Goal: Transaction & Acquisition: Purchase product/service

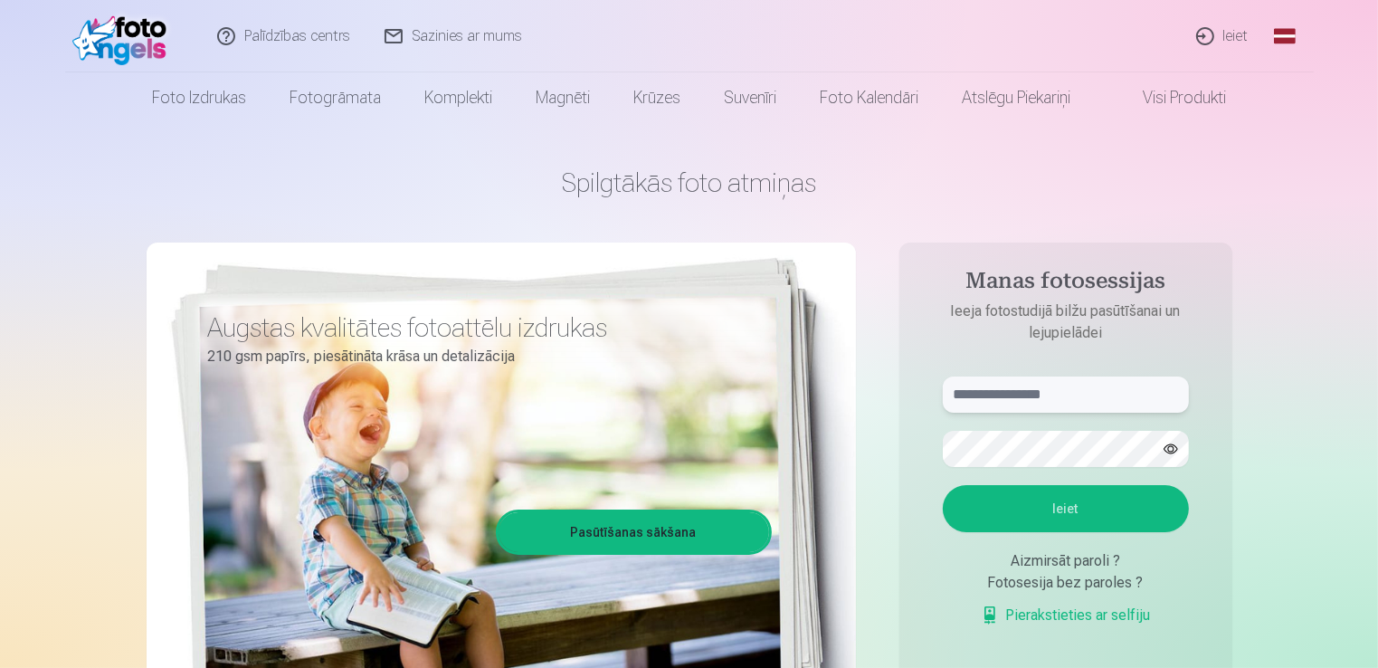
click at [1040, 386] on input "text" at bounding box center [1066, 394] width 246 height 36
type input "**********"
click at [943, 485] on button "Ieiet" at bounding box center [1066, 508] width 246 height 47
click at [1077, 511] on button "Ieiet" at bounding box center [1066, 508] width 246 height 47
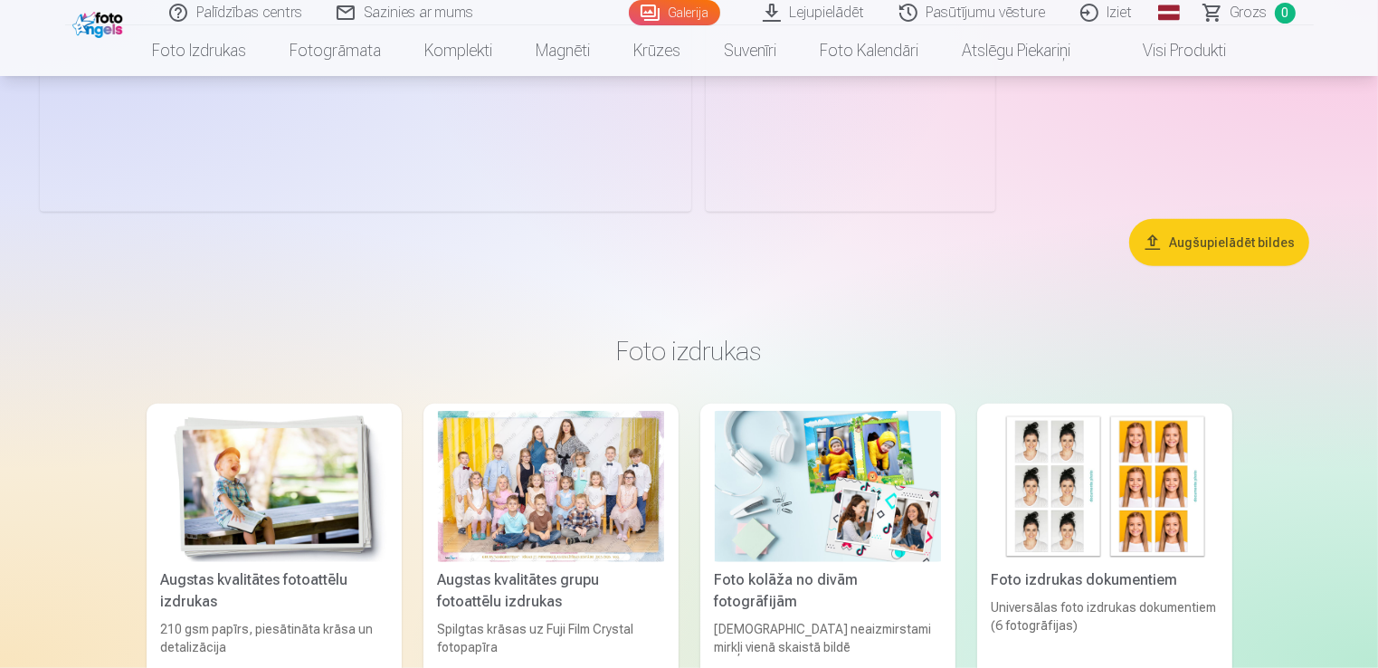
scroll to position [8317, 0]
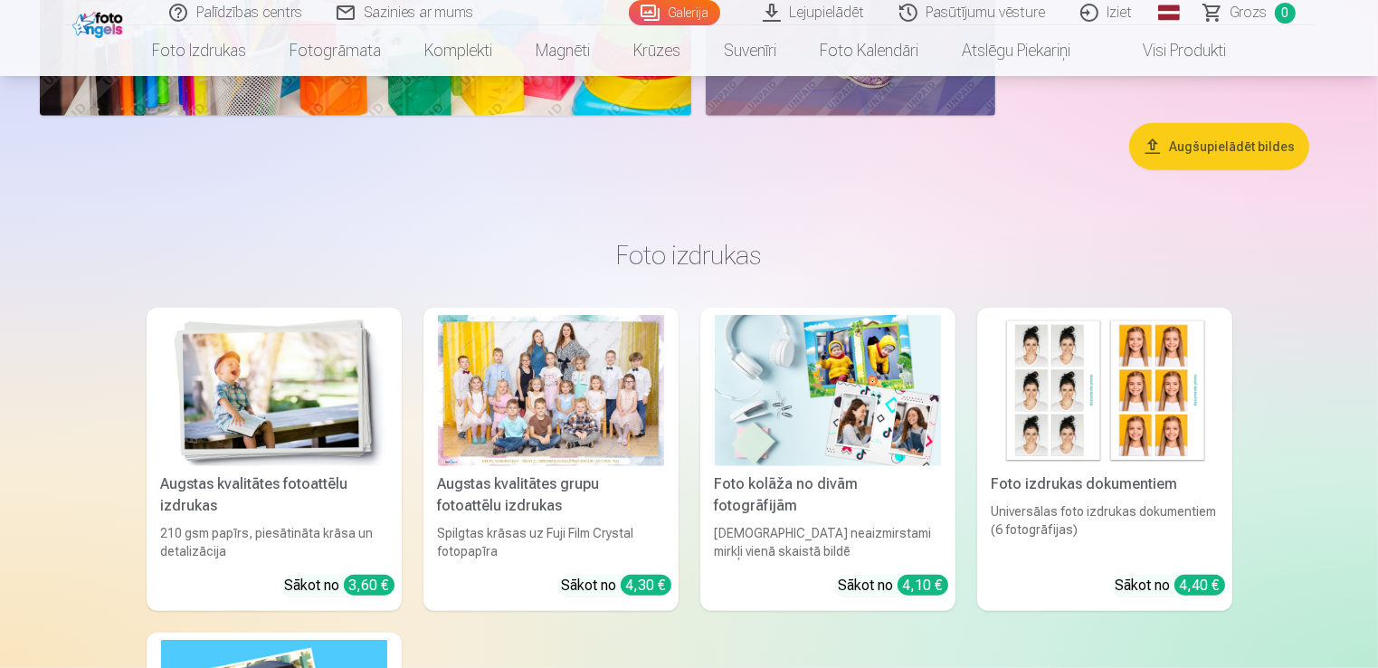
click at [1190, 148] on button "Augšupielādēt bildes" at bounding box center [1219, 146] width 180 height 47
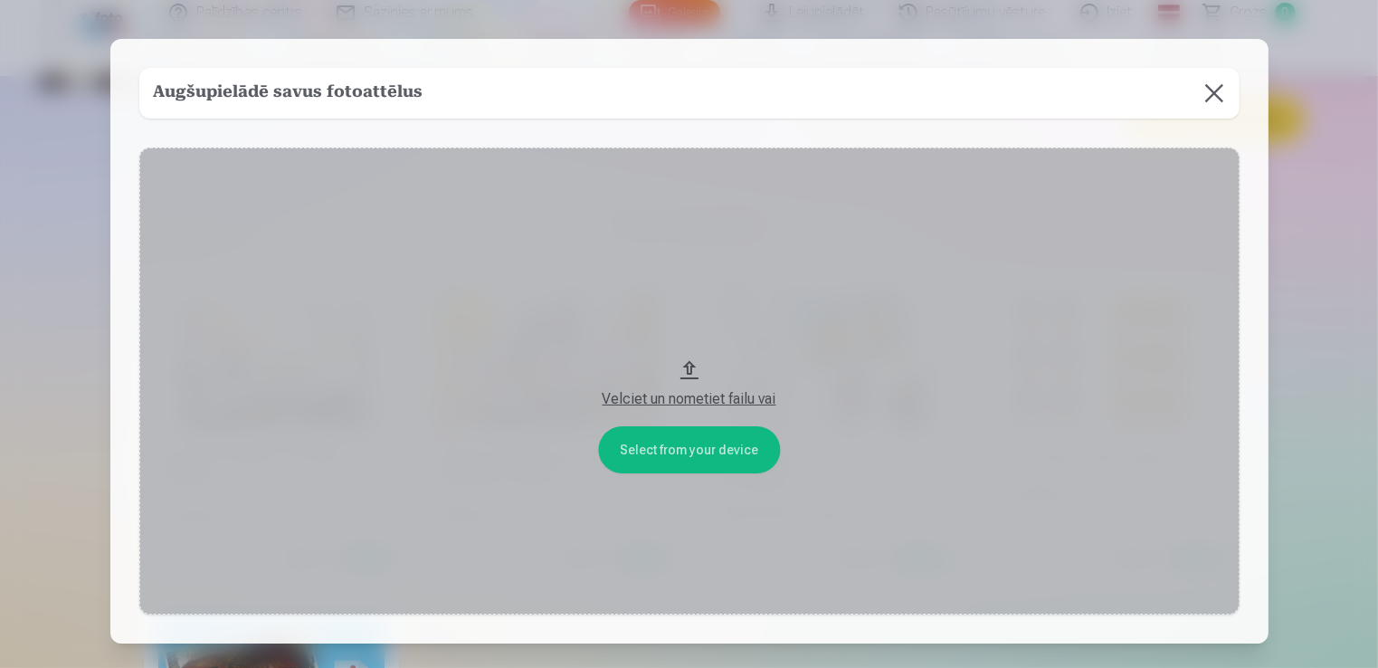
scroll to position [8343, 0]
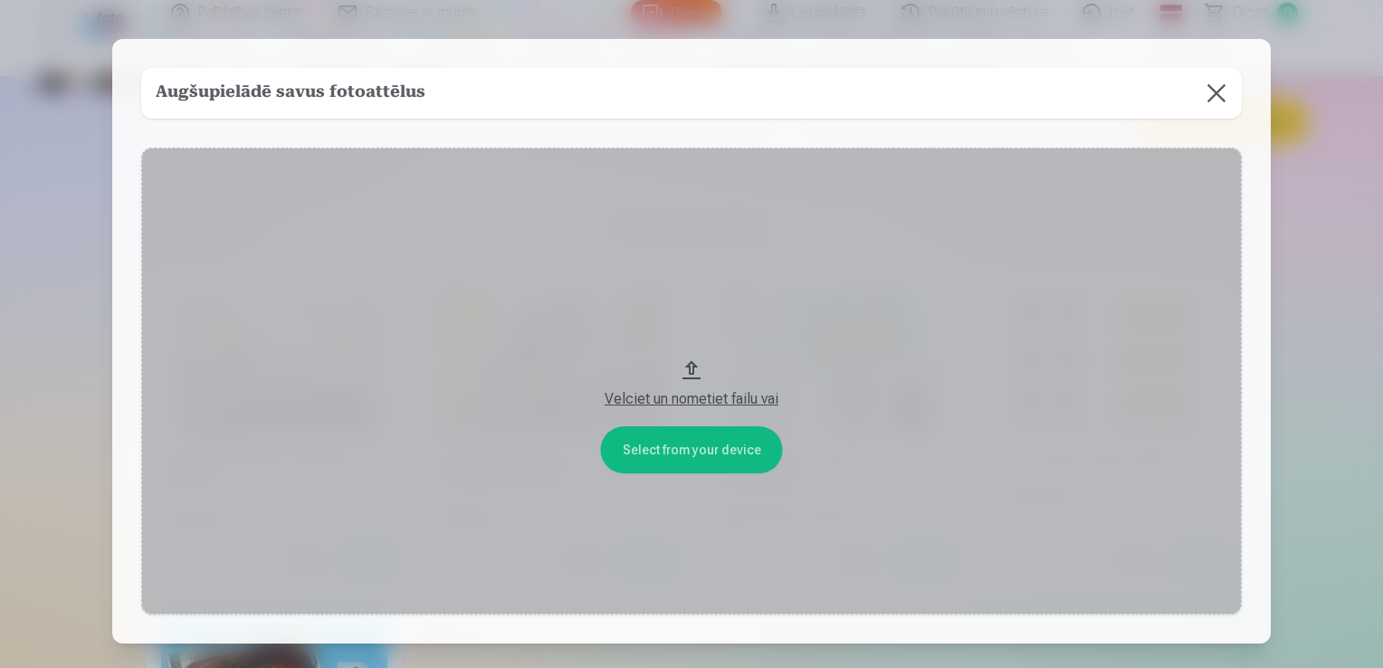
click at [1217, 94] on button at bounding box center [1216, 93] width 51 height 51
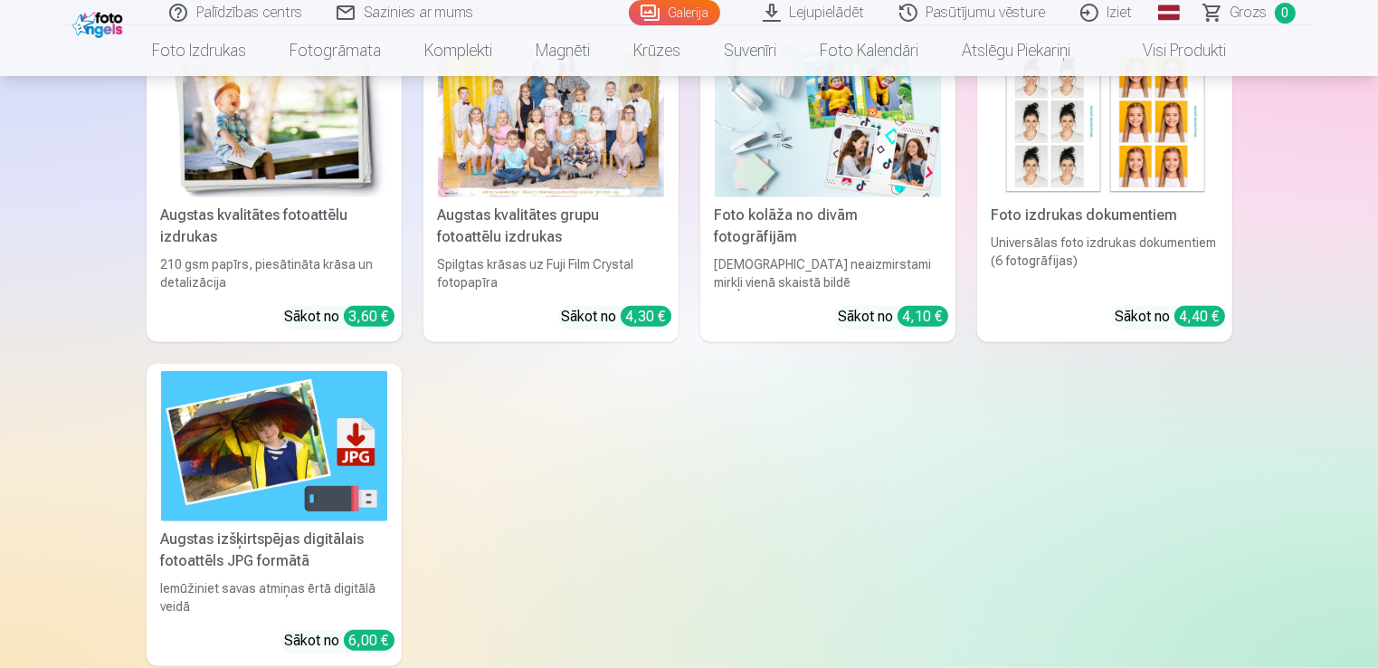
scroll to position [8507, 0]
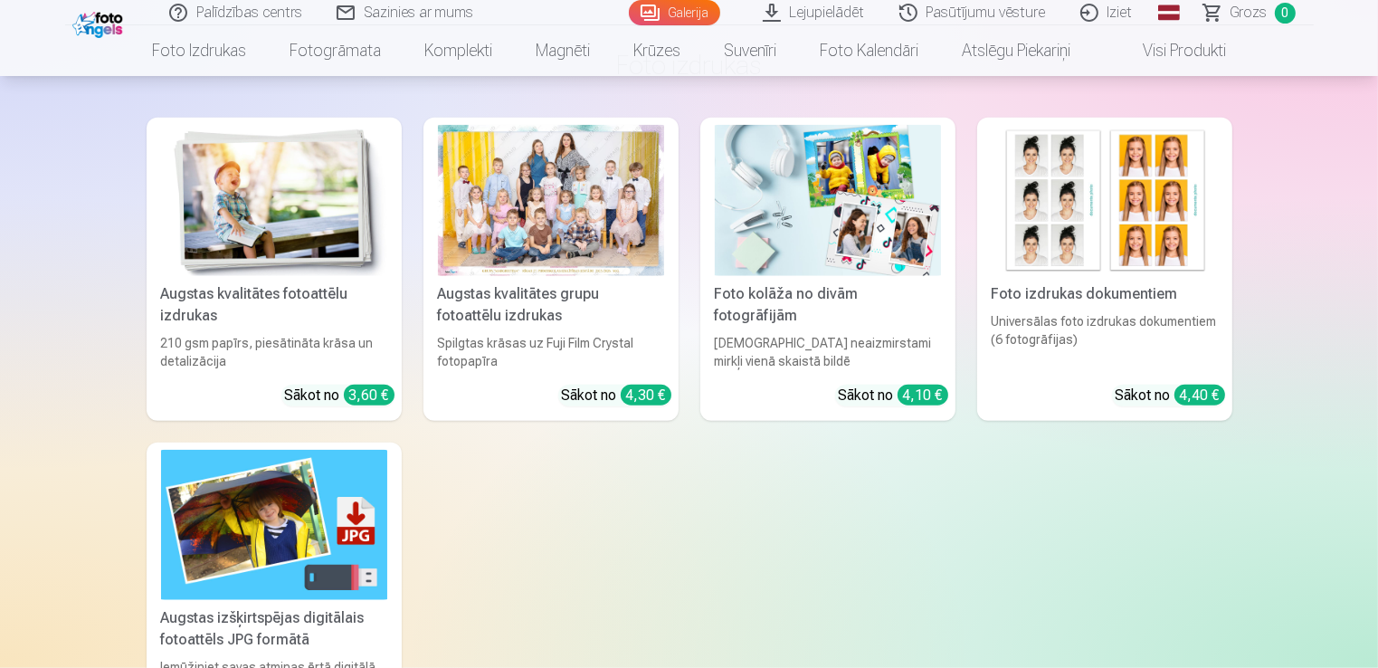
click at [579, 223] on div at bounding box center [551, 200] width 226 height 151
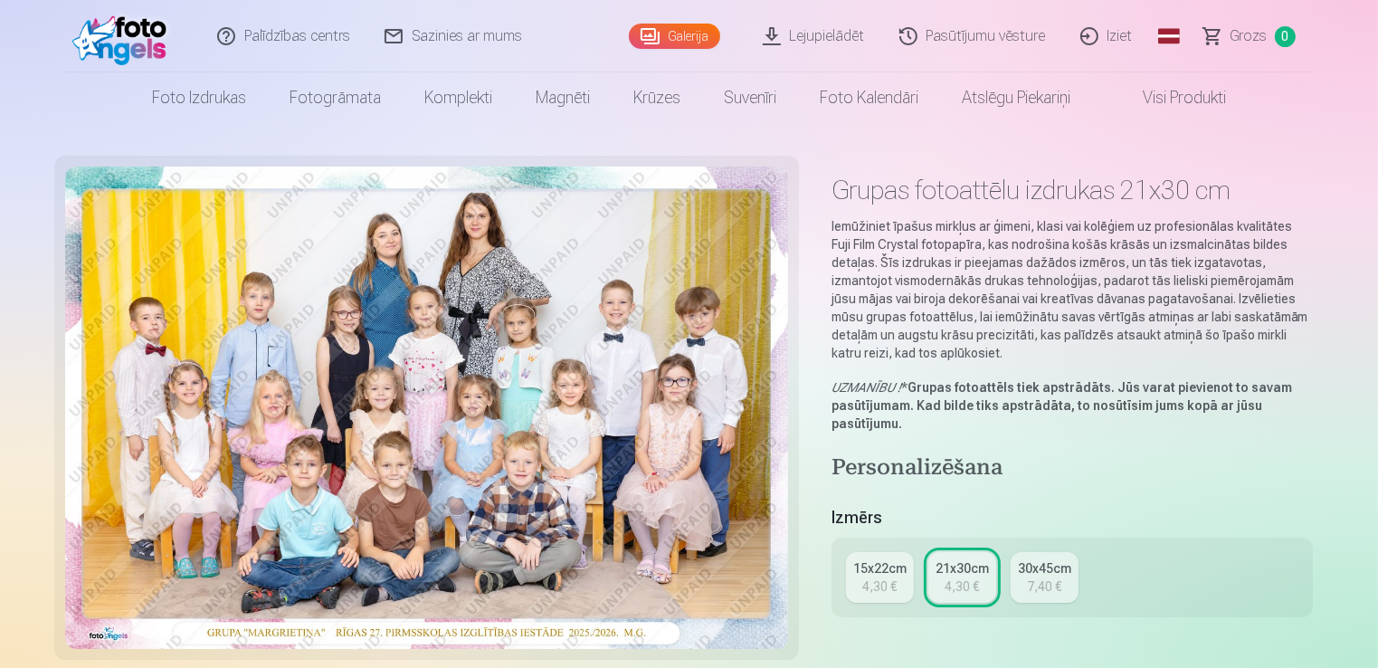
click at [883, 585] on div "4,30 €" at bounding box center [879, 586] width 34 height 18
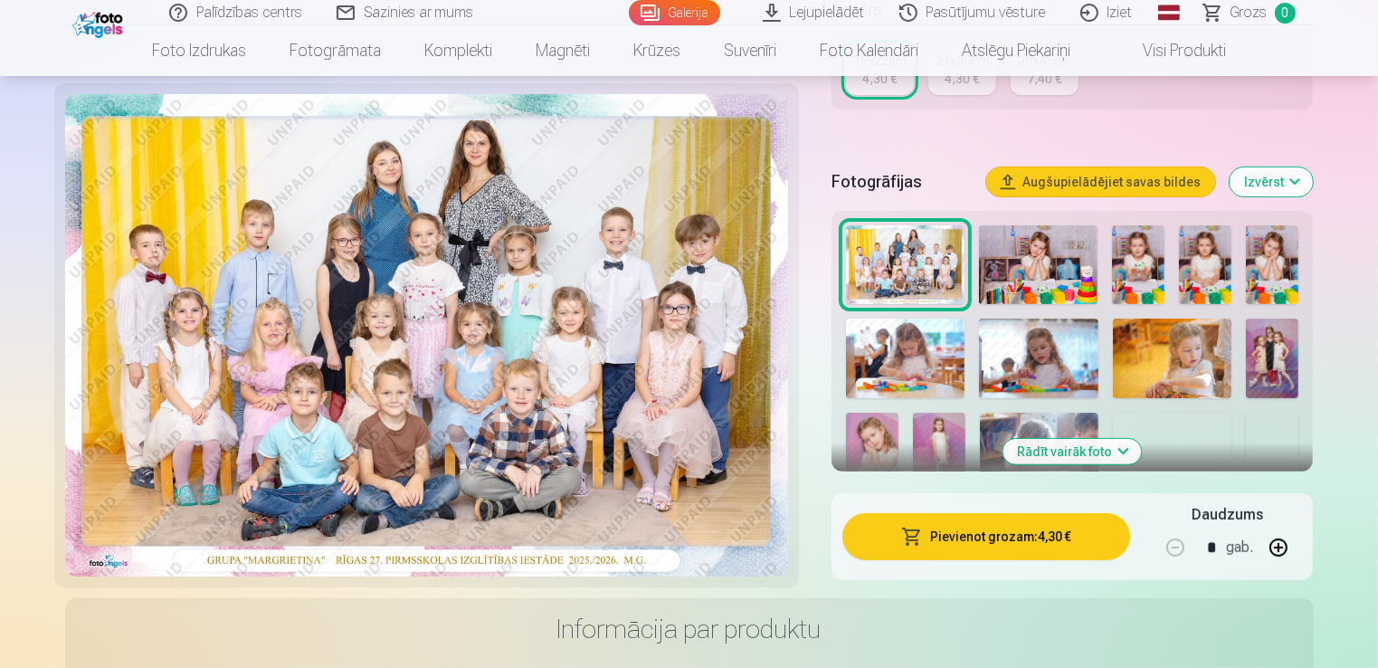
scroll to position [434, 0]
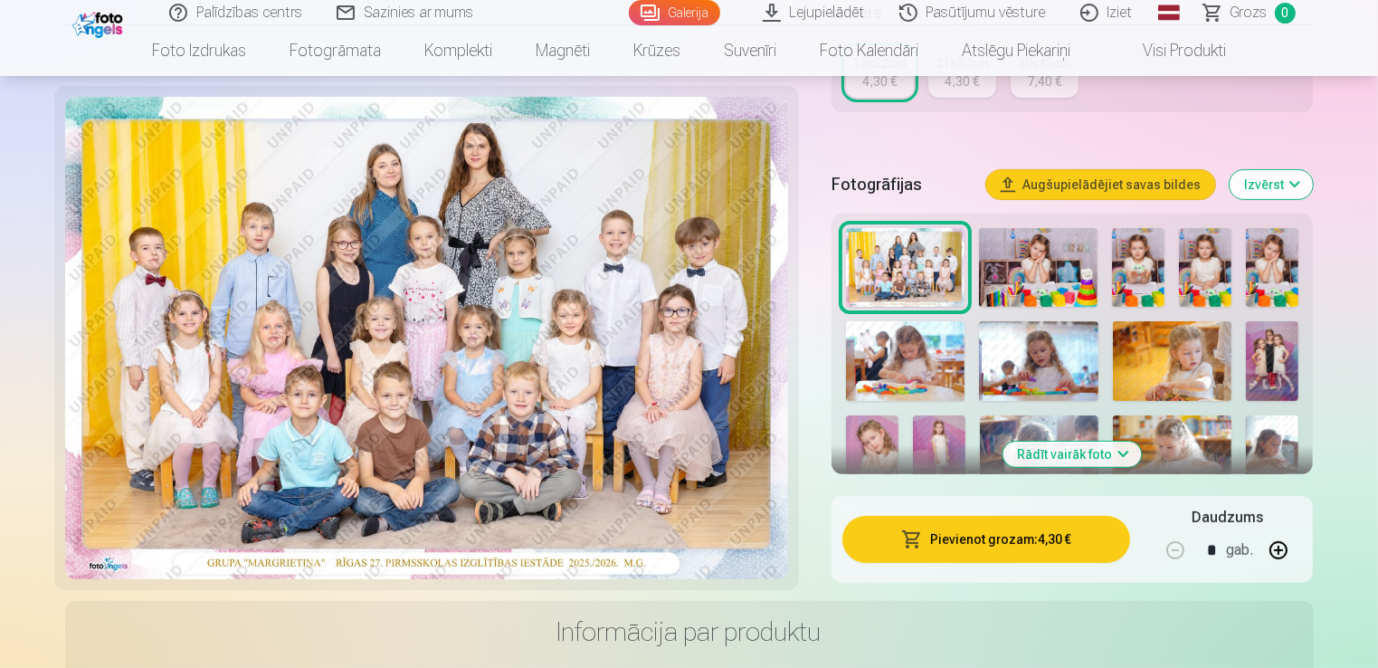
click at [981, 539] on button "Pievienot grozam : 4,30 €" at bounding box center [986, 539] width 289 height 47
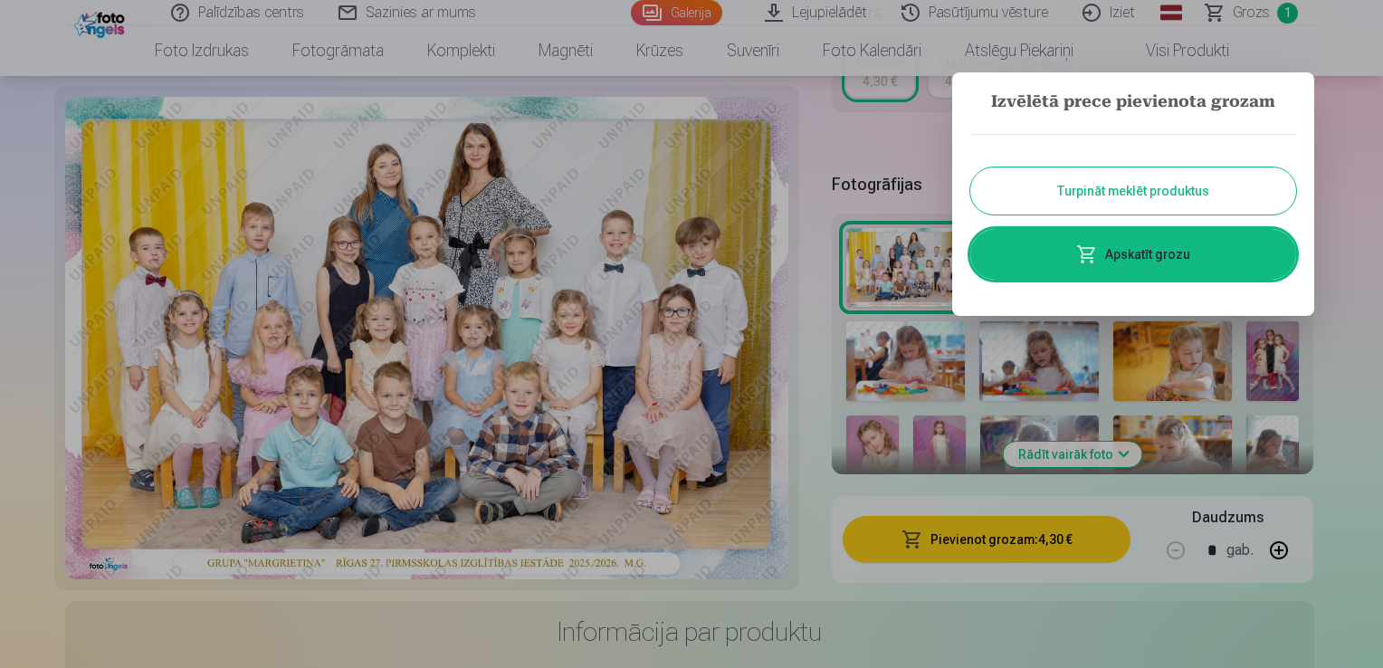
click at [1108, 196] on button "Turpināt meklēt produktus" at bounding box center [1133, 190] width 326 height 47
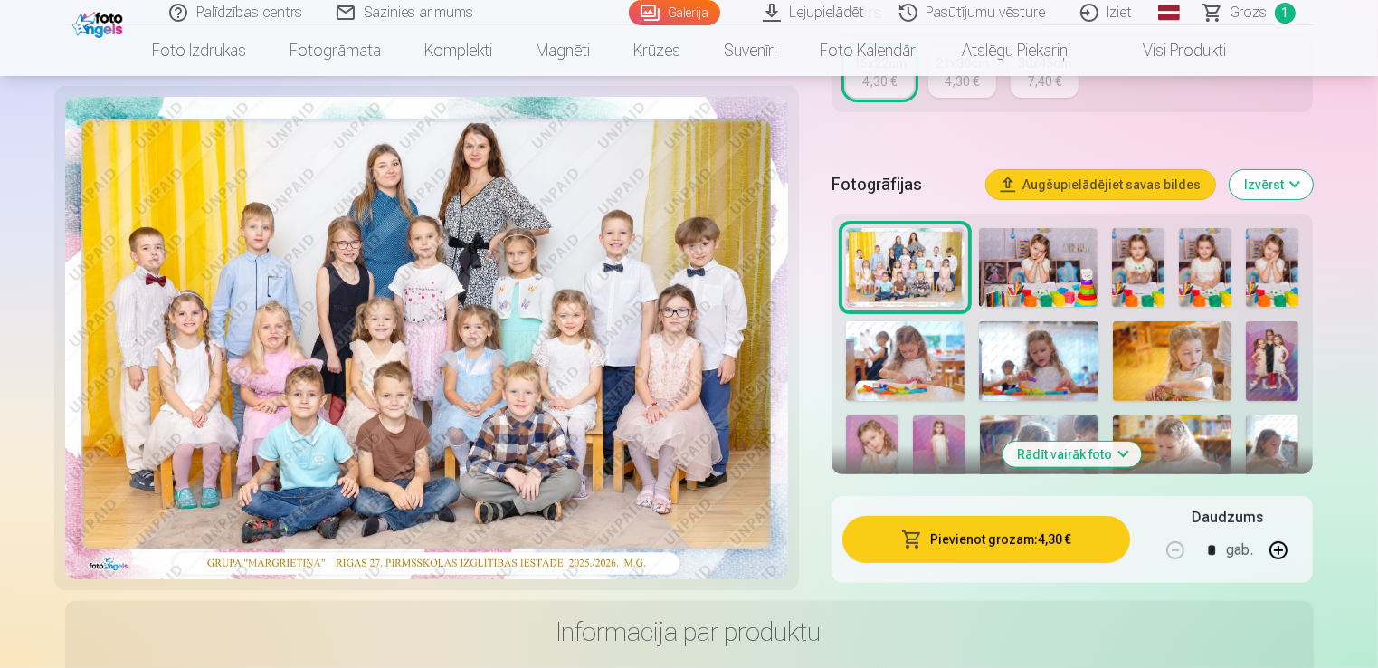
scroll to position [0, 0]
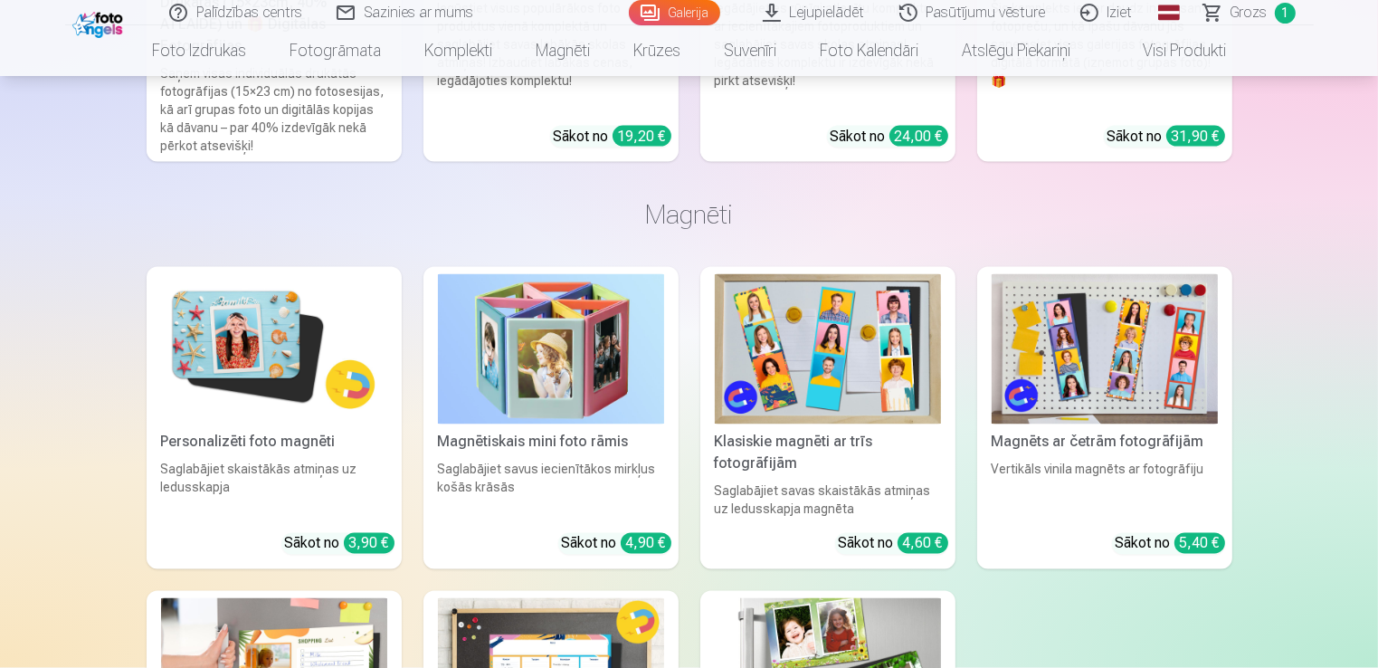
scroll to position [9990, 0]
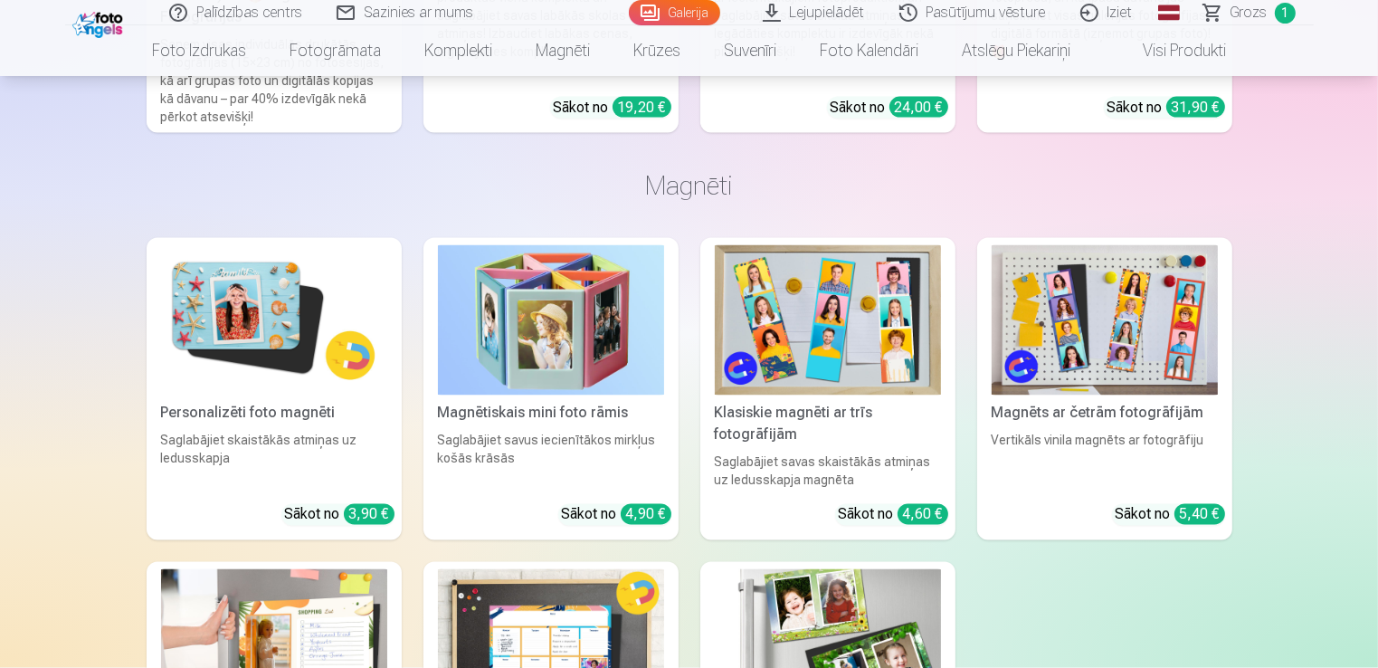
click at [290, 335] on img at bounding box center [274, 320] width 226 height 151
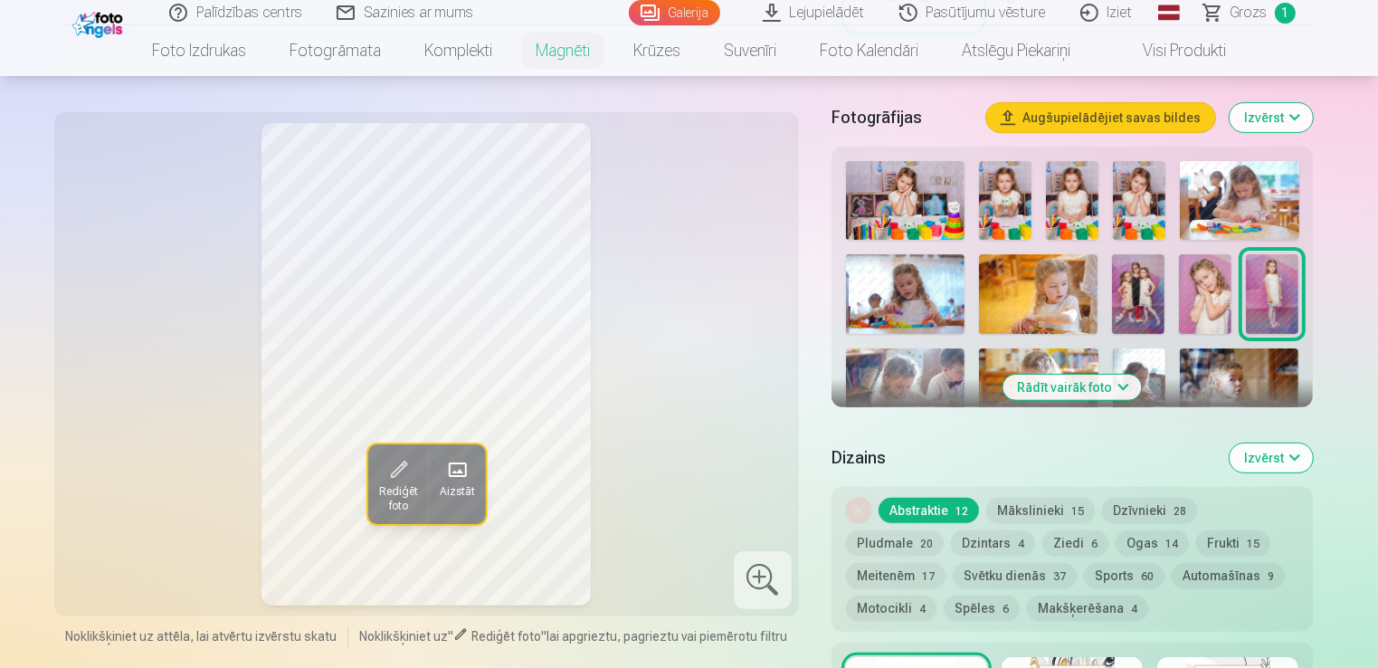
scroll to position [471, 0]
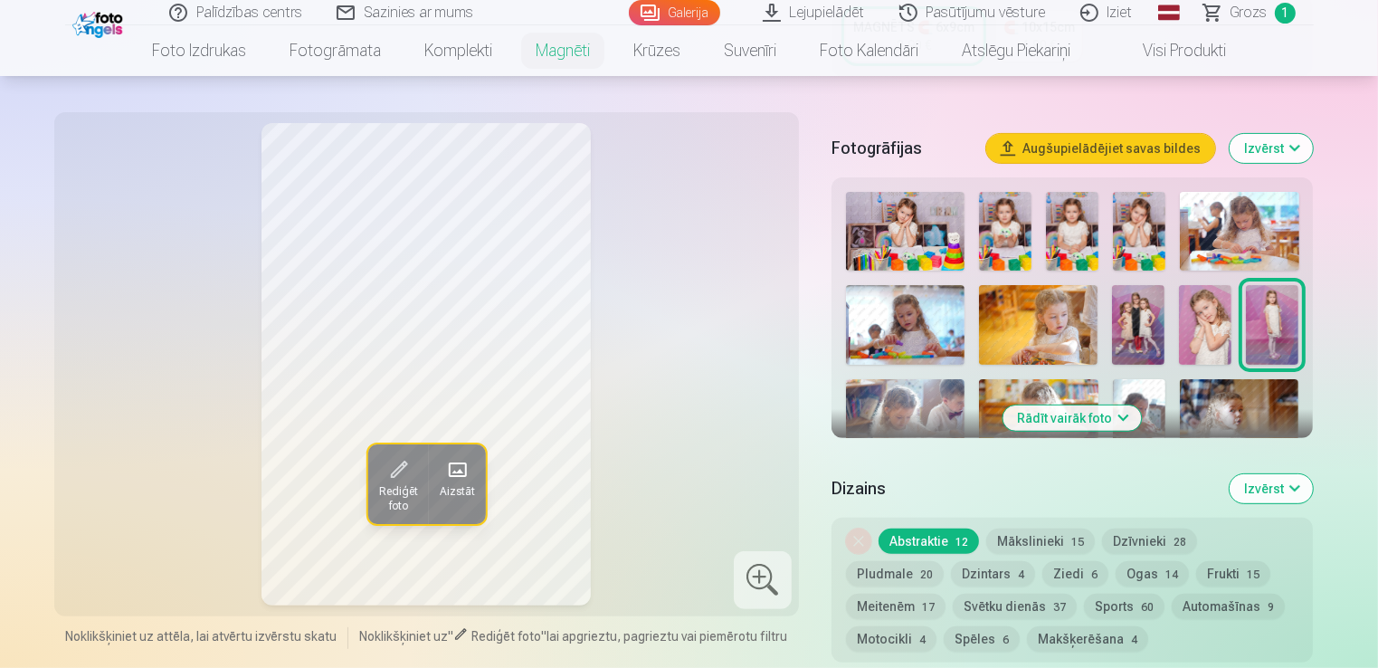
click at [1034, 537] on button "Mākslinieki 15" at bounding box center [1040, 540] width 109 height 25
click at [1136, 544] on button "Dzīvnieki 28" at bounding box center [1149, 540] width 95 height 25
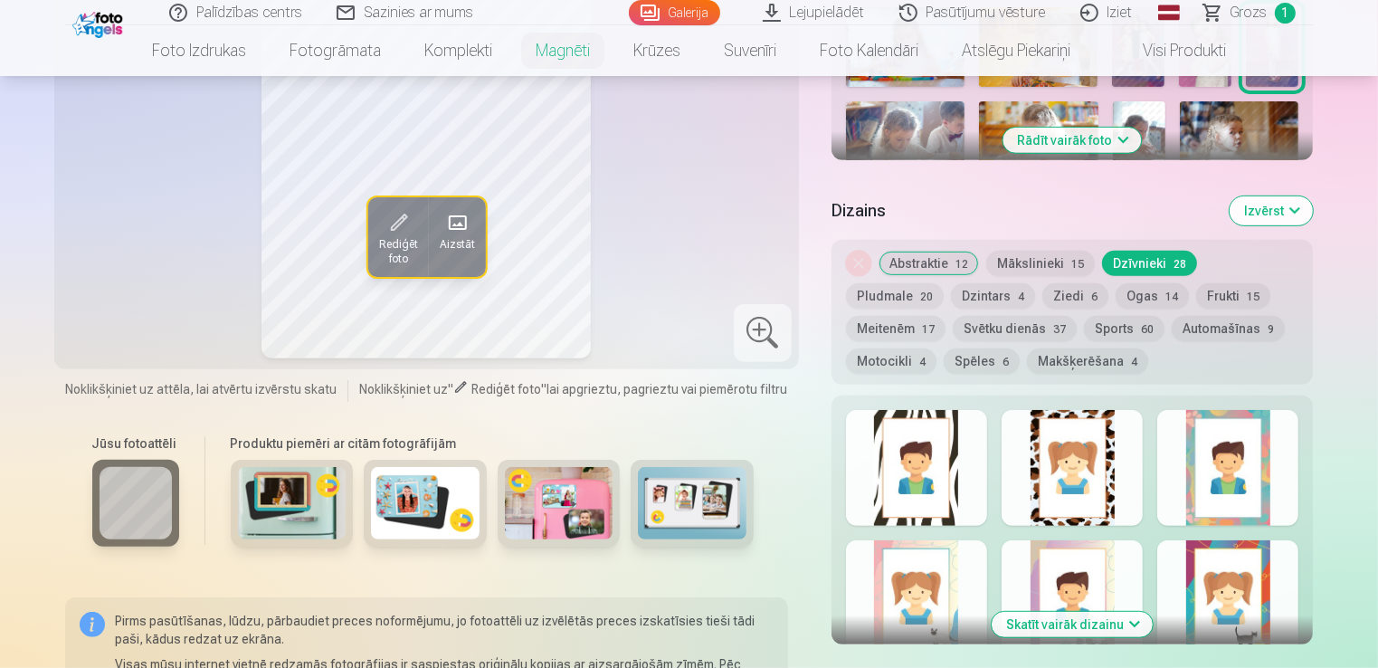
scroll to position [724, 0]
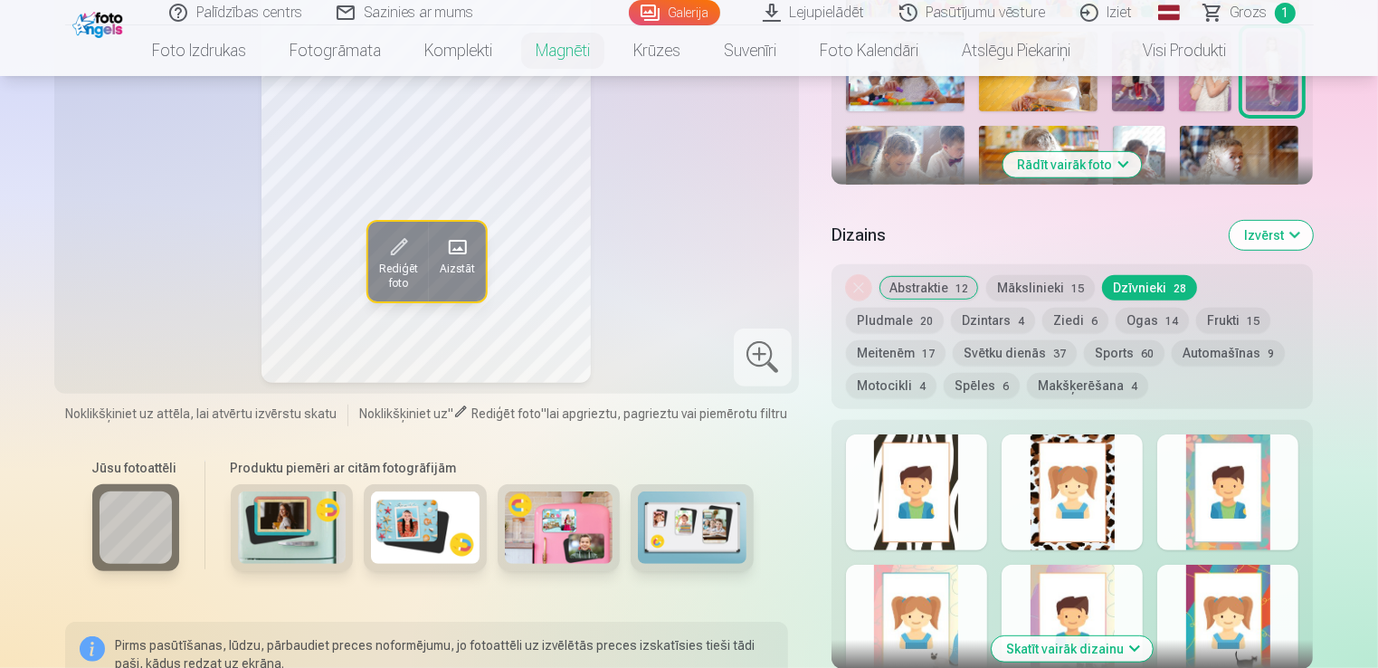
click at [902, 291] on button "Abstraktie 12" at bounding box center [929, 287] width 100 height 25
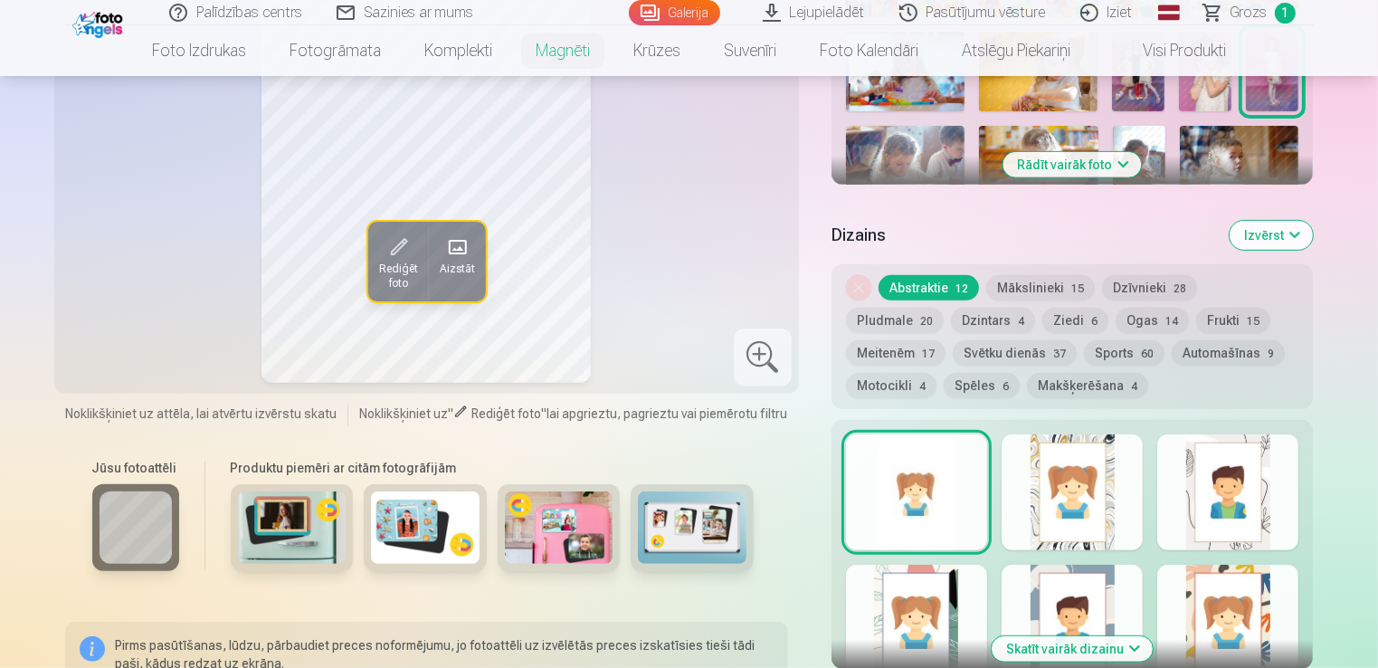
click at [1027, 396] on button "Makšķerēšana 4" at bounding box center [1087, 385] width 121 height 25
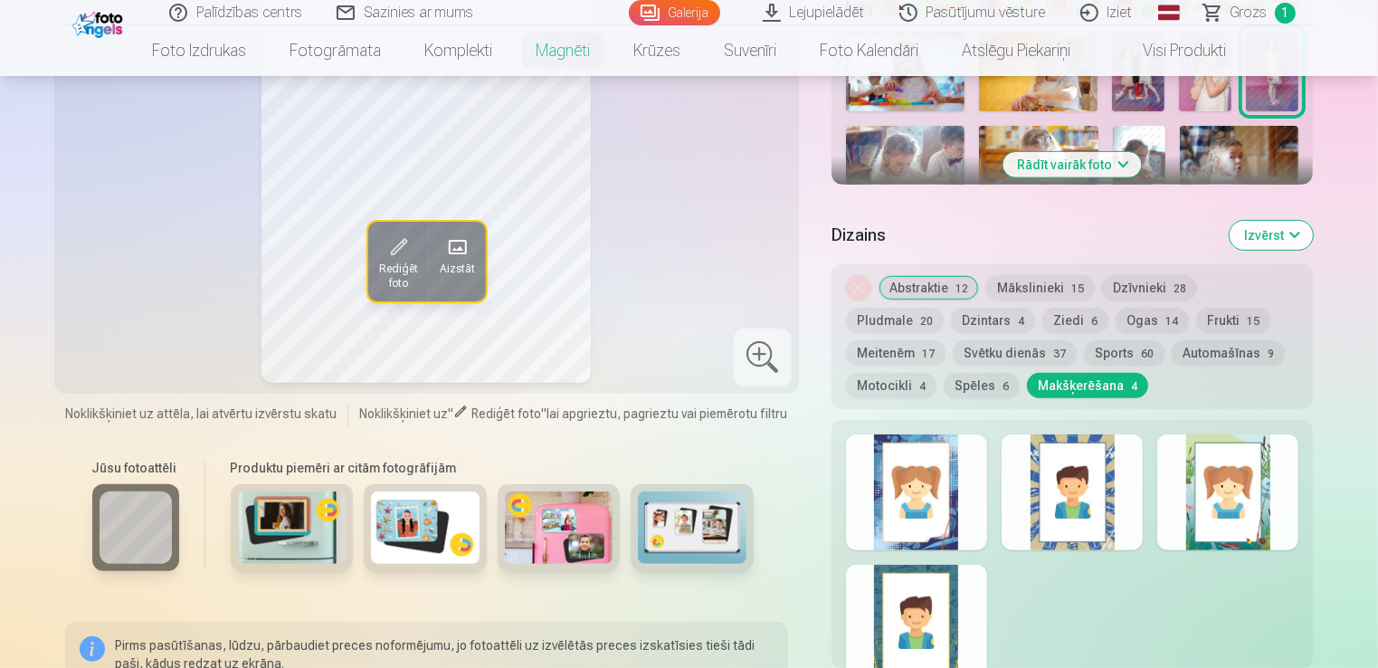
click at [944, 376] on button "Spēles 6" at bounding box center [982, 385] width 76 height 25
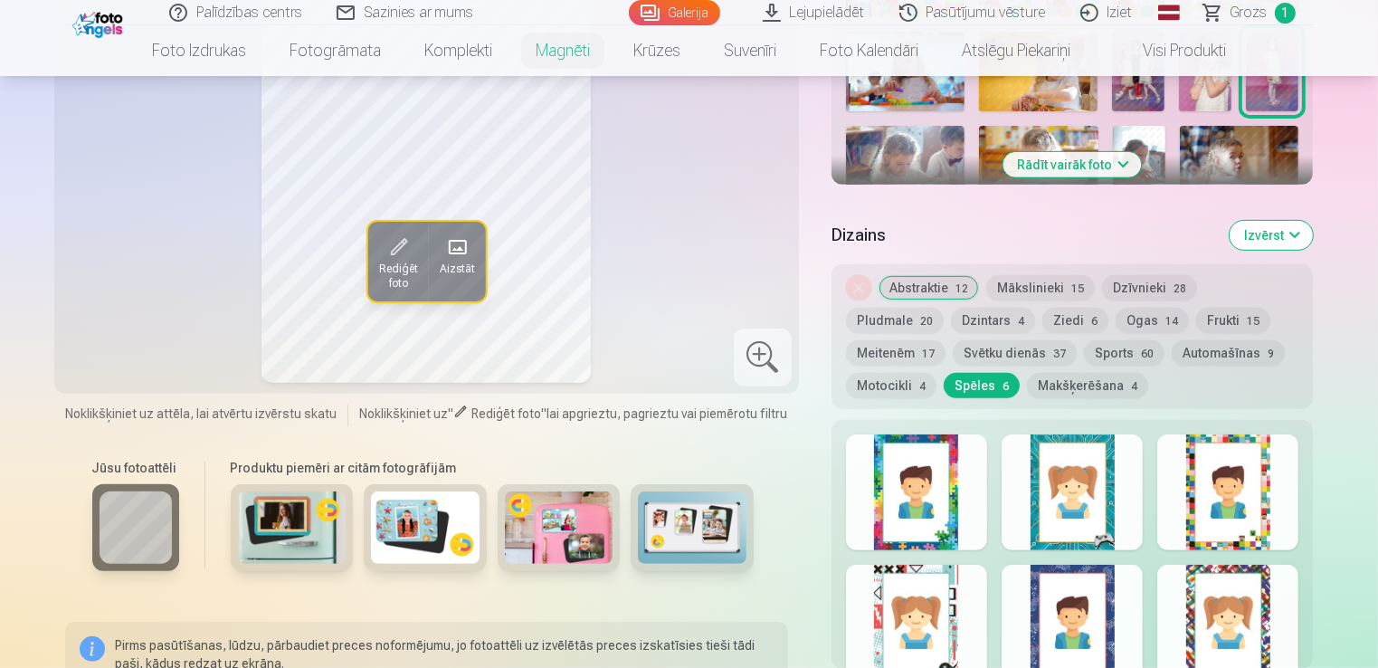
click at [937, 373] on button "Motocikli 4" at bounding box center [891, 385] width 90 height 25
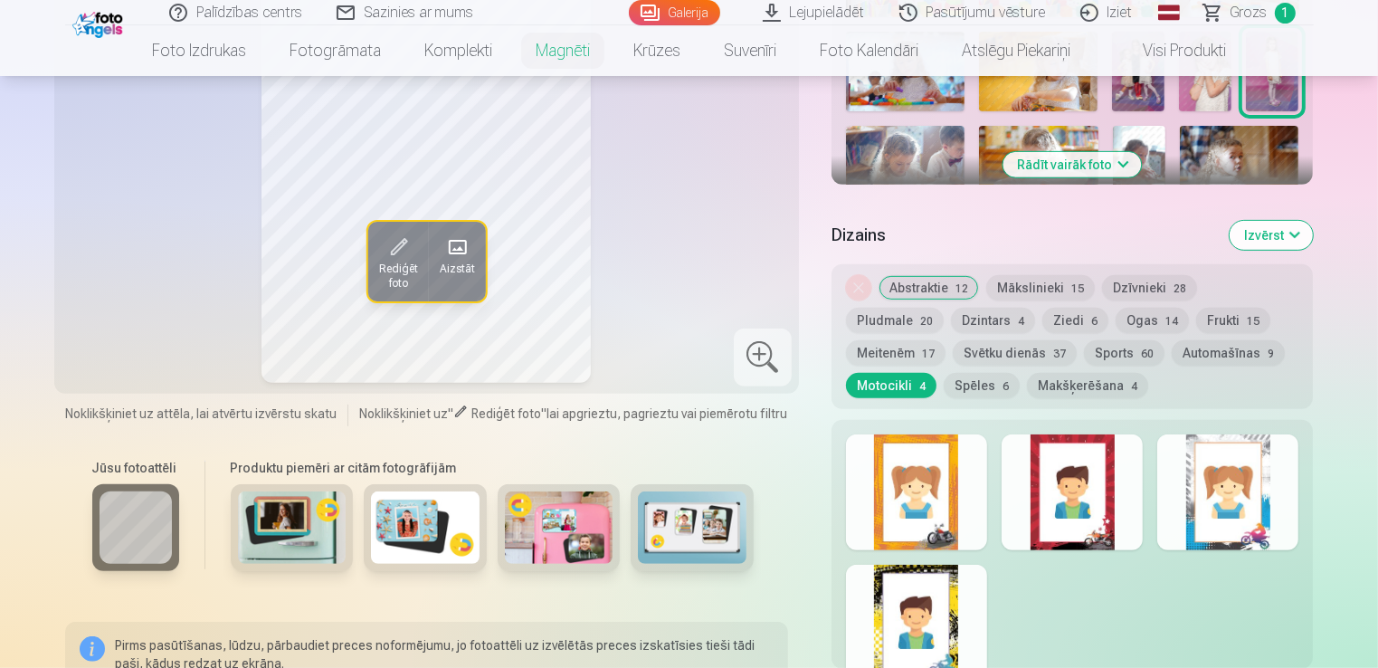
click at [1172, 357] on button "Automašīnas 9" at bounding box center [1228, 352] width 113 height 25
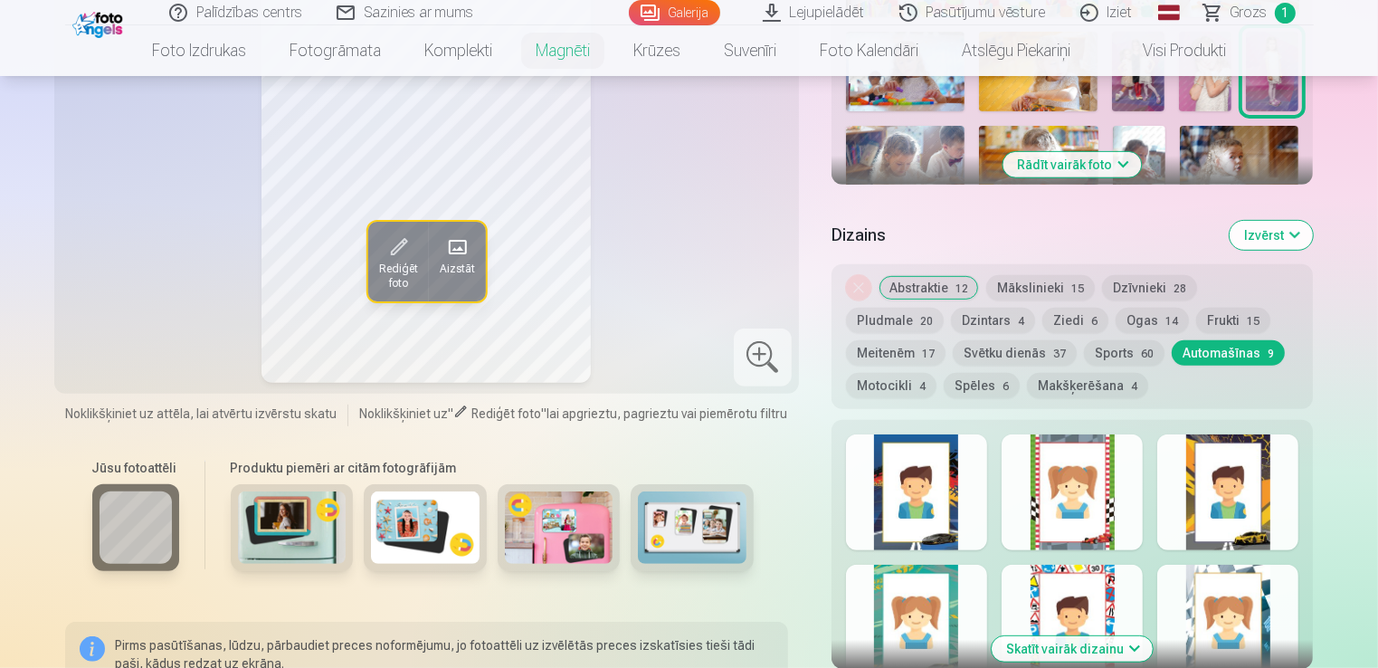
click at [1084, 350] on button "Sports 60" at bounding box center [1124, 352] width 81 height 25
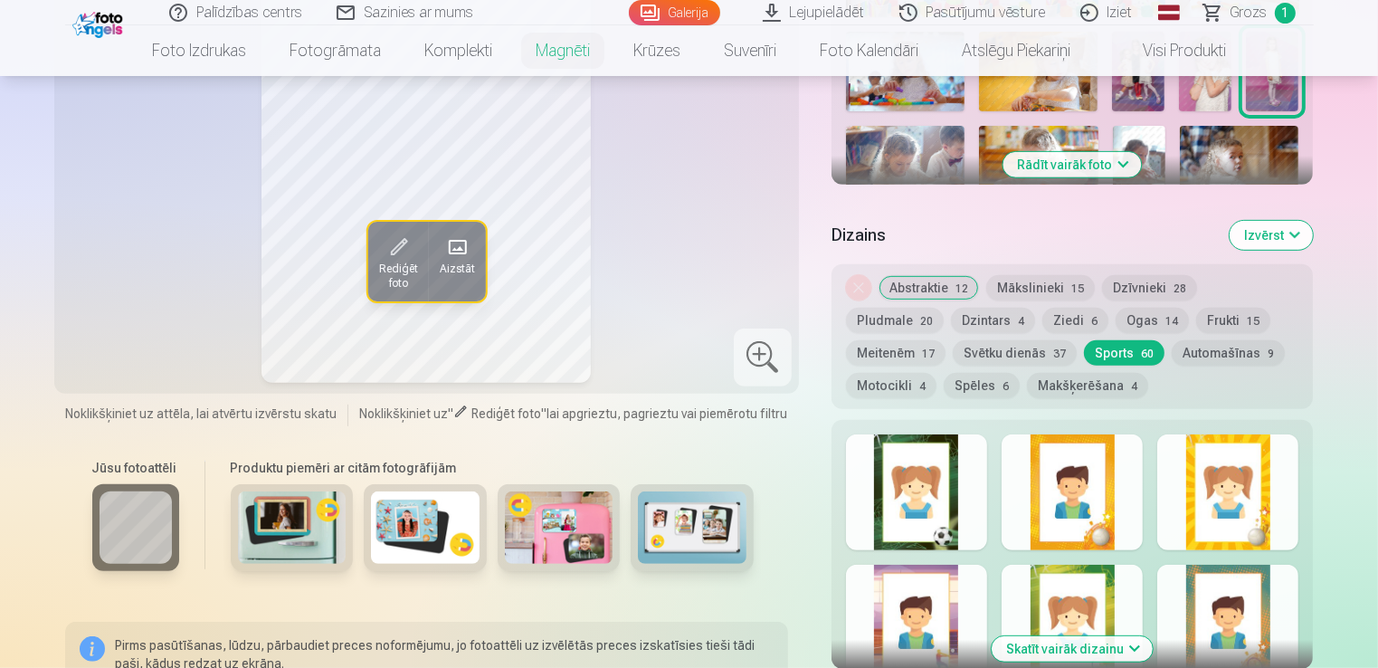
click at [953, 349] on button "Svētku dienās 37" at bounding box center [1015, 352] width 124 height 25
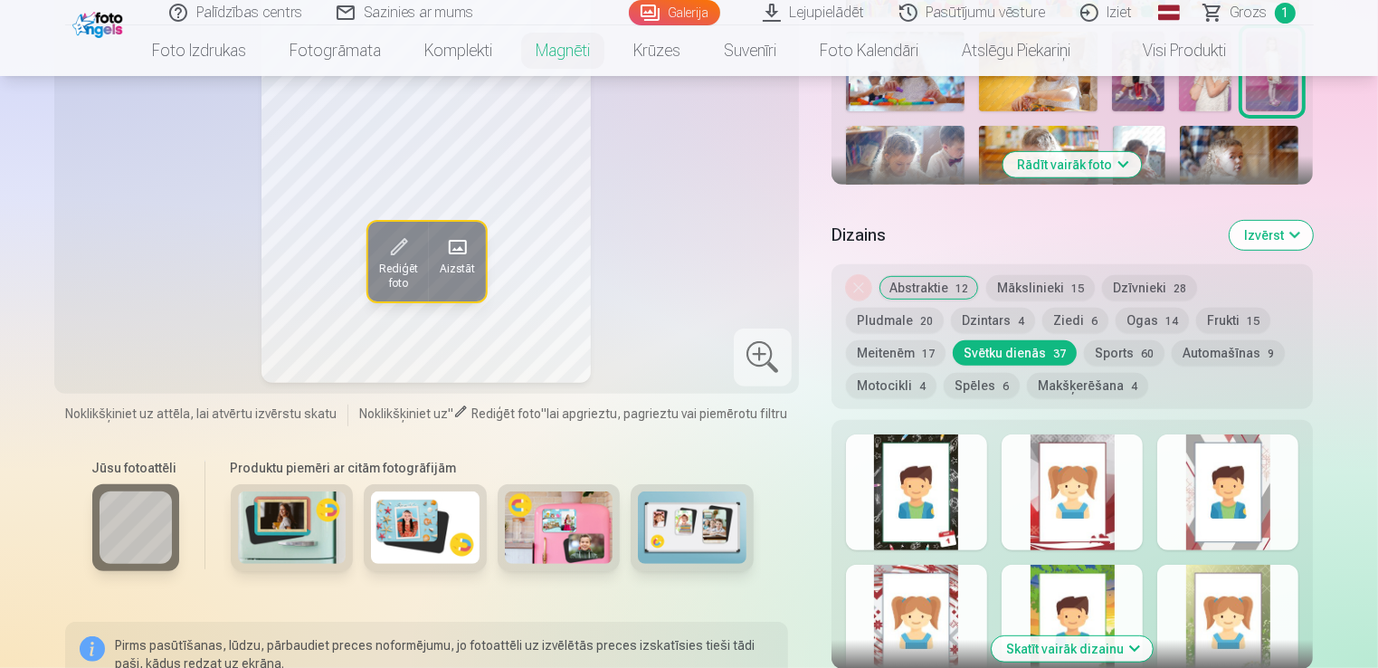
click at [946, 340] on button "Meitenēm 17" at bounding box center [896, 352] width 100 height 25
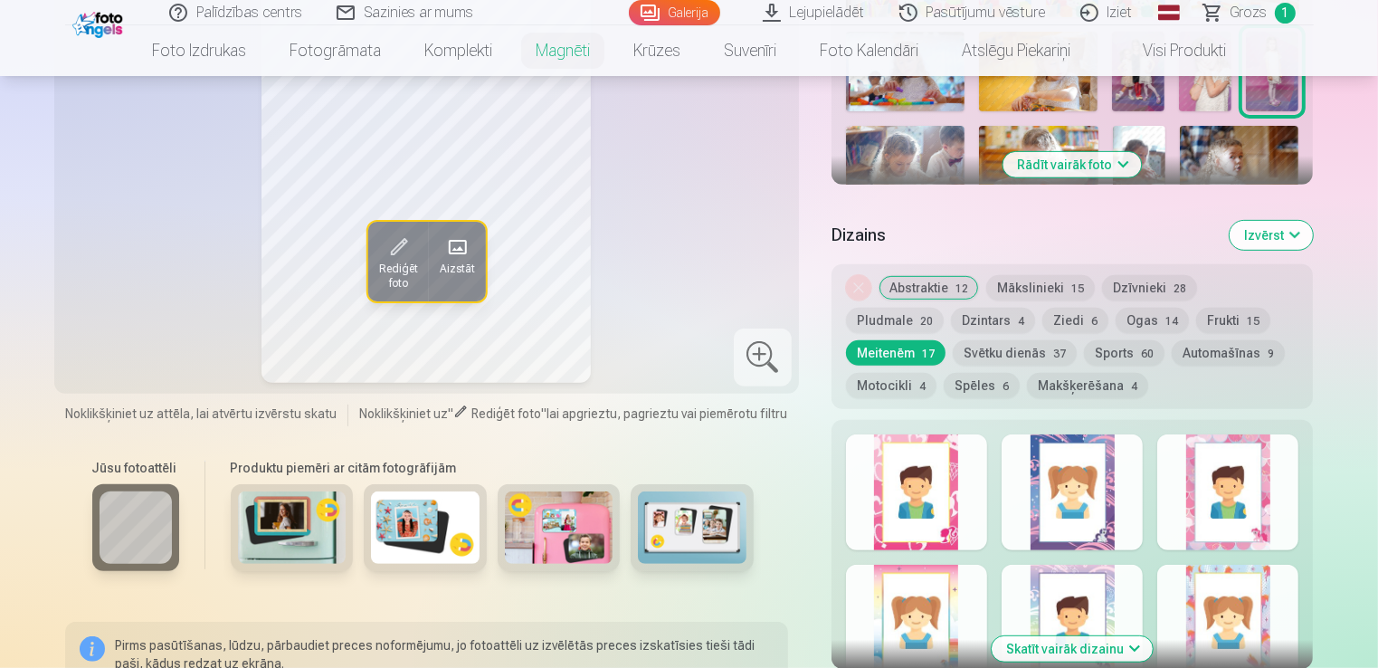
click at [1196, 318] on button "Frukti 15" at bounding box center [1233, 320] width 74 height 25
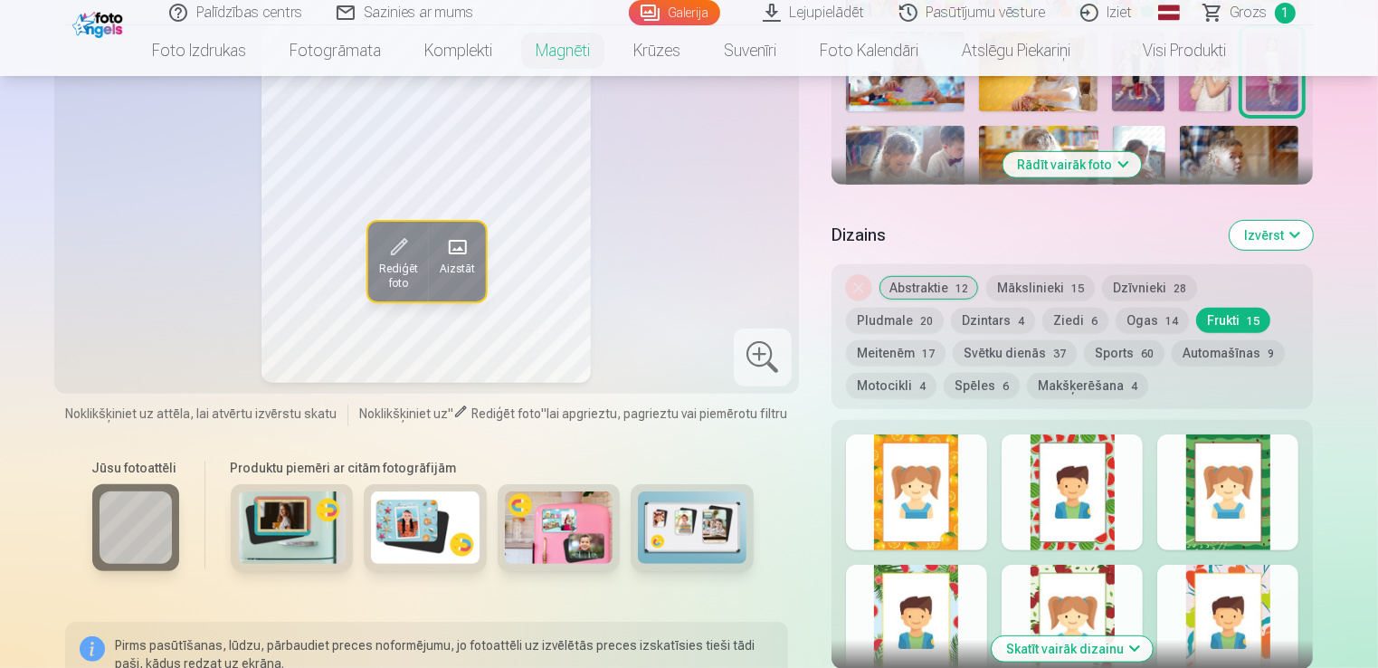
click at [1116, 328] on button "Ogas 14" at bounding box center [1152, 320] width 73 height 25
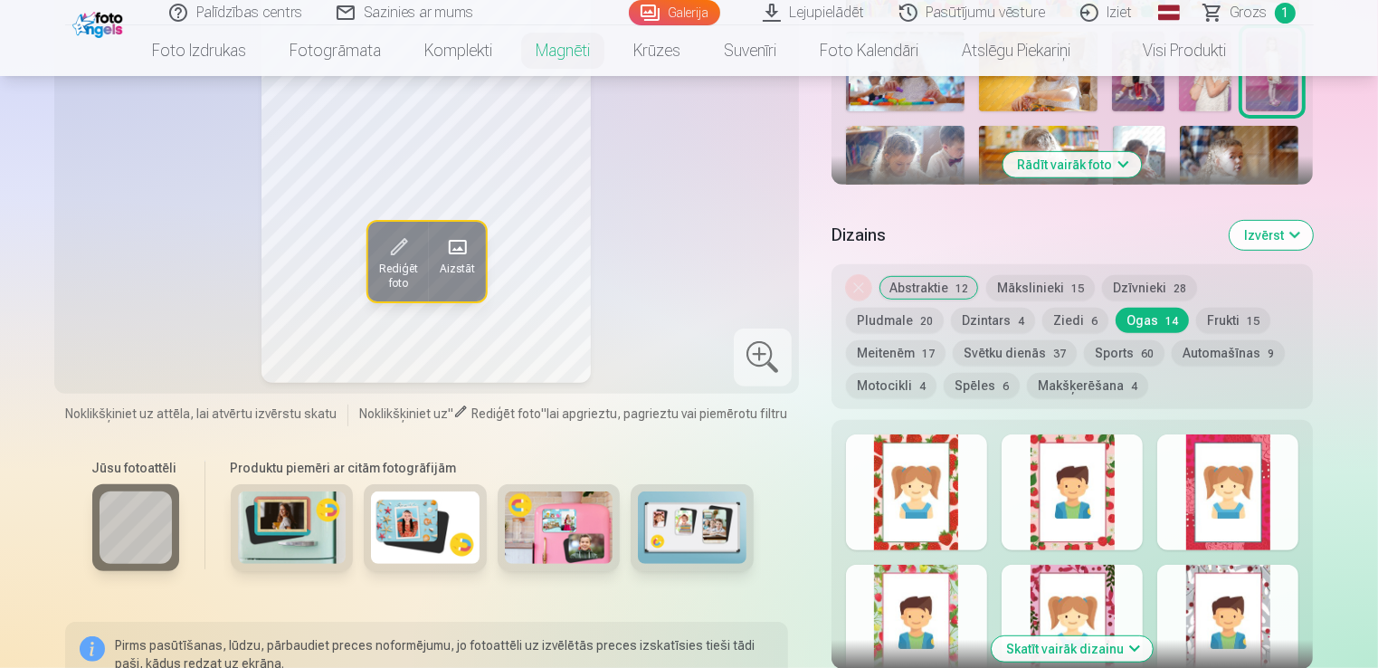
click at [916, 281] on button "Abstraktie 12" at bounding box center [929, 287] width 100 height 25
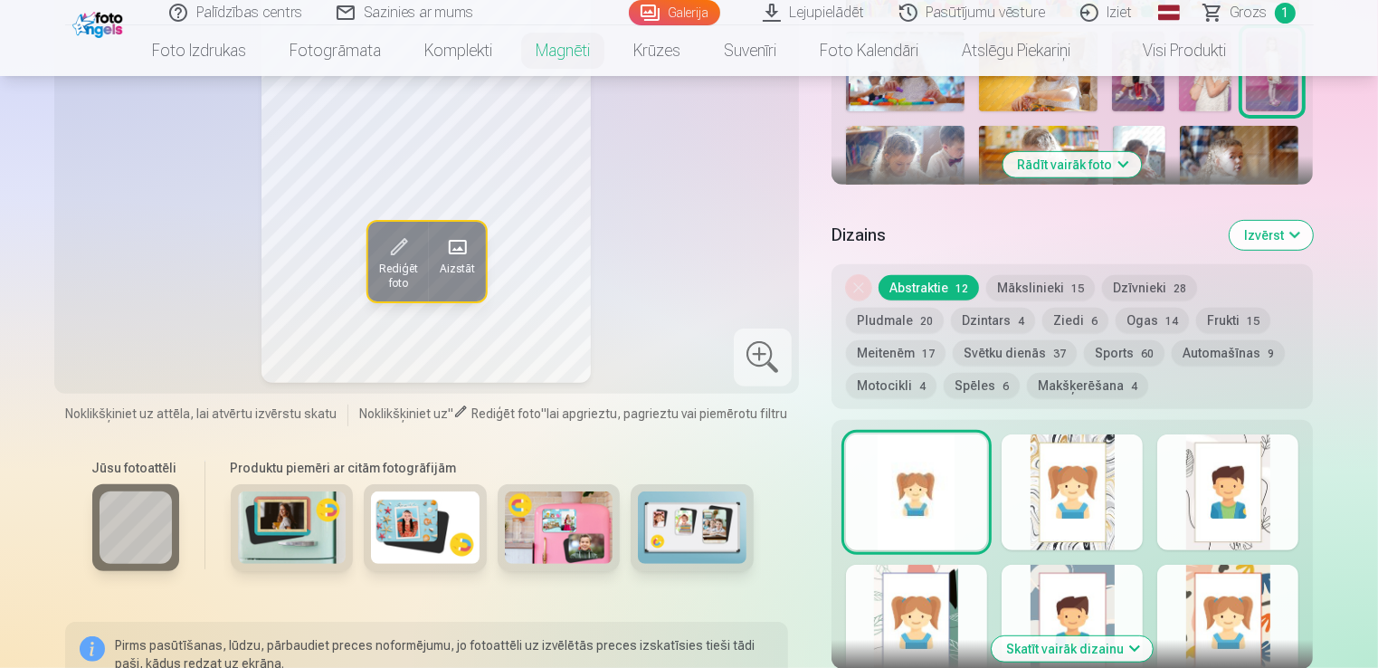
click at [912, 522] on div at bounding box center [916, 492] width 141 height 116
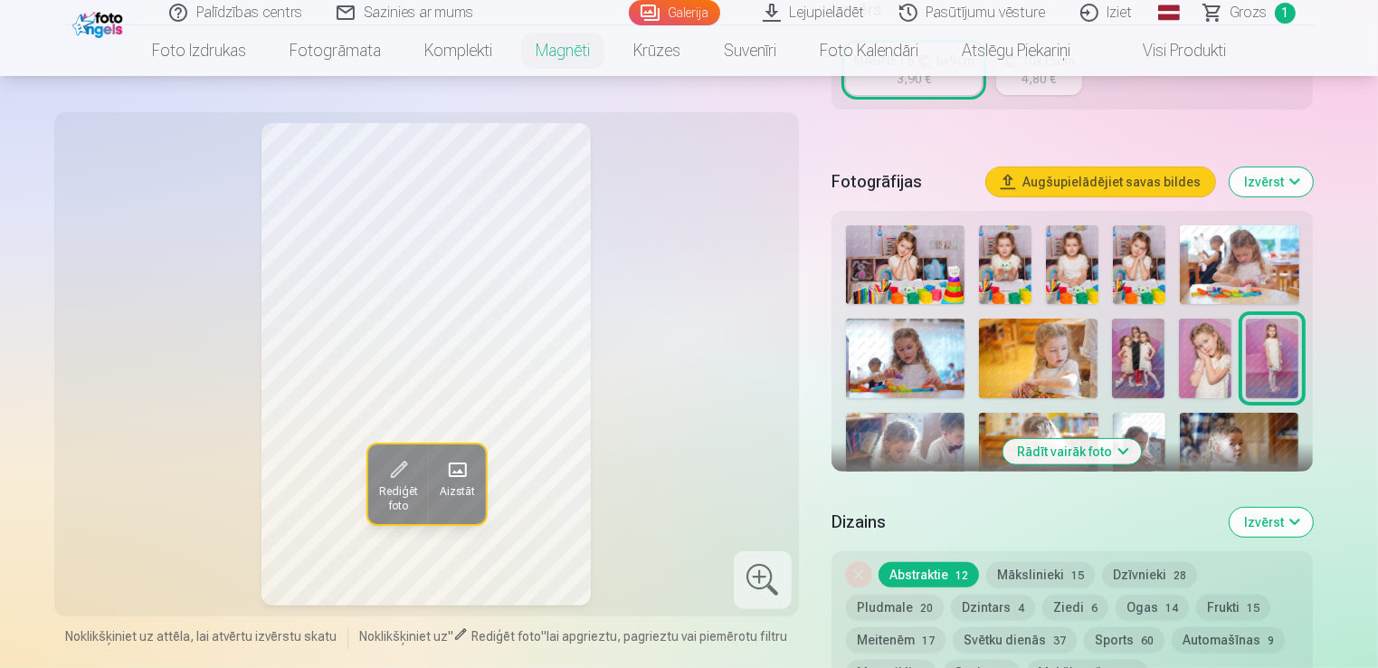
scroll to position [434, 0]
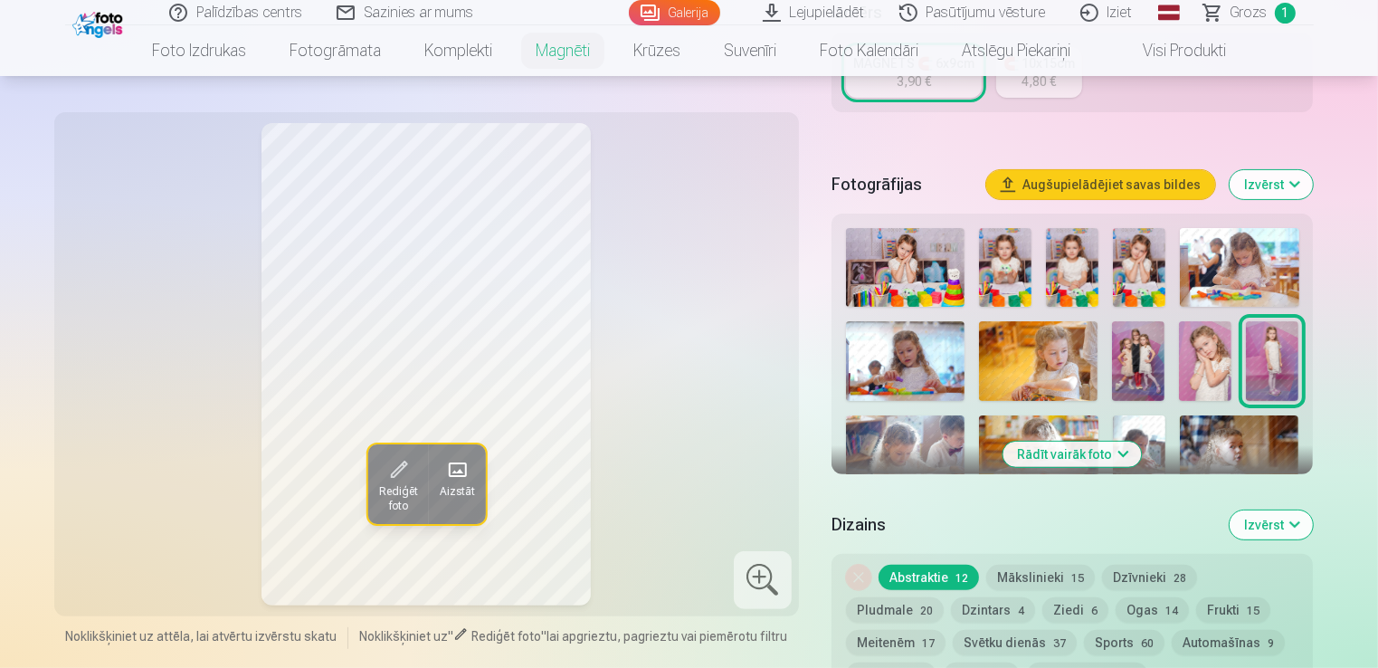
click at [1002, 255] on img at bounding box center [1005, 267] width 52 height 79
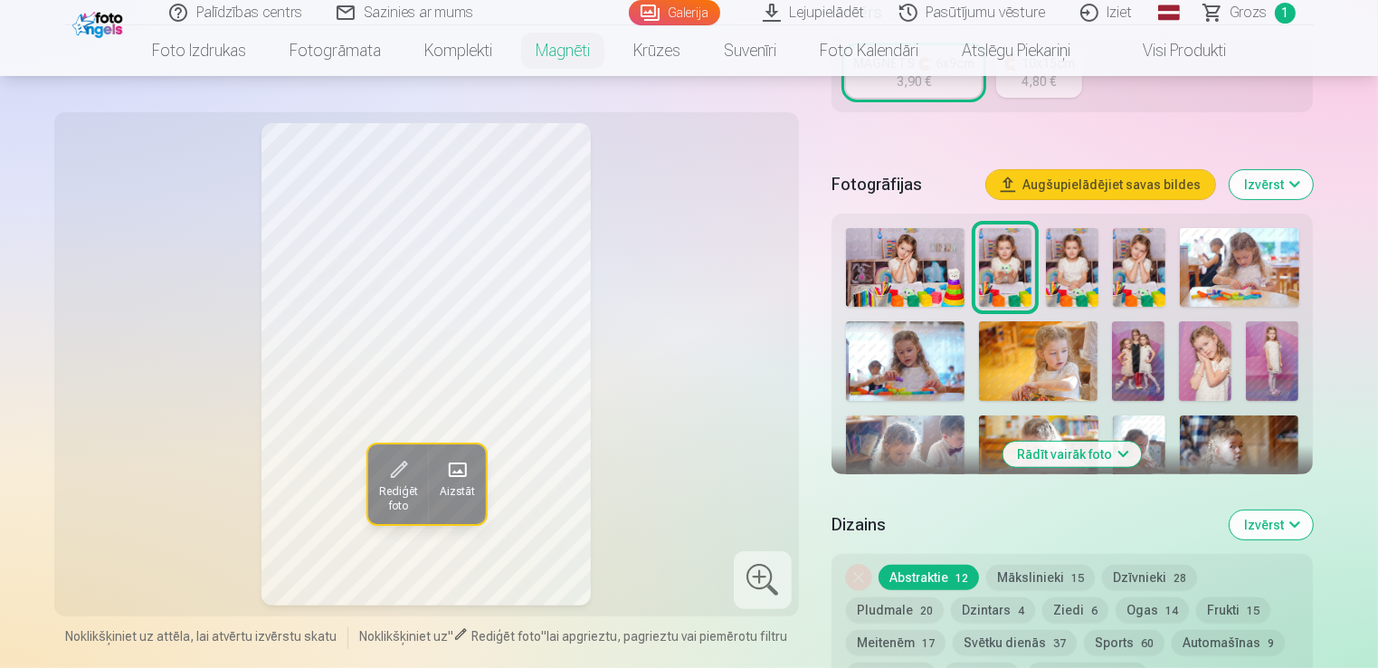
click at [1071, 246] on img at bounding box center [1072, 267] width 52 height 79
click at [1014, 257] on img at bounding box center [1005, 267] width 52 height 79
click at [1079, 257] on img at bounding box center [1072, 267] width 52 height 79
click at [1140, 257] on img at bounding box center [1139, 267] width 52 height 79
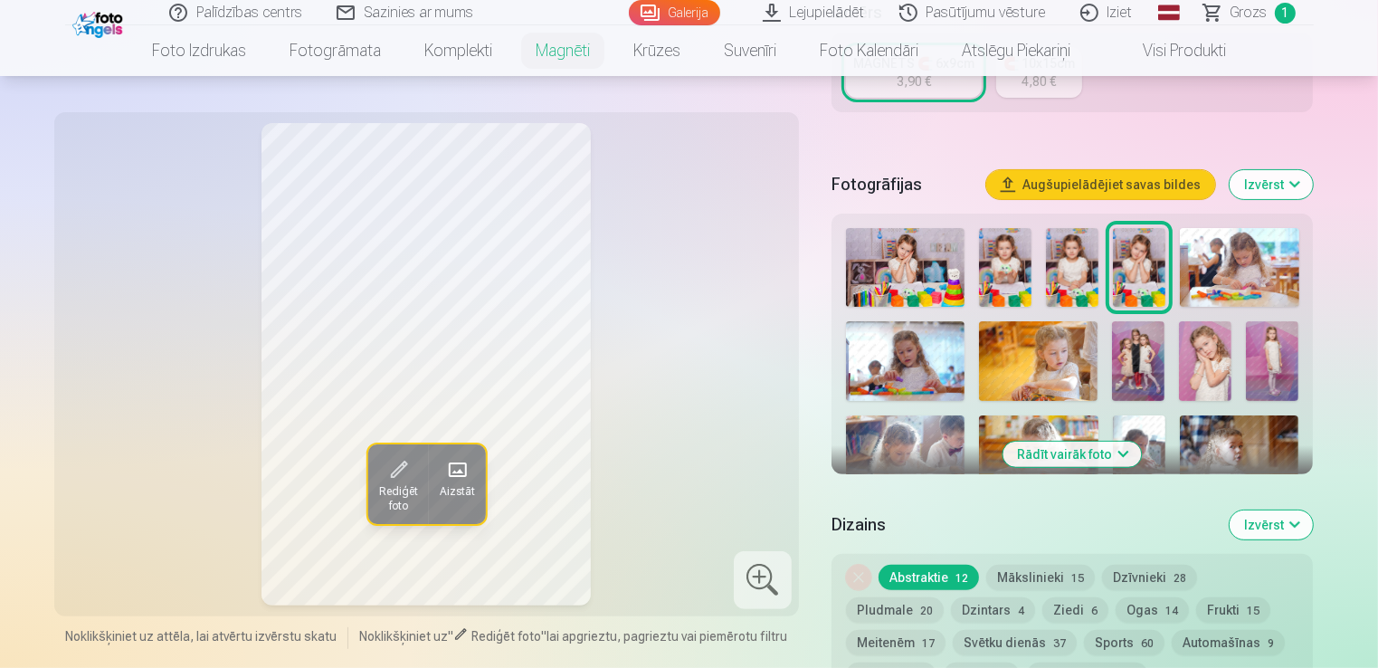
click at [1194, 370] on img at bounding box center [1205, 360] width 52 height 79
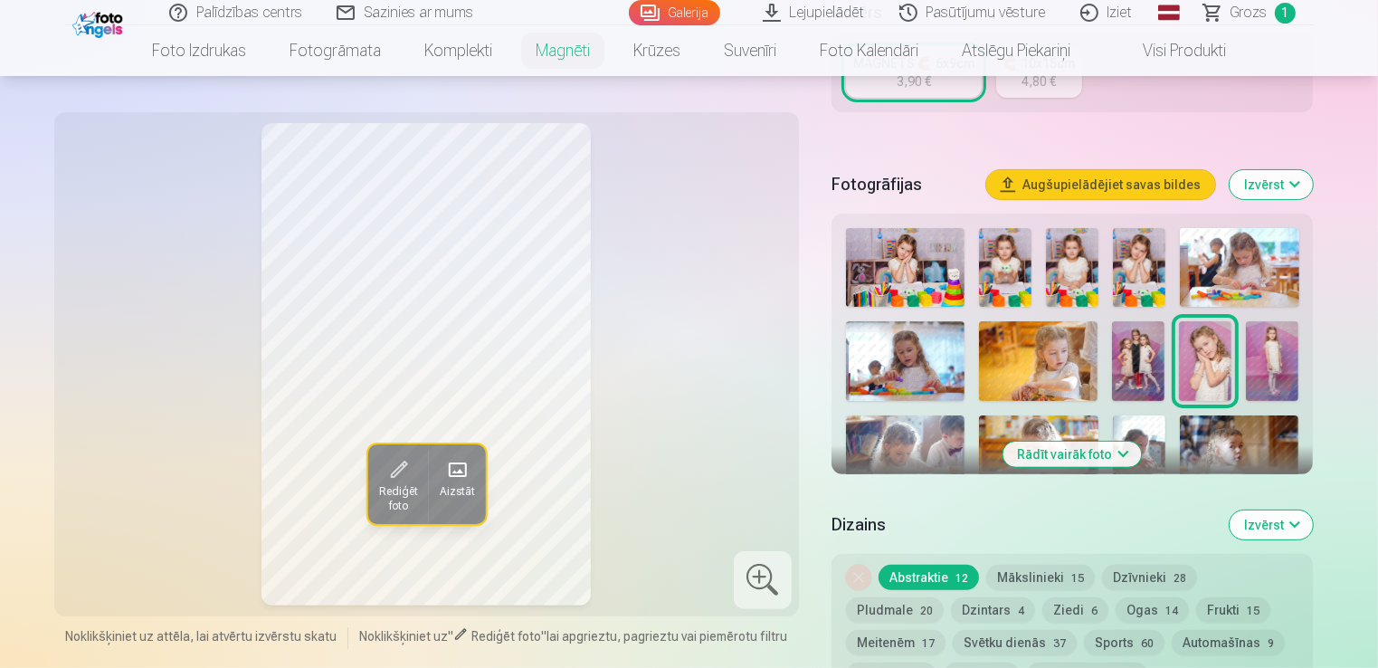
click at [1289, 370] on img at bounding box center [1272, 360] width 52 height 79
click at [929, 353] on img at bounding box center [905, 360] width 119 height 79
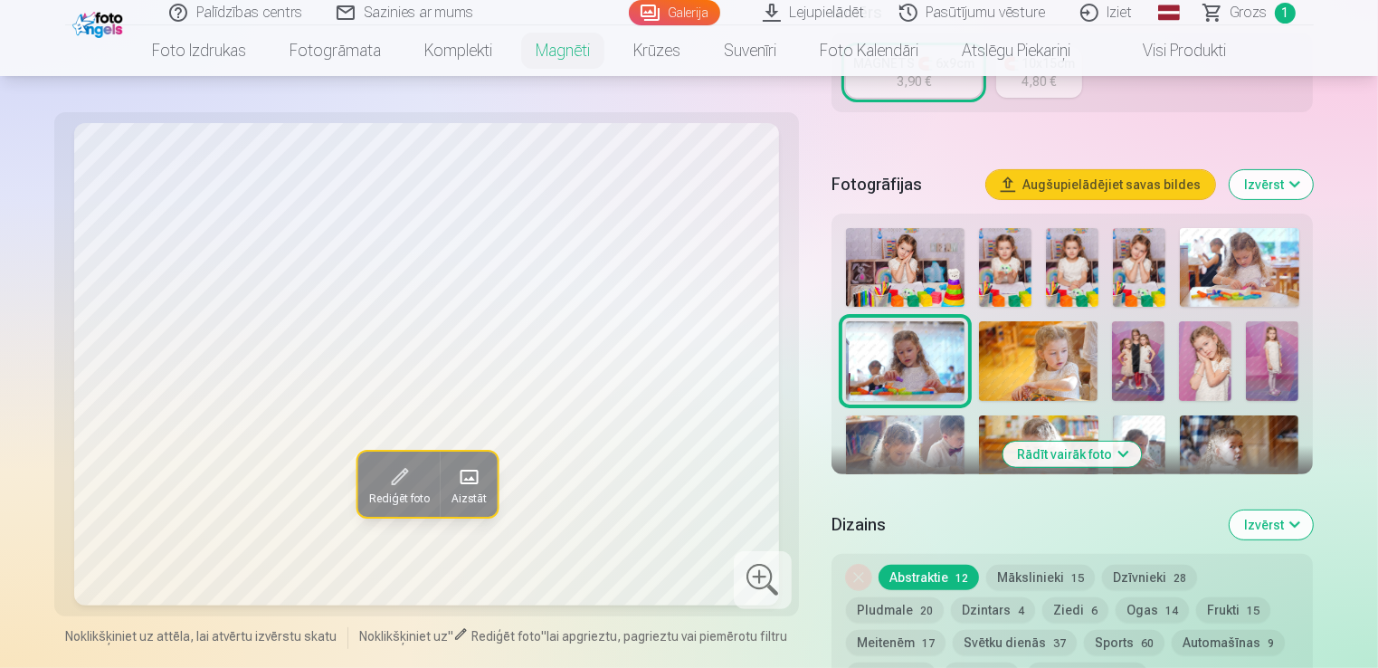
click at [1022, 367] on img at bounding box center [1038, 360] width 119 height 79
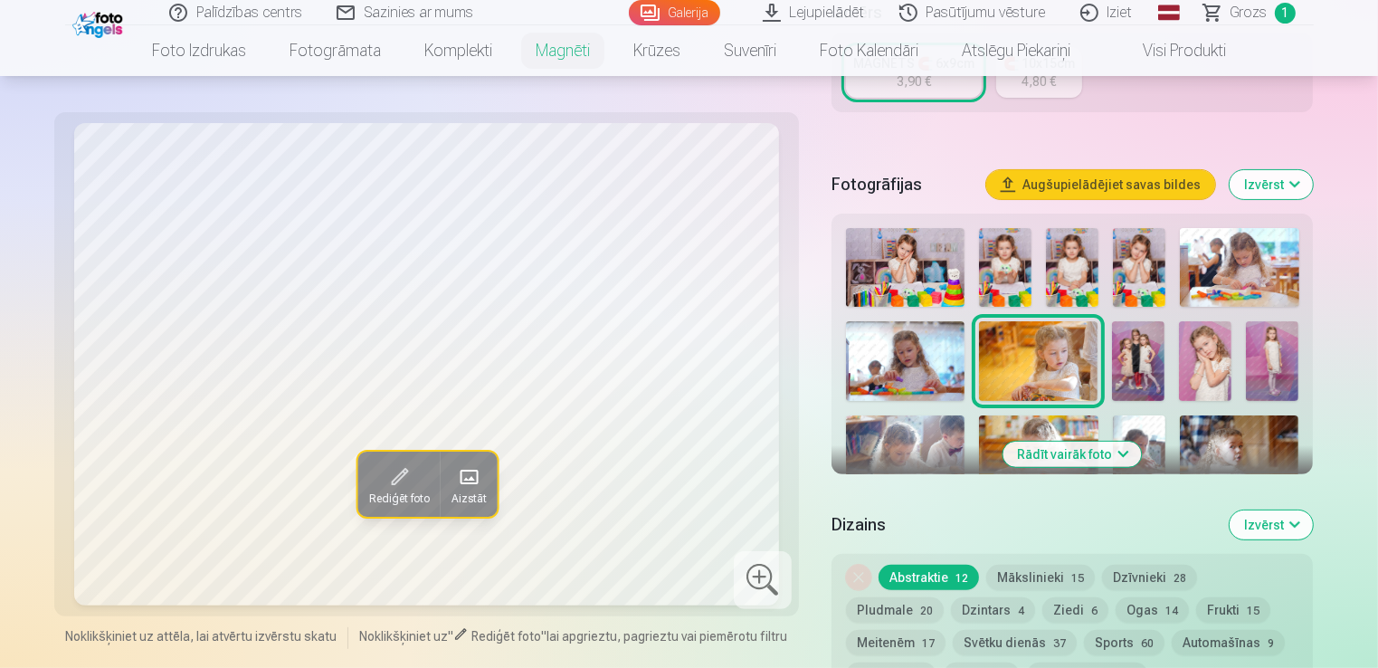
click at [933, 433] on img at bounding box center [905, 455] width 119 height 80
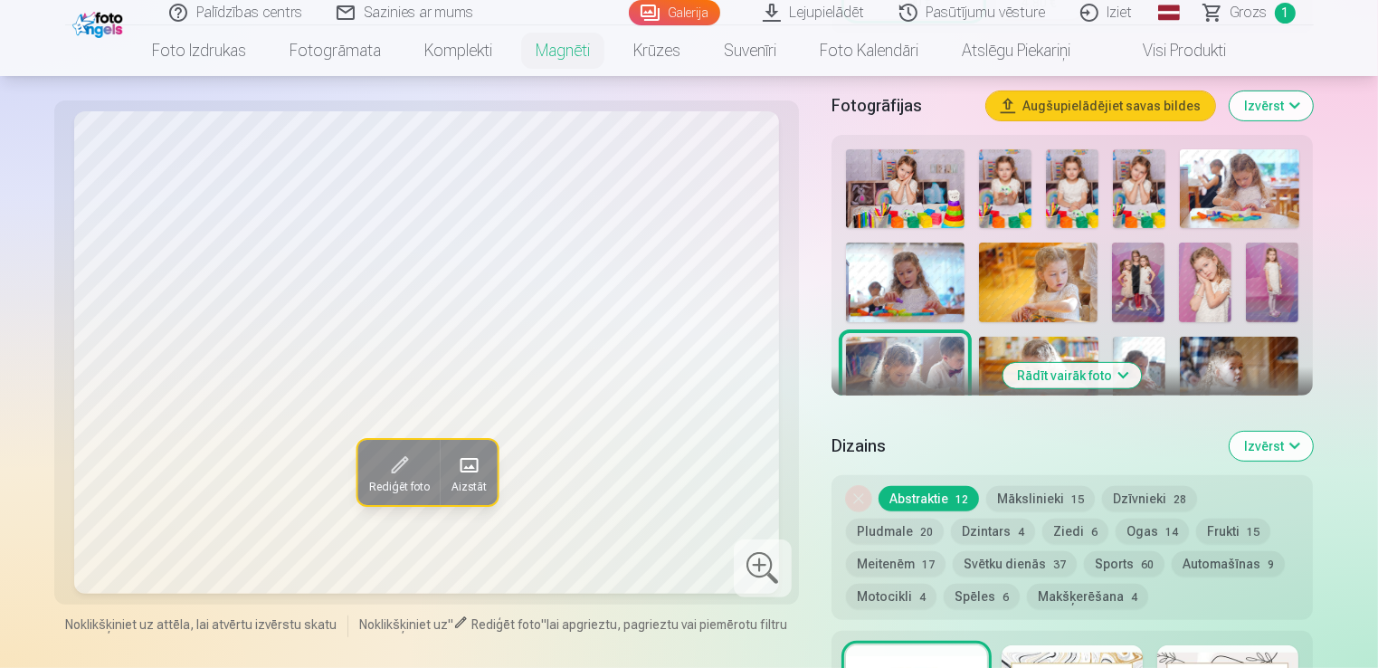
scroll to position [543, 0]
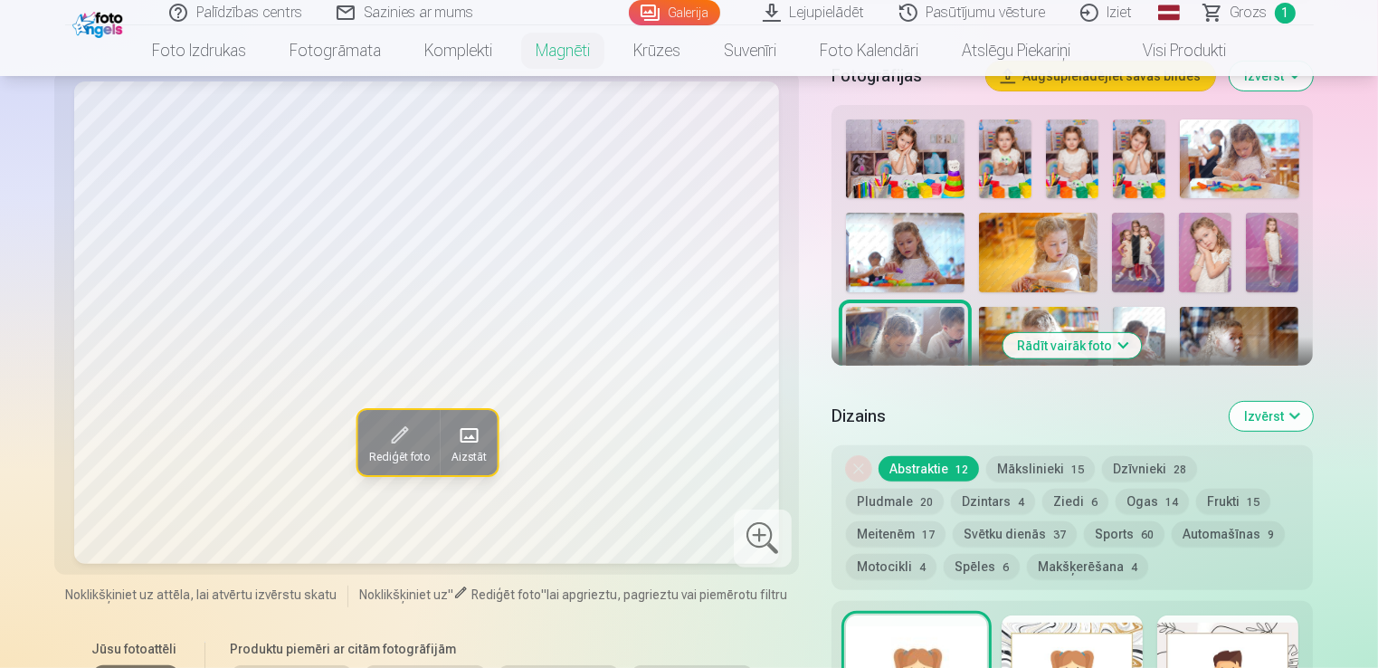
click at [1019, 308] on img at bounding box center [1038, 347] width 119 height 80
click at [1126, 233] on img at bounding box center [1138, 252] width 52 height 79
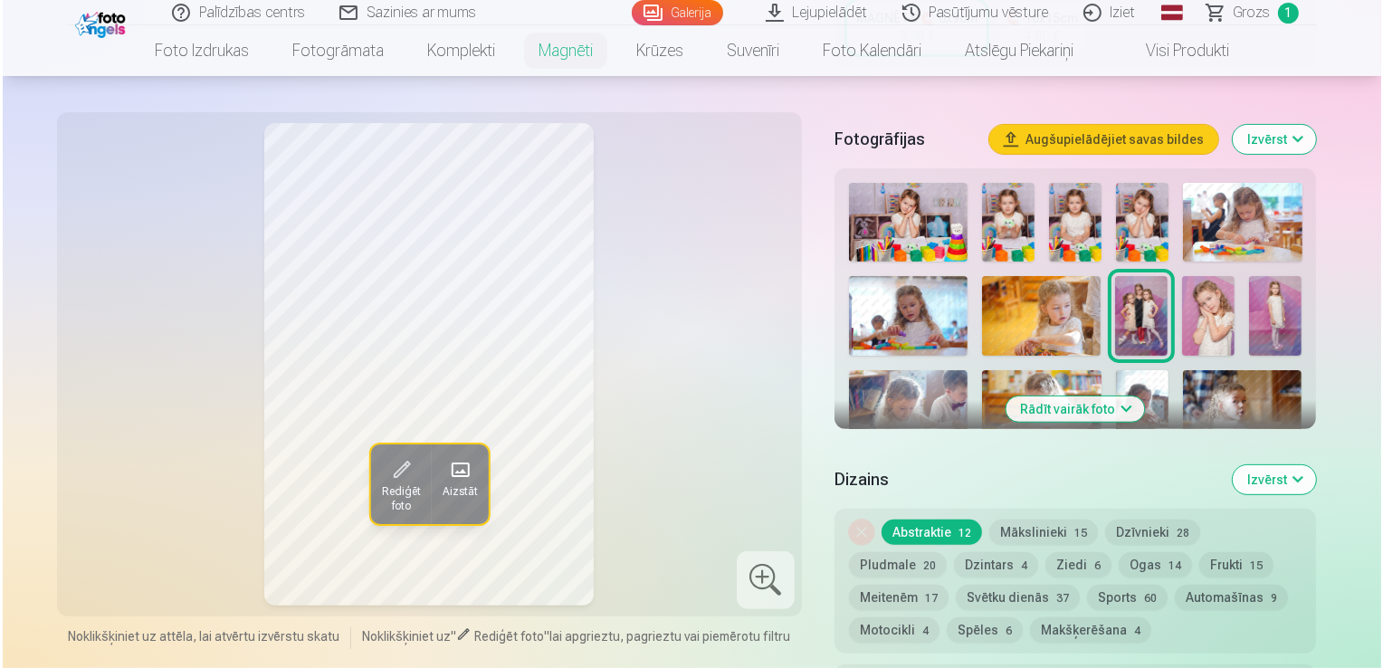
scroll to position [454, 0]
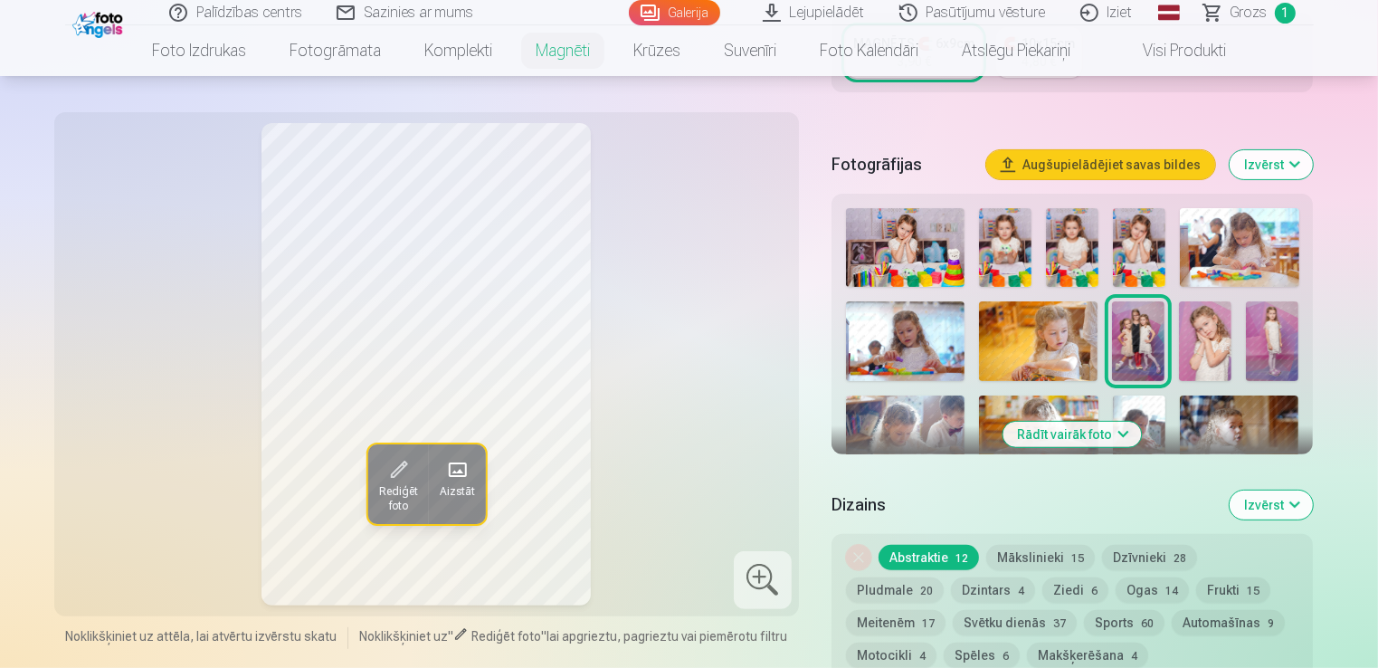
click at [1121, 435] on button "Rādīt vairāk foto" at bounding box center [1072, 434] width 138 height 25
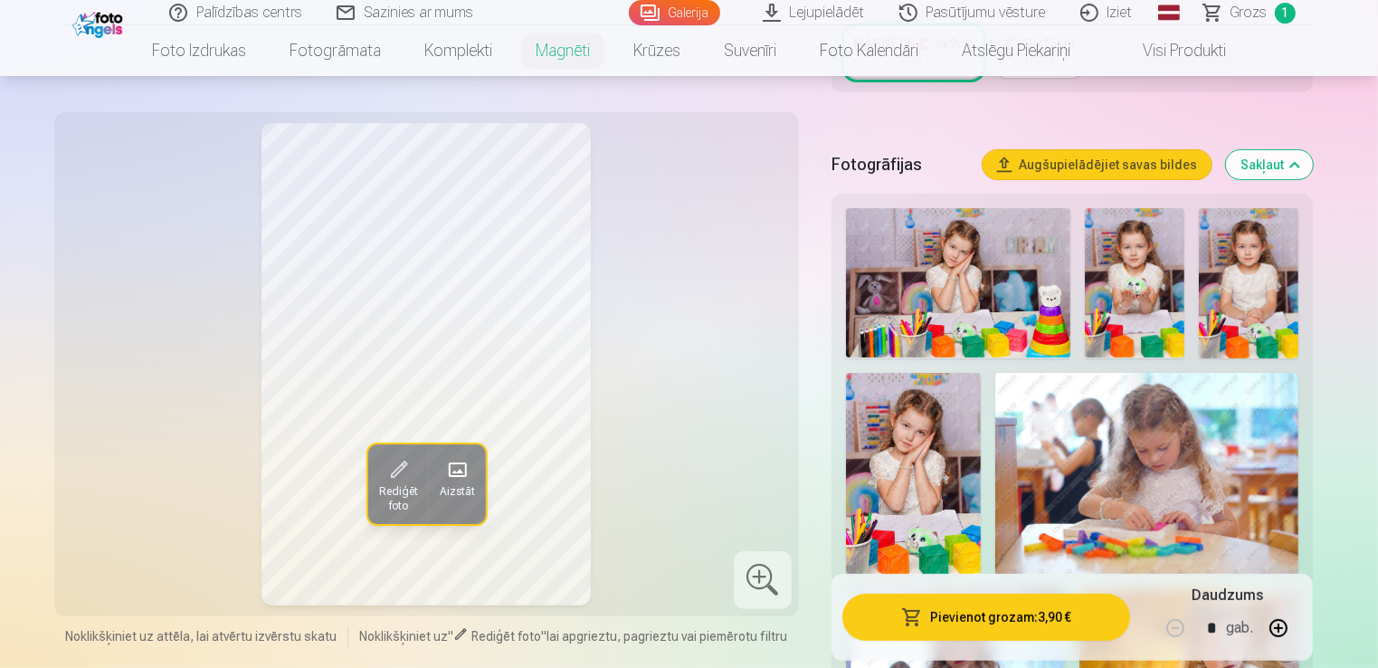
click at [975, 290] on img at bounding box center [958, 282] width 224 height 149
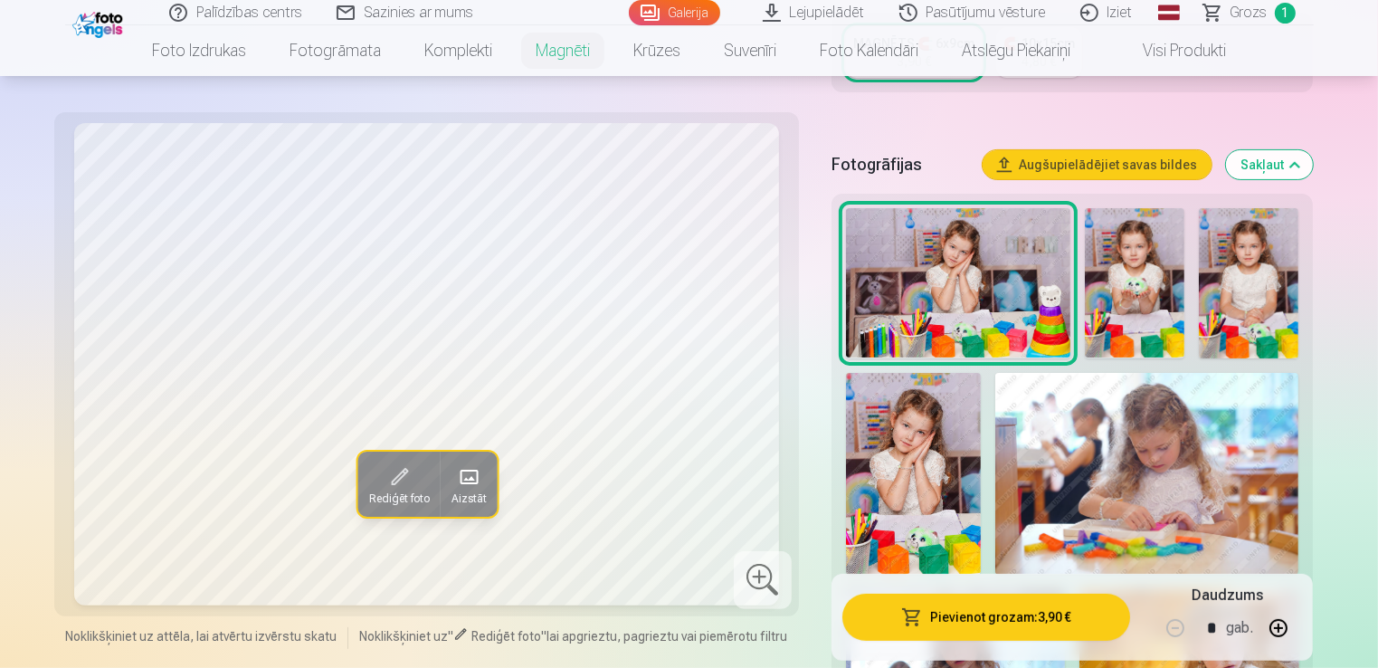
click at [1127, 266] on img at bounding box center [1135, 282] width 100 height 149
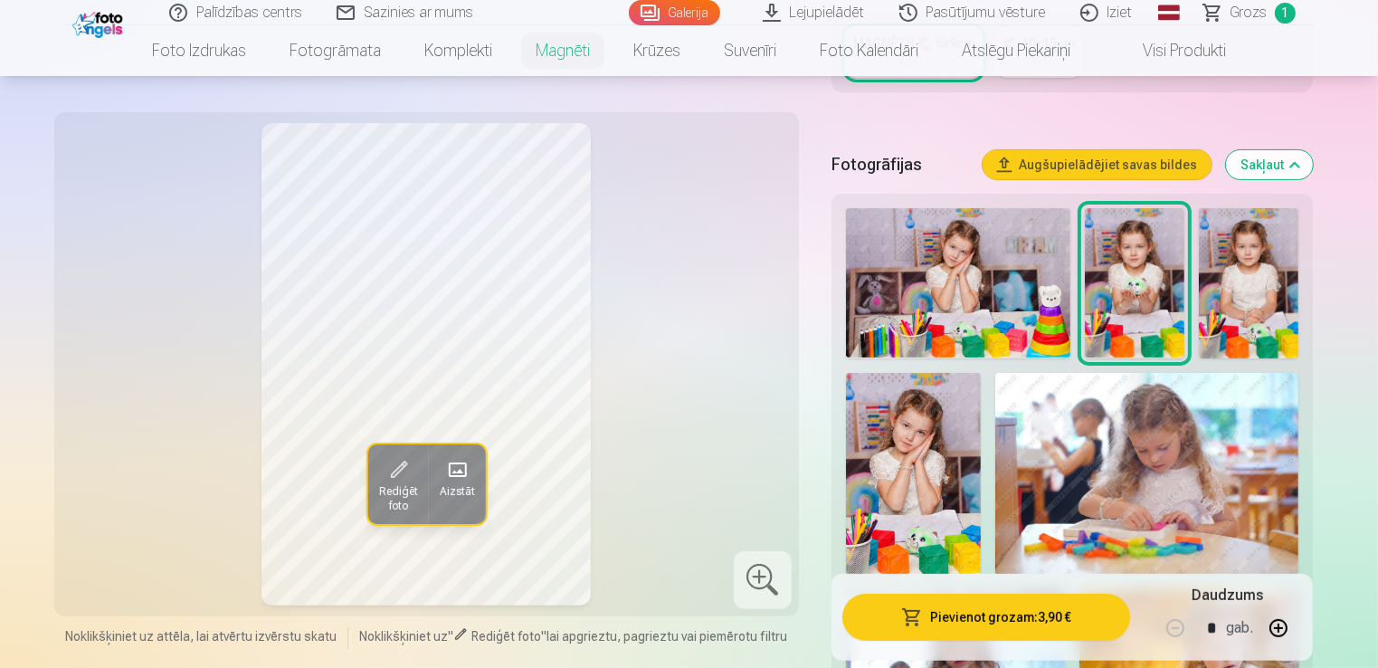
click at [966, 626] on button "Pievienot grozam : 3,90 €" at bounding box center [986, 617] width 289 height 47
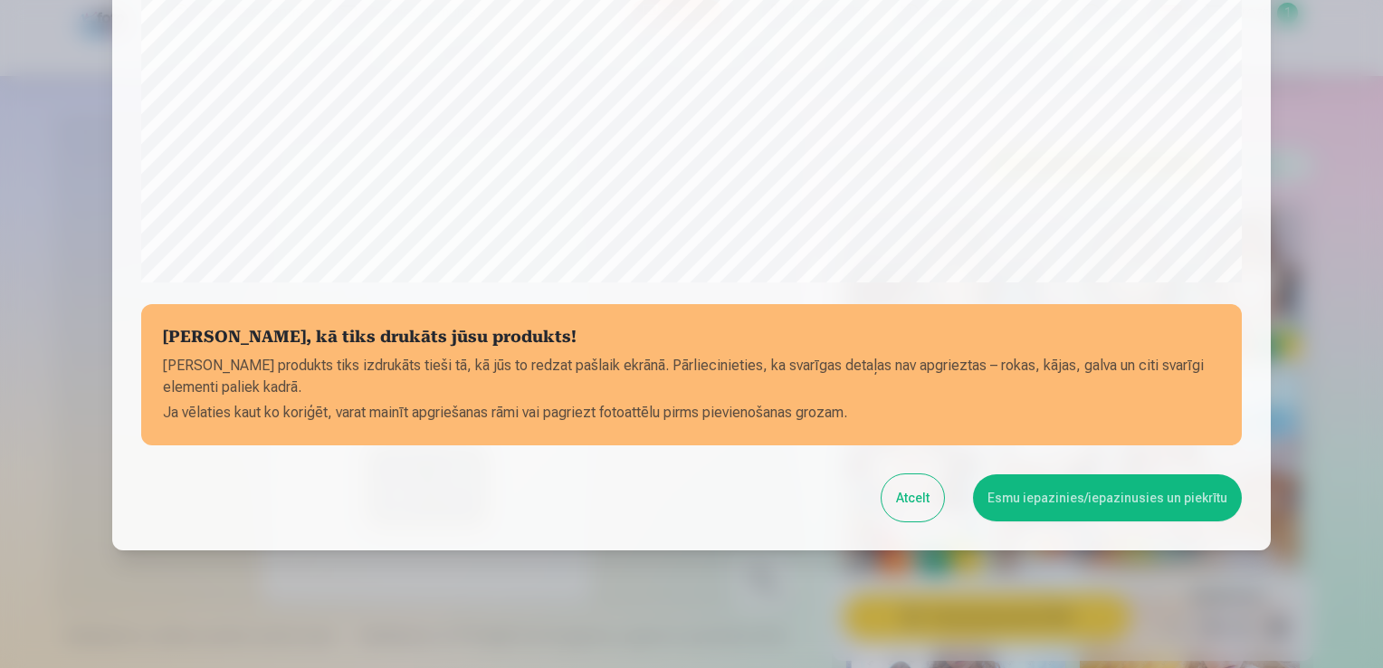
scroll to position [634, 0]
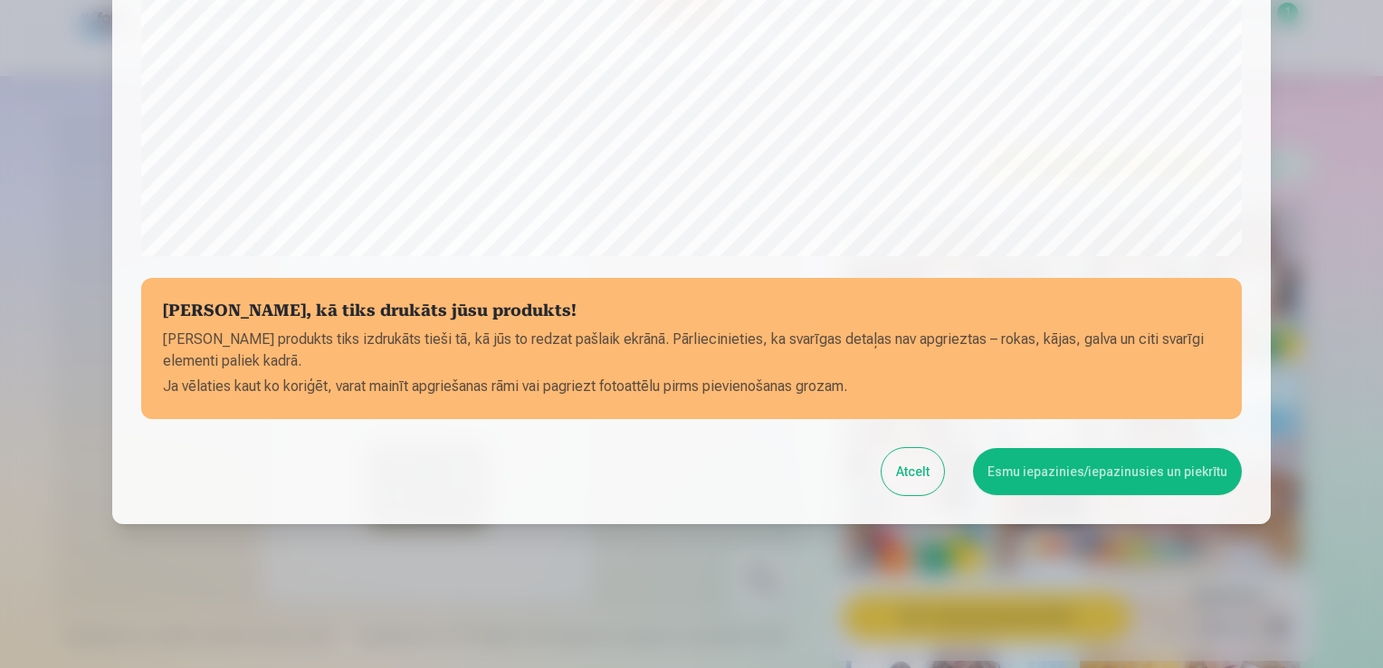
click at [1058, 470] on button "Esmu iepazinies/iepazinusies un piekrītu" at bounding box center [1107, 471] width 269 height 47
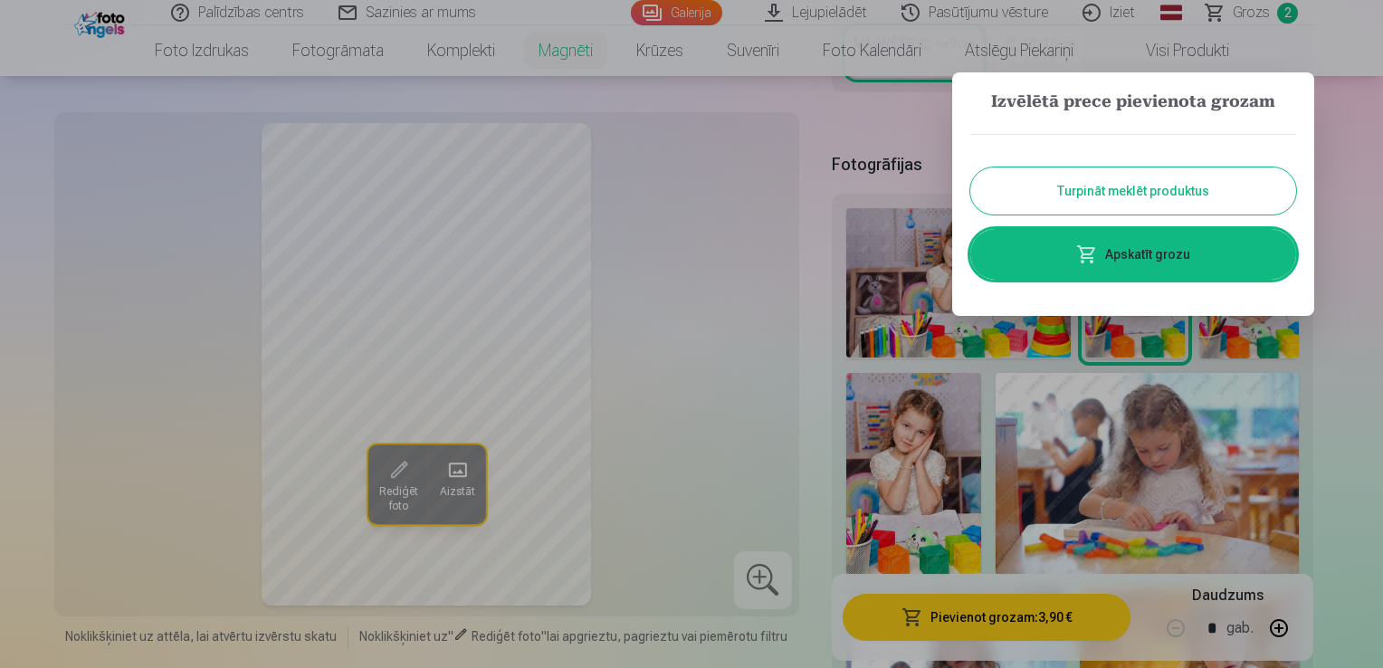
click at [1121, 193] on button "Turpināt meklēt produktus" at bounding box center [1133, 190] width 326 height 47
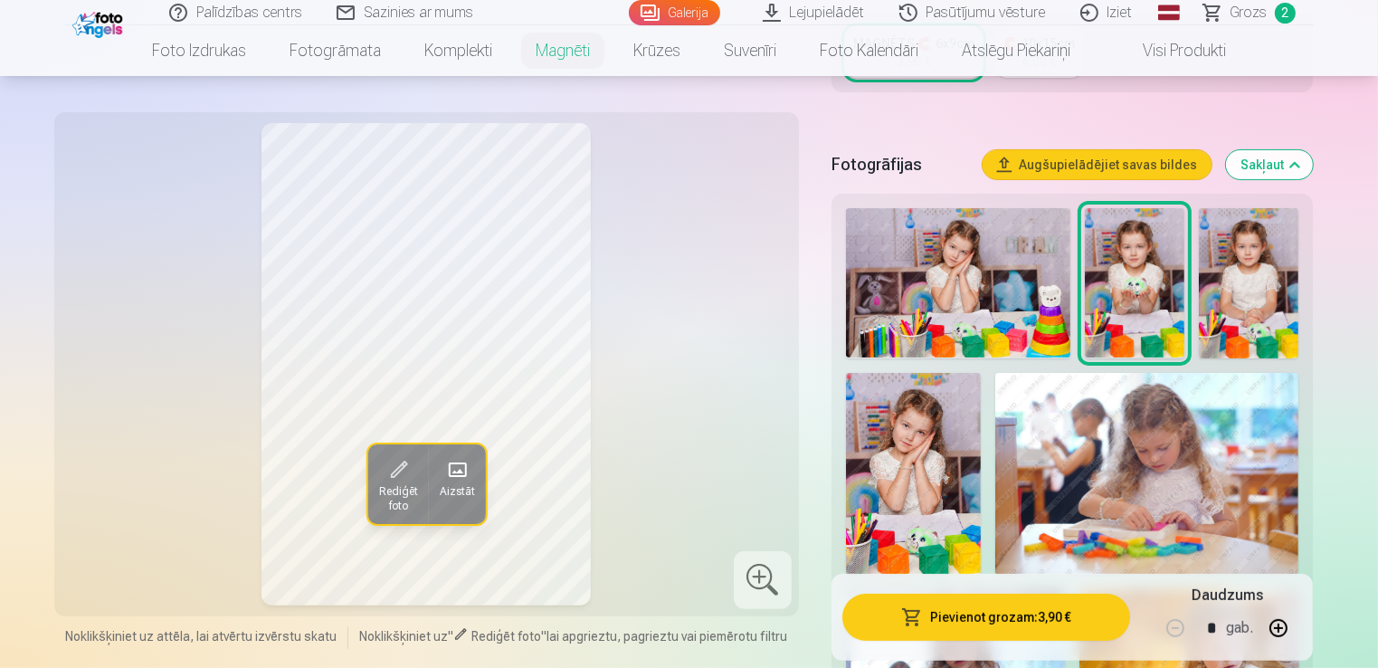
click at [924, 474] on img at bounding box center [913, 474] width 135 height 203
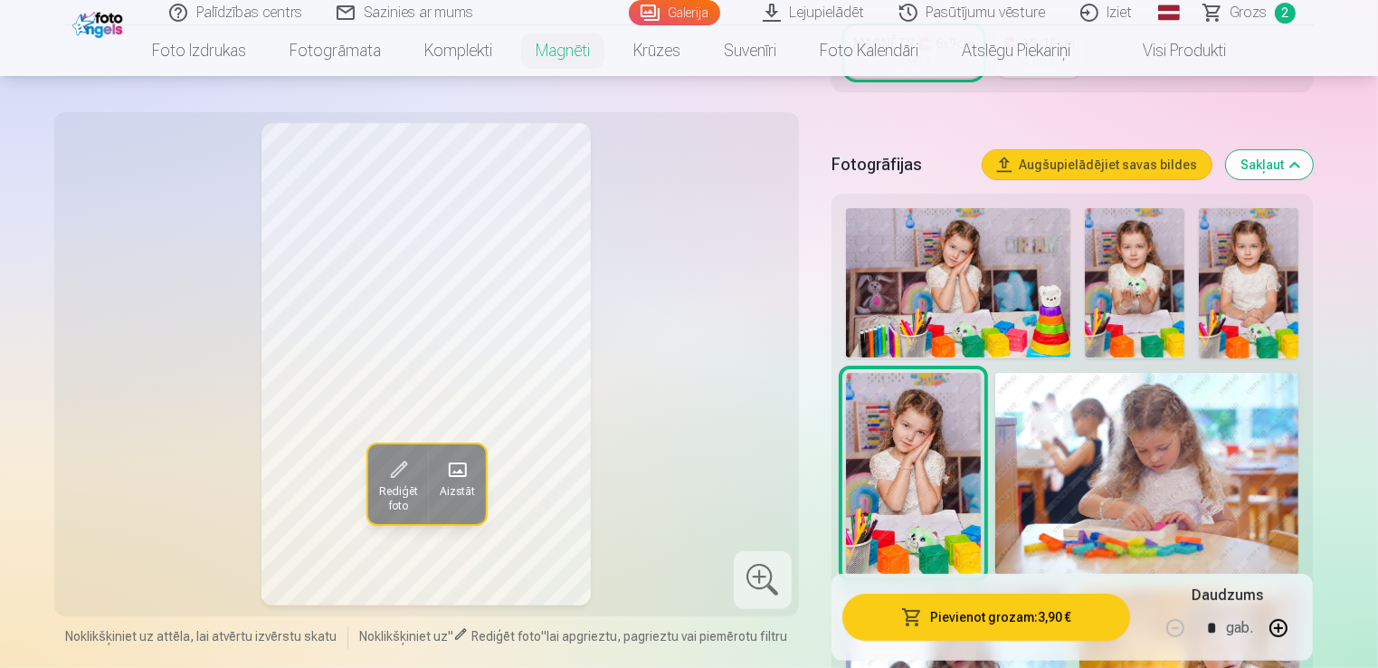
click at [959, 621] on button "Pievienot grozam : 3,90 €" at bounding box center [986, 617] width 289 height 47
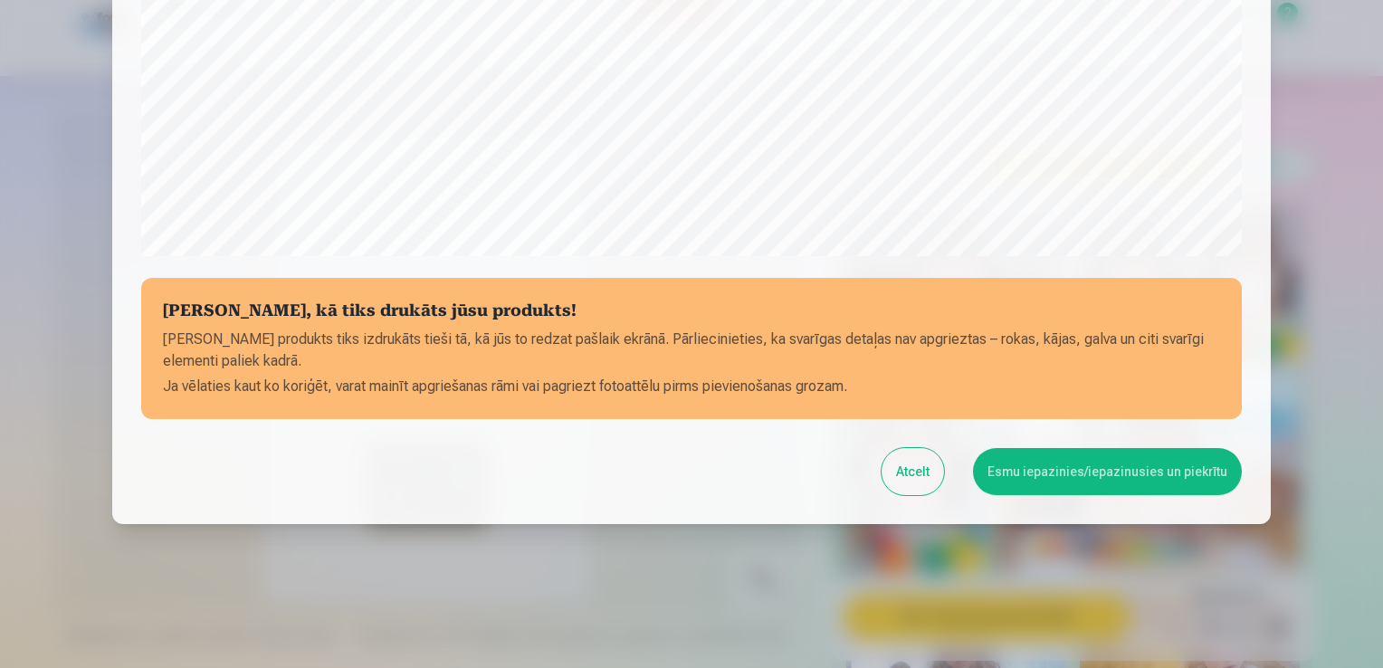
click at [1134, 469] on button "Esmu iepazinies/iepazinusies un piekrītu" at bounding box center [1107, 471] width 269 height 47
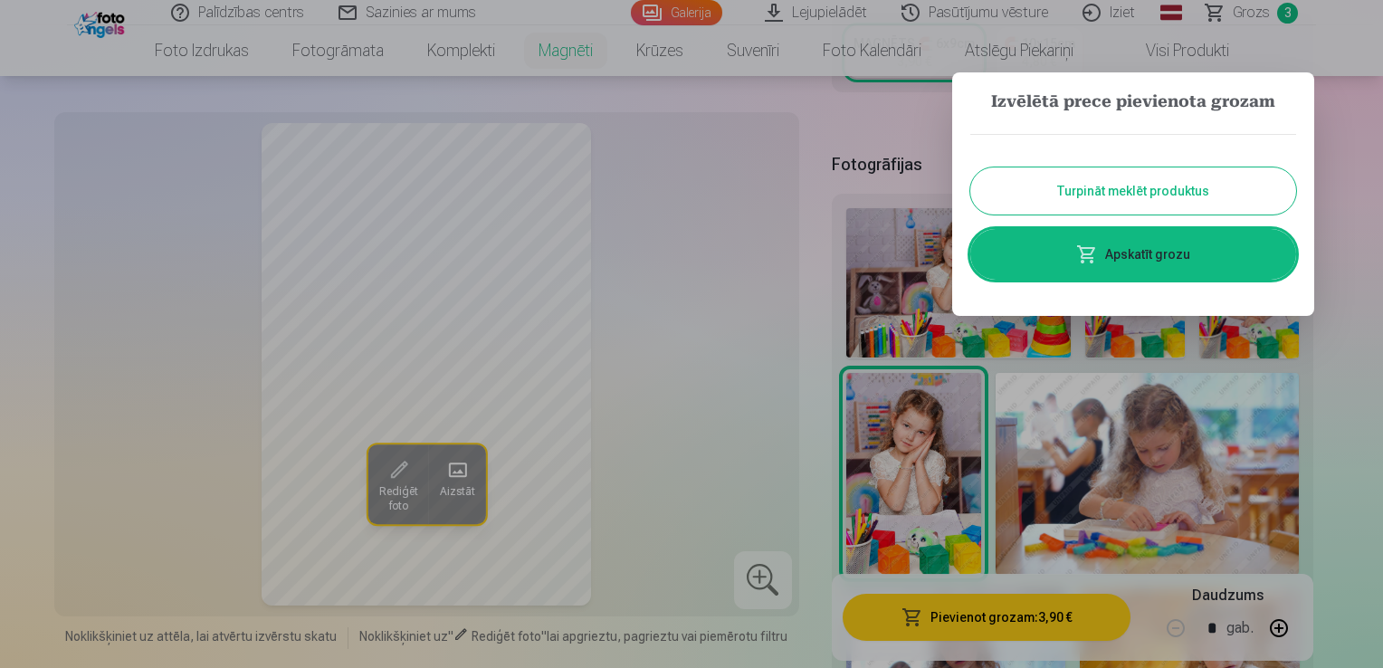
click at [1114, 195] on button "Turpināt meklēt produktus" at bounding box center [1133, 190] width 326 height 47
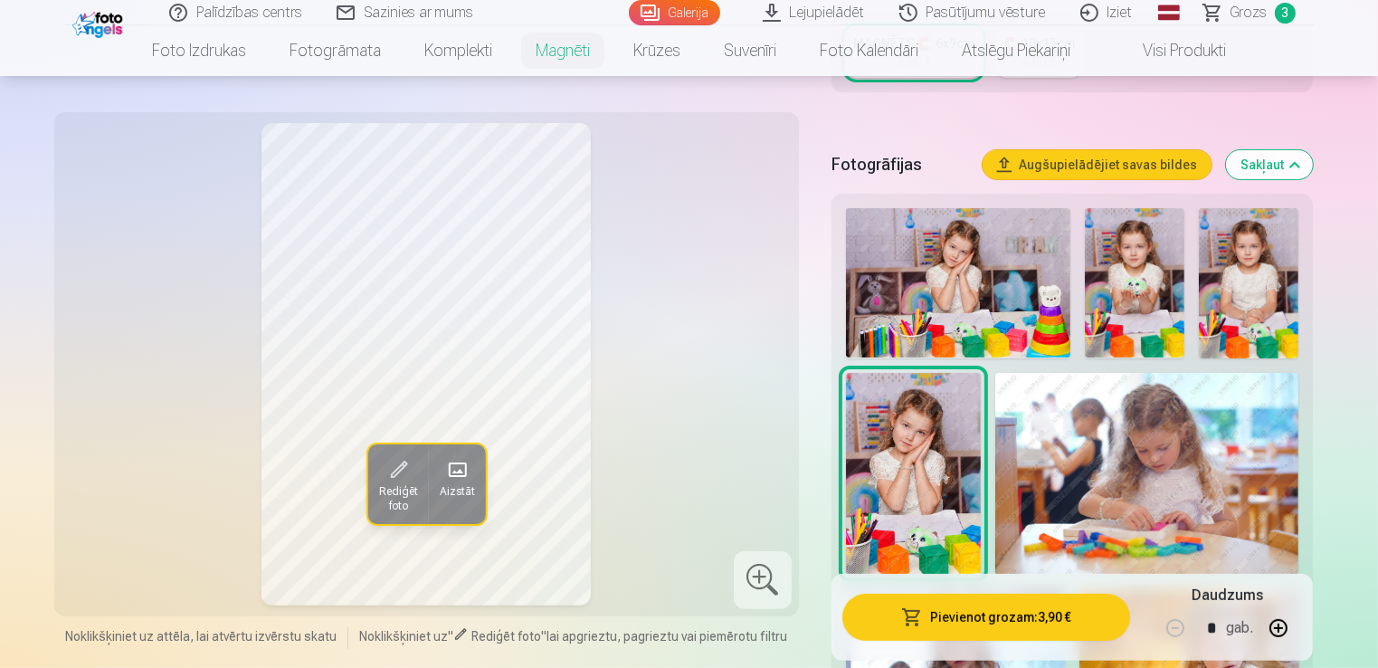
click at [1251, 278] on img at bounding box center [1249, 283] width 100 height 150
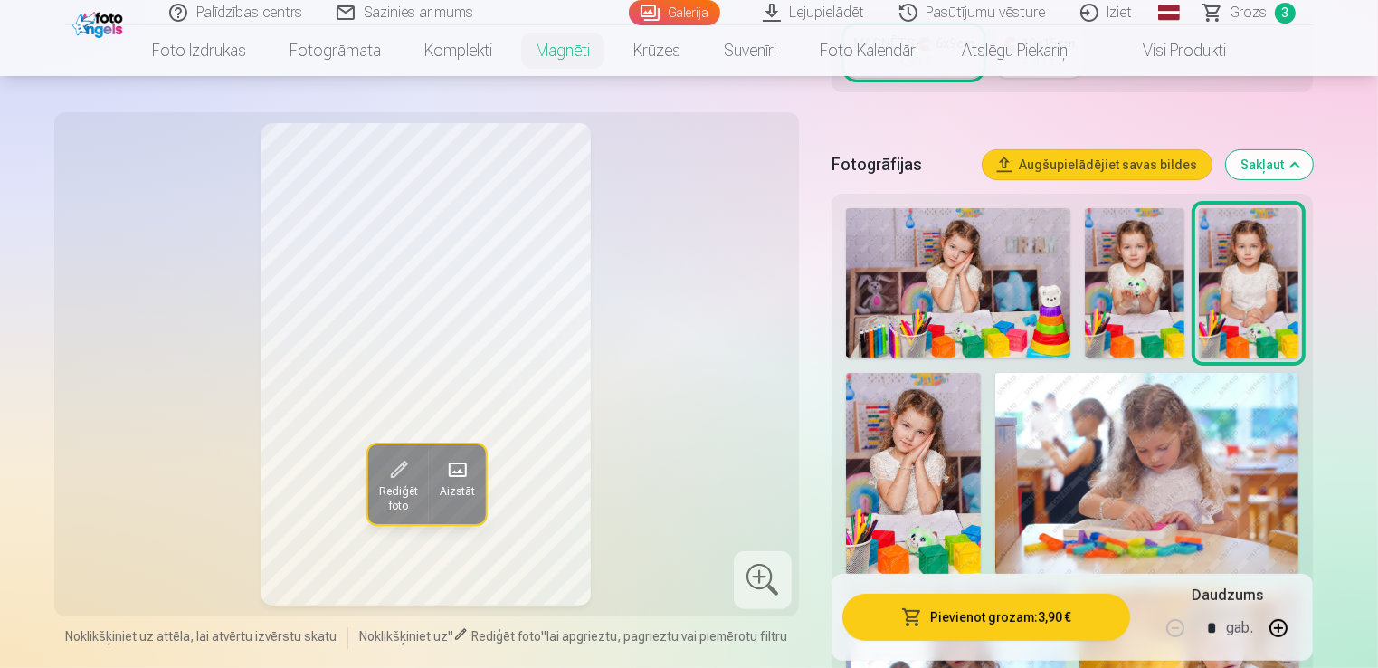
click at [956, 616] on button "Pievienot grozam : 3,90 €" at bounding box center [986, 617] width 289 height 47
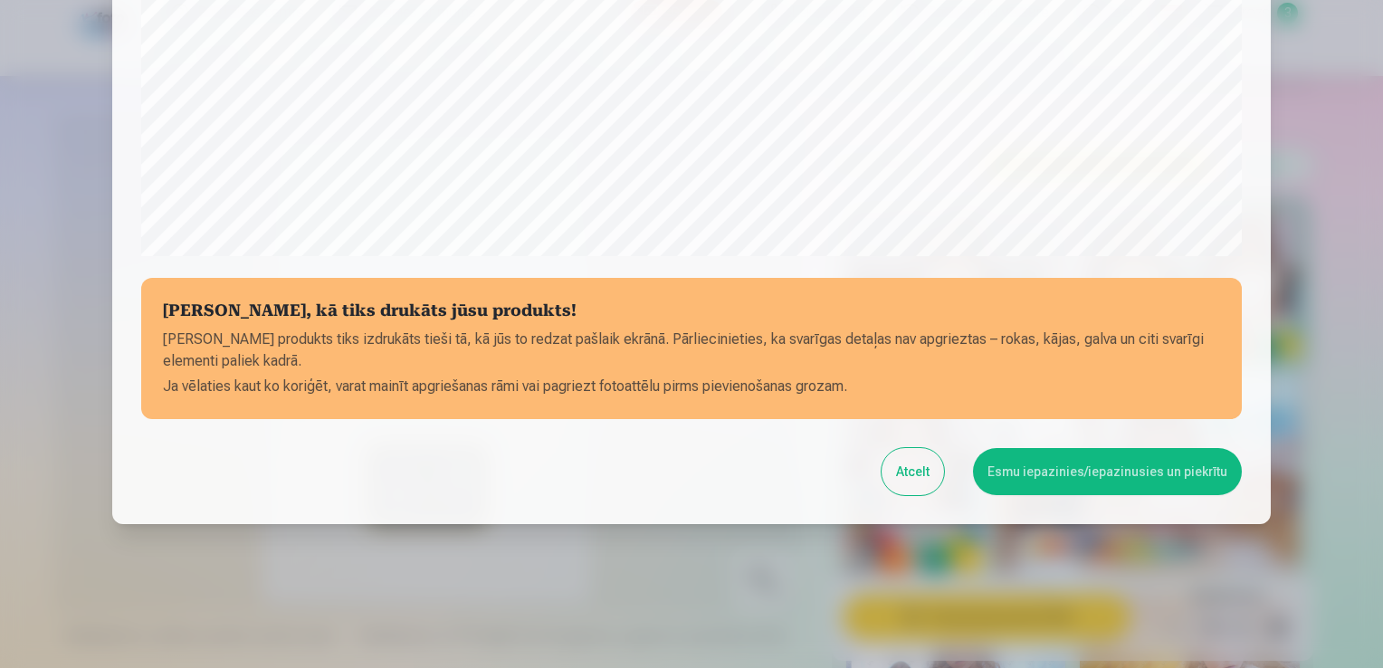
click at [1076, 471] on button "Esmu iepazinies/iepazinusies un piekrītu" at bounding box center [1107, 471] width 269 height 47
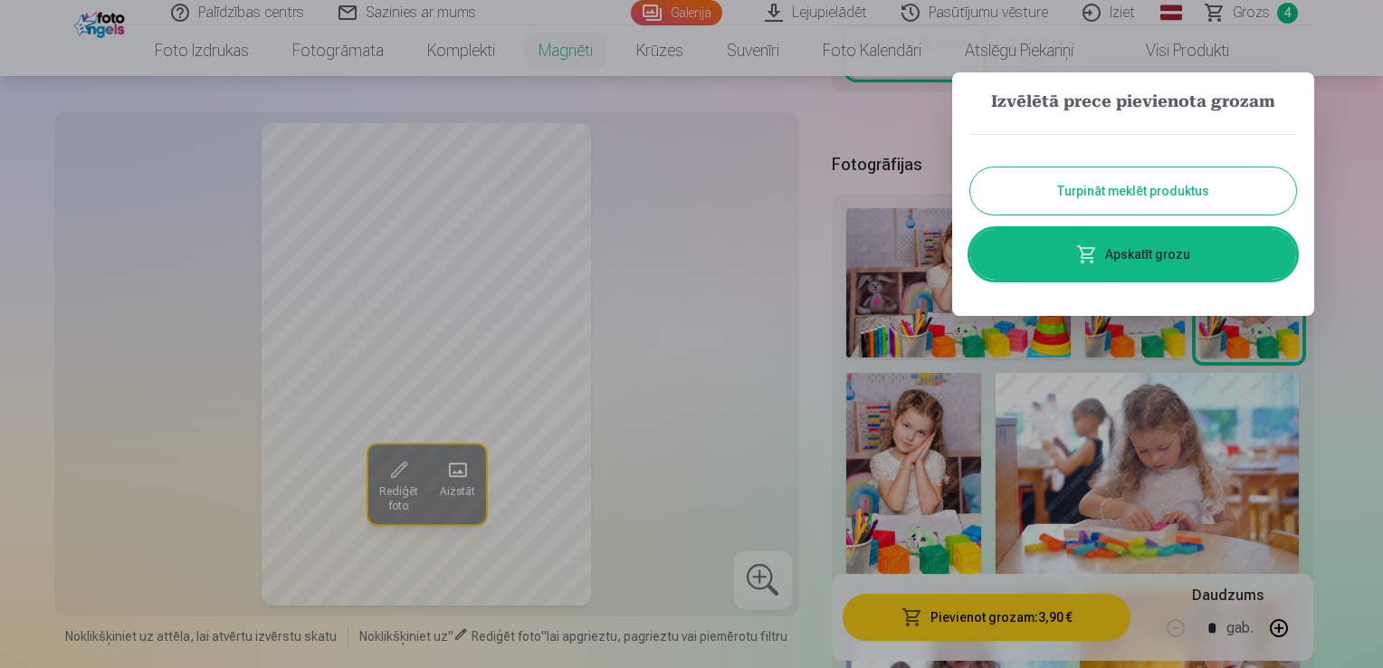
click at [1186, 192] on button "Turpināt meklēt produktus" at bounding box center [1133, 190] width 326 height 47
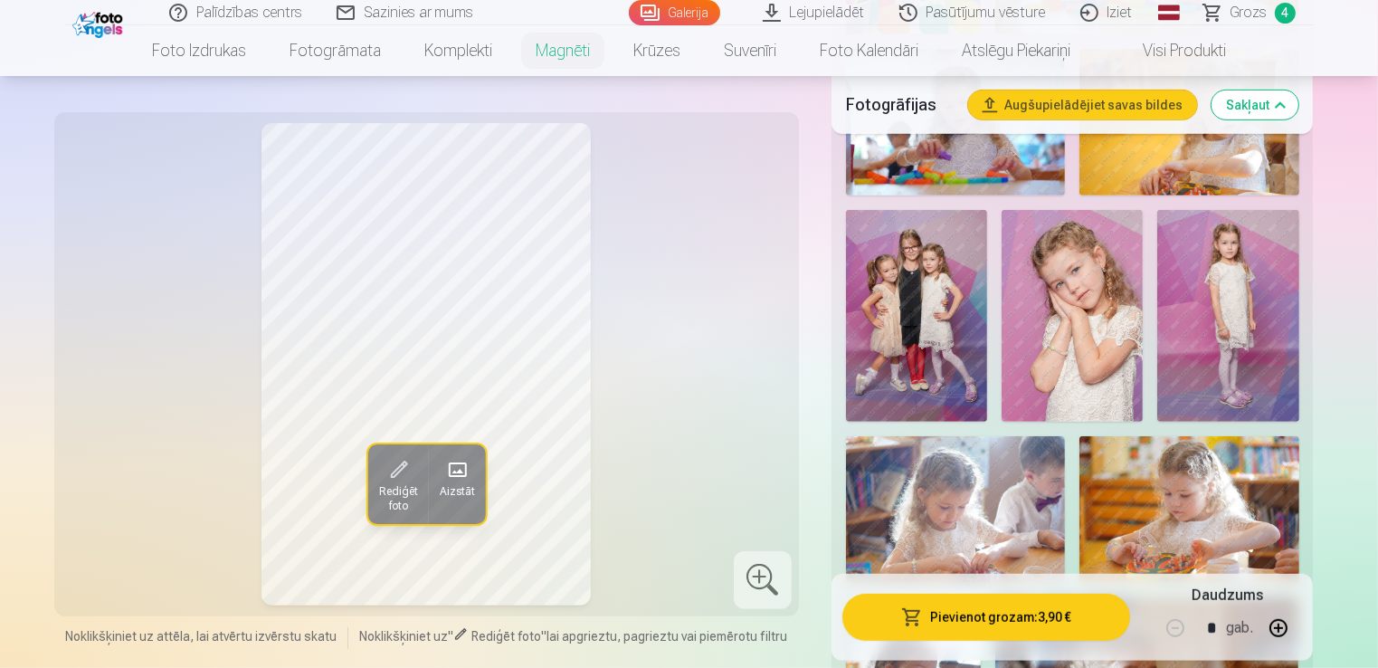
scroll to position [997, 0]
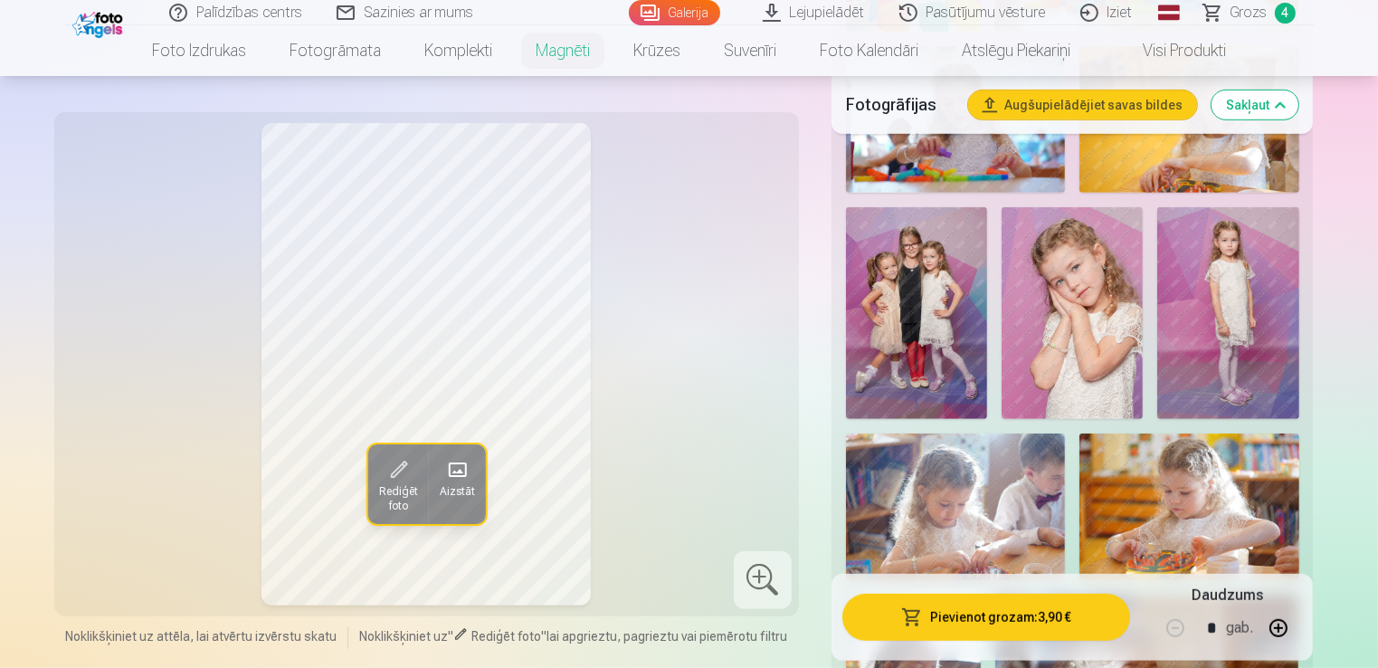
click at [1236, 340] on img at bounding box center [1227, 313] width 141 height 213
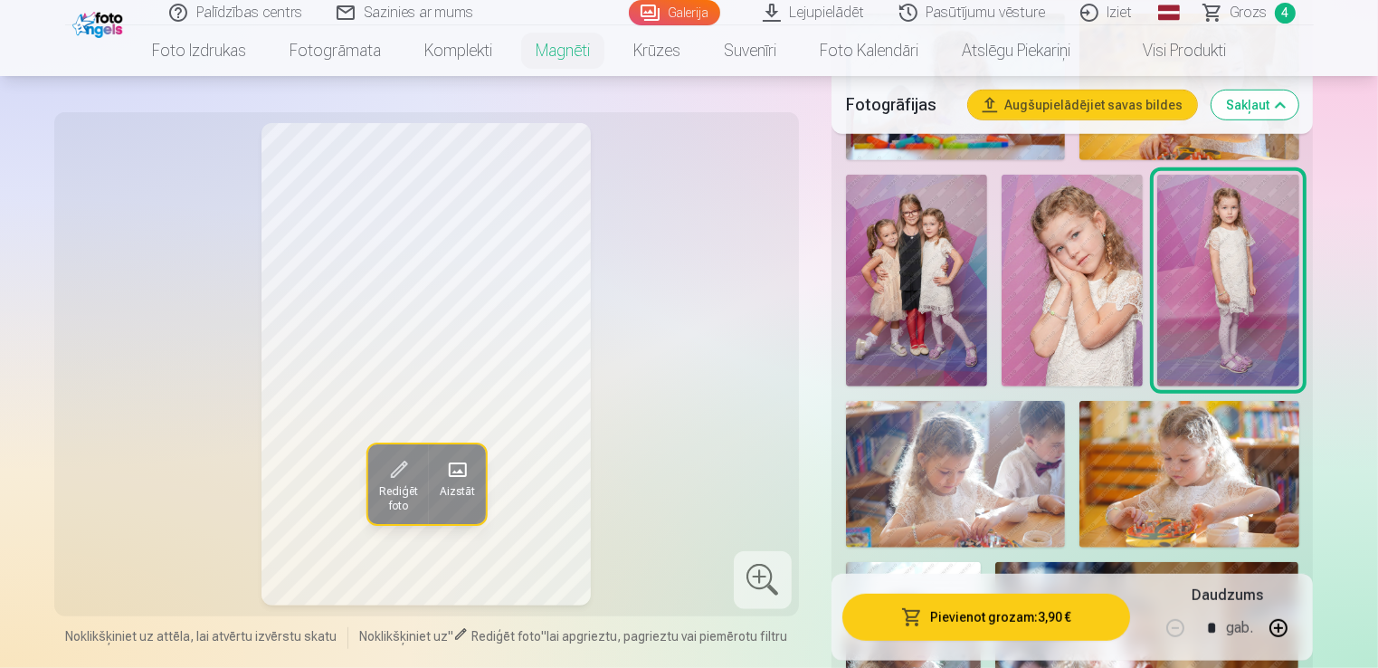
scroll to position [1033, 0]
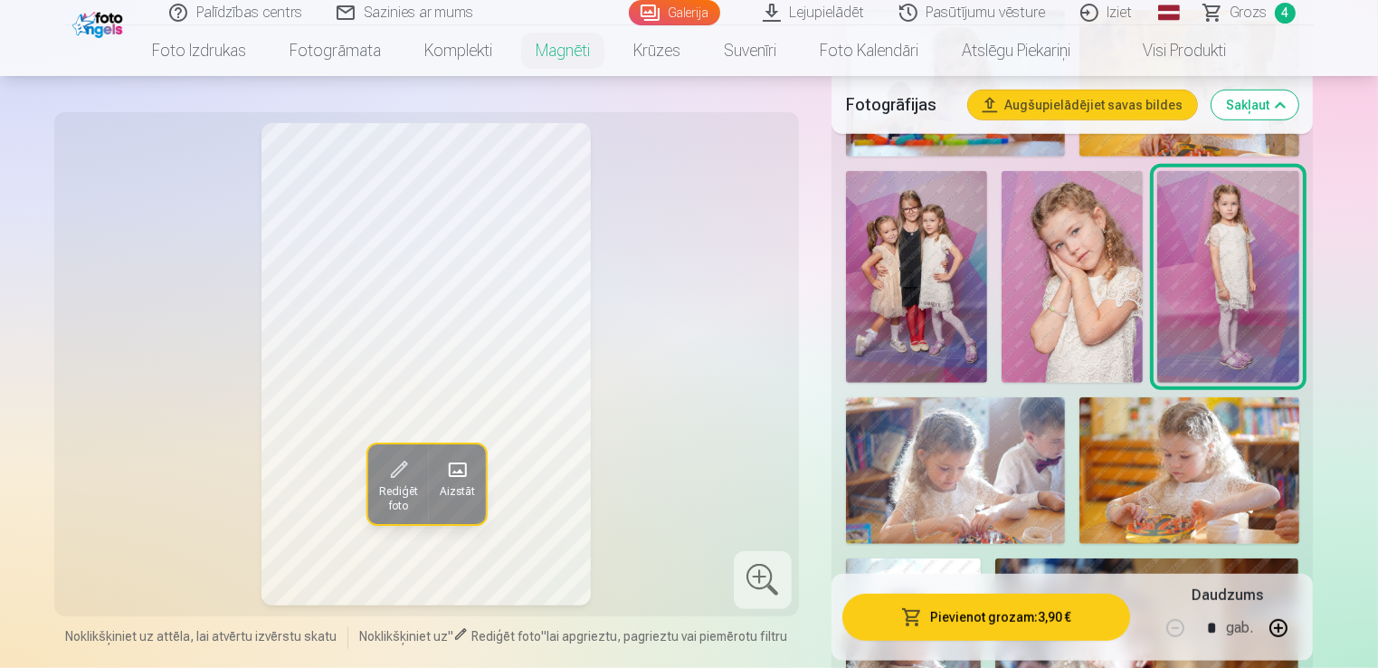
click at [1081, 314] on img at bounding box center [1072, 277] width 141 height 212
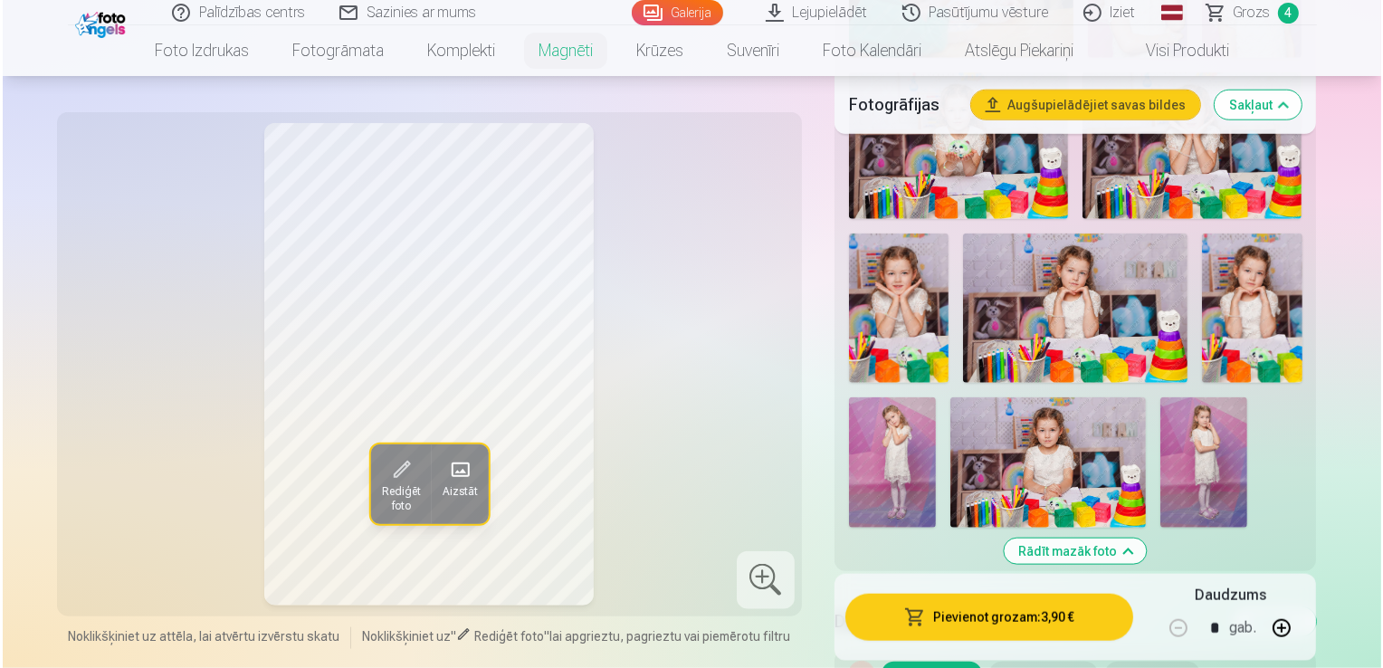
scroll to position [1902, 0]
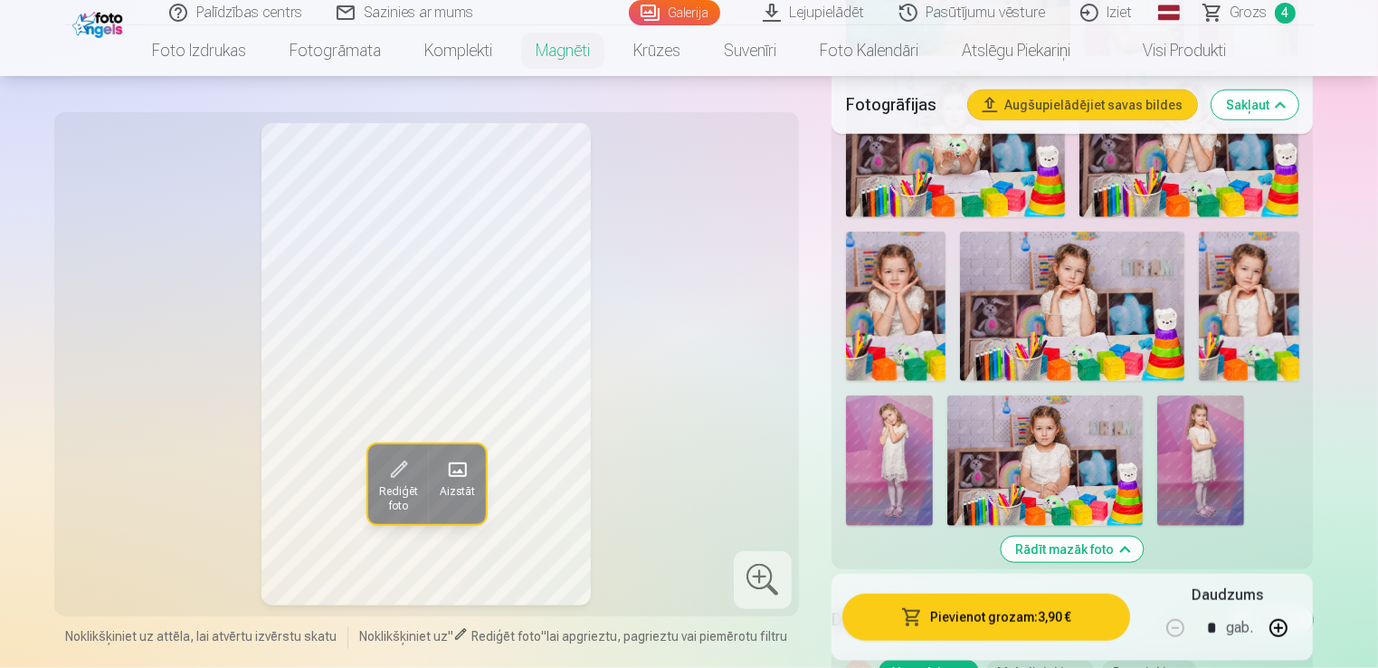
click at [1230, 293] on img at bounding box center [1249, 306] width 100 height 149
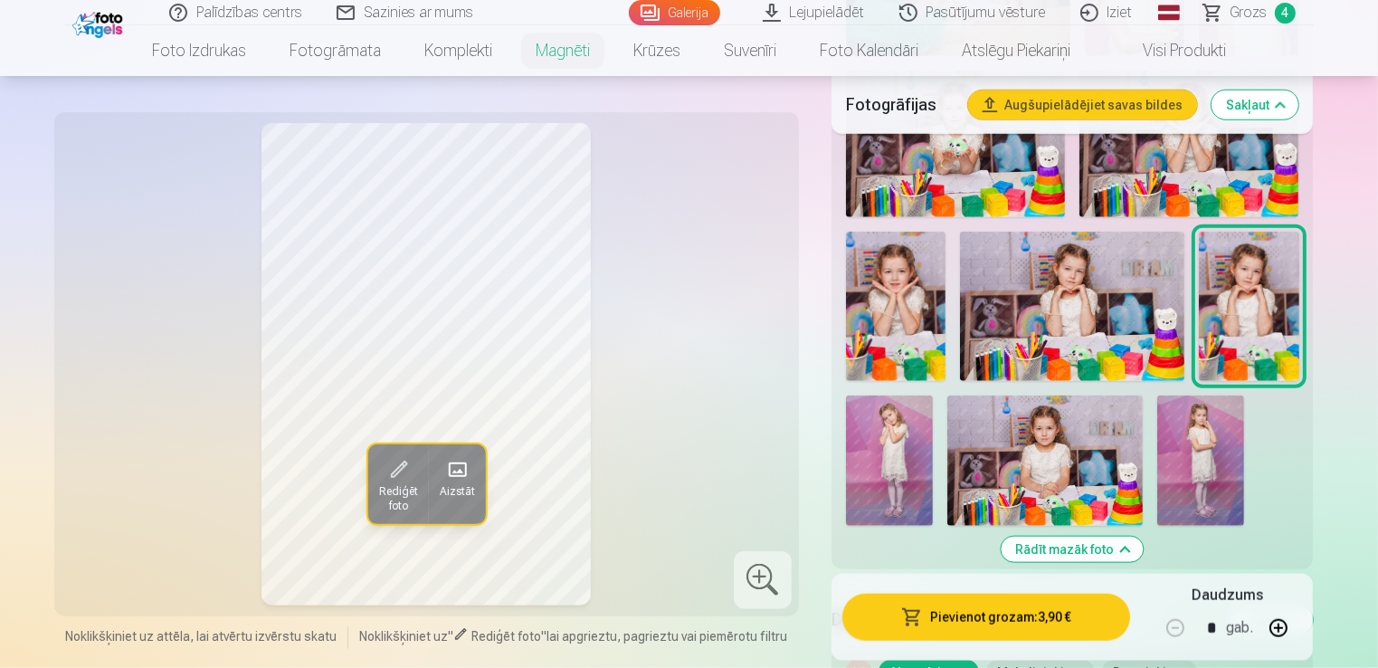
click at [1010, 613] on button "Pievienot grozam : 3,90 €" at bounding box center [986, 617] width 289 height 47
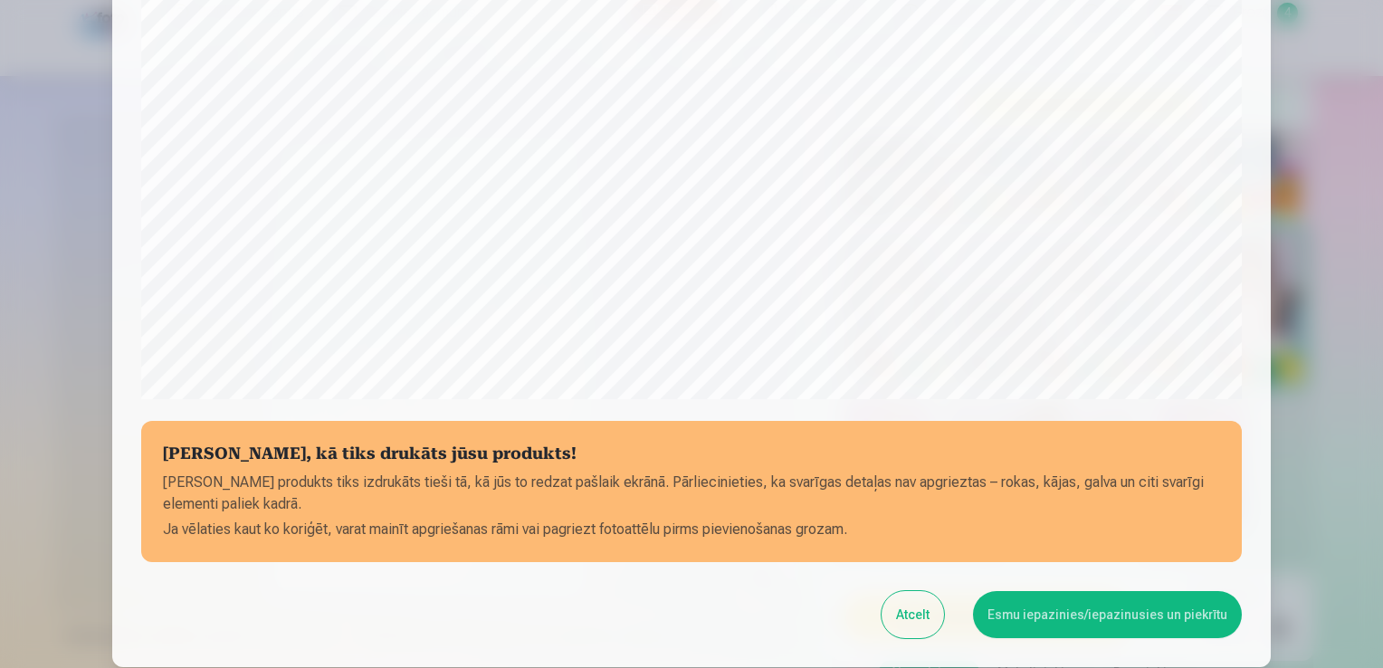
scroll to position [507, 0]
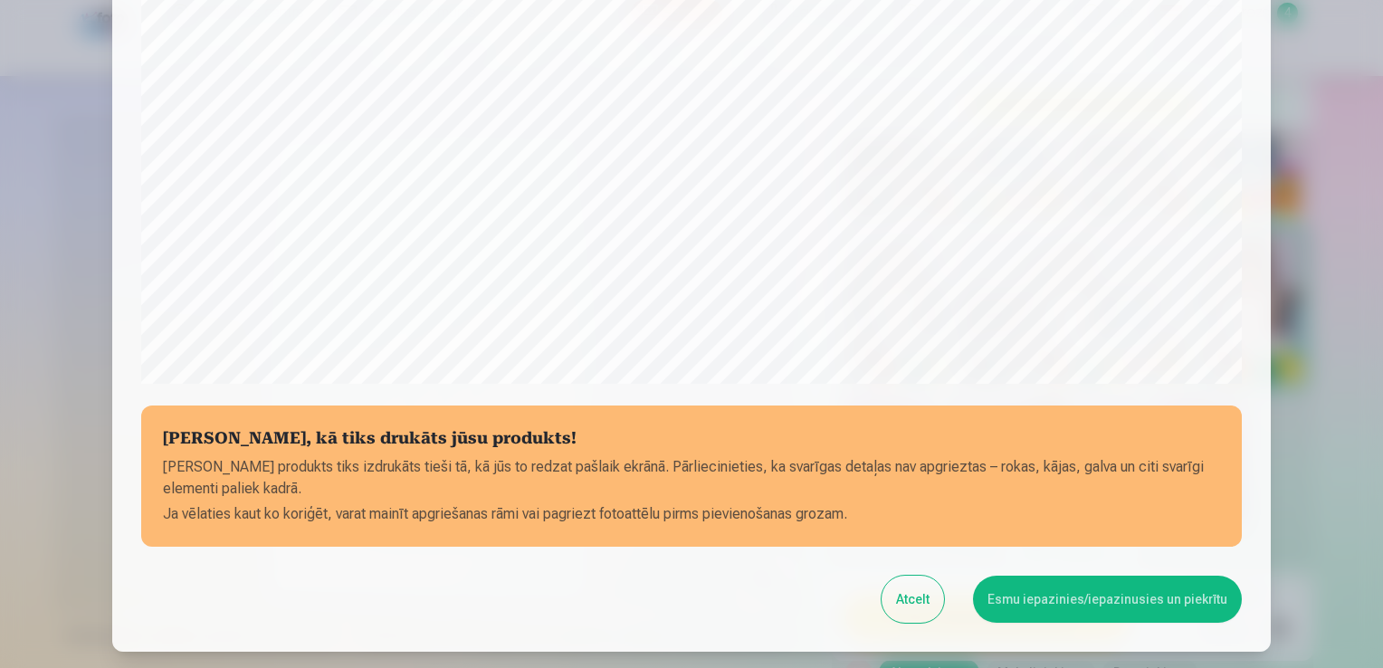
click at [1144, 592] on button "Esmu iepazinies/iepazinusies un piekrītu" at bounding box center [1107, 598] width 269 height 47
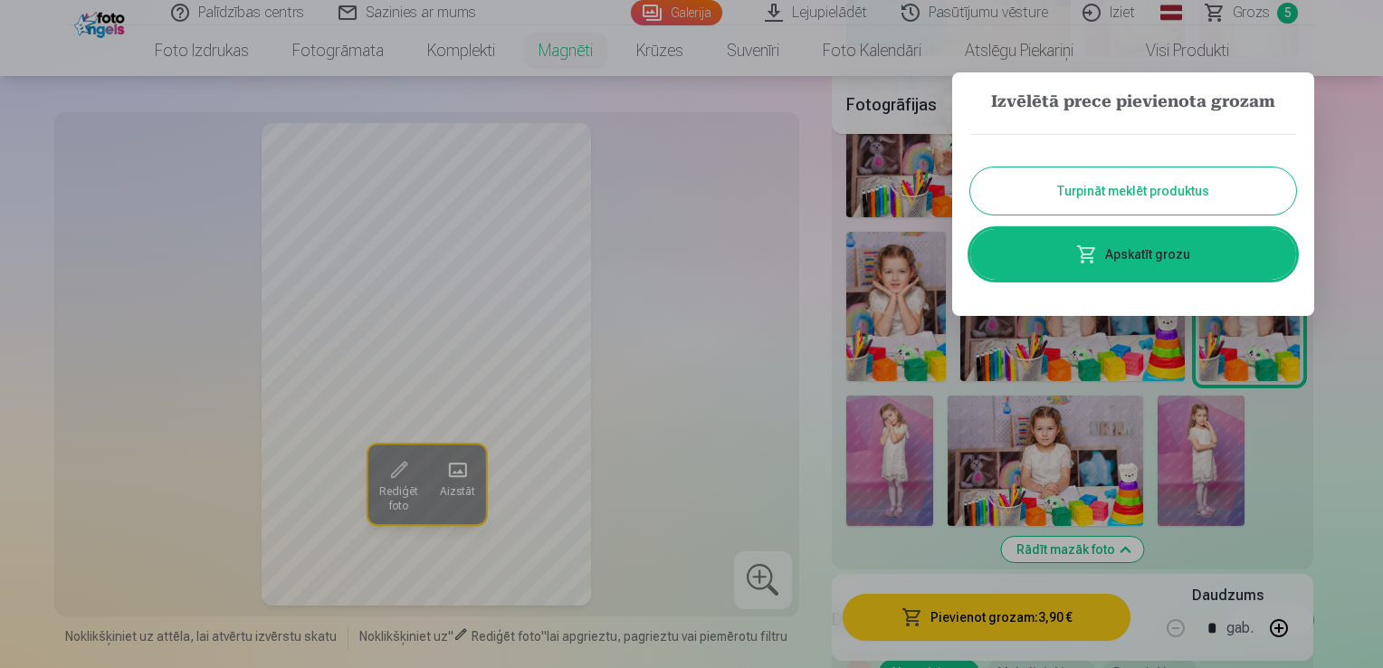
click at [1086, 185] on button "Turpināt meklēt produktus" at bounding box center [1133, 190] width 326 height 47
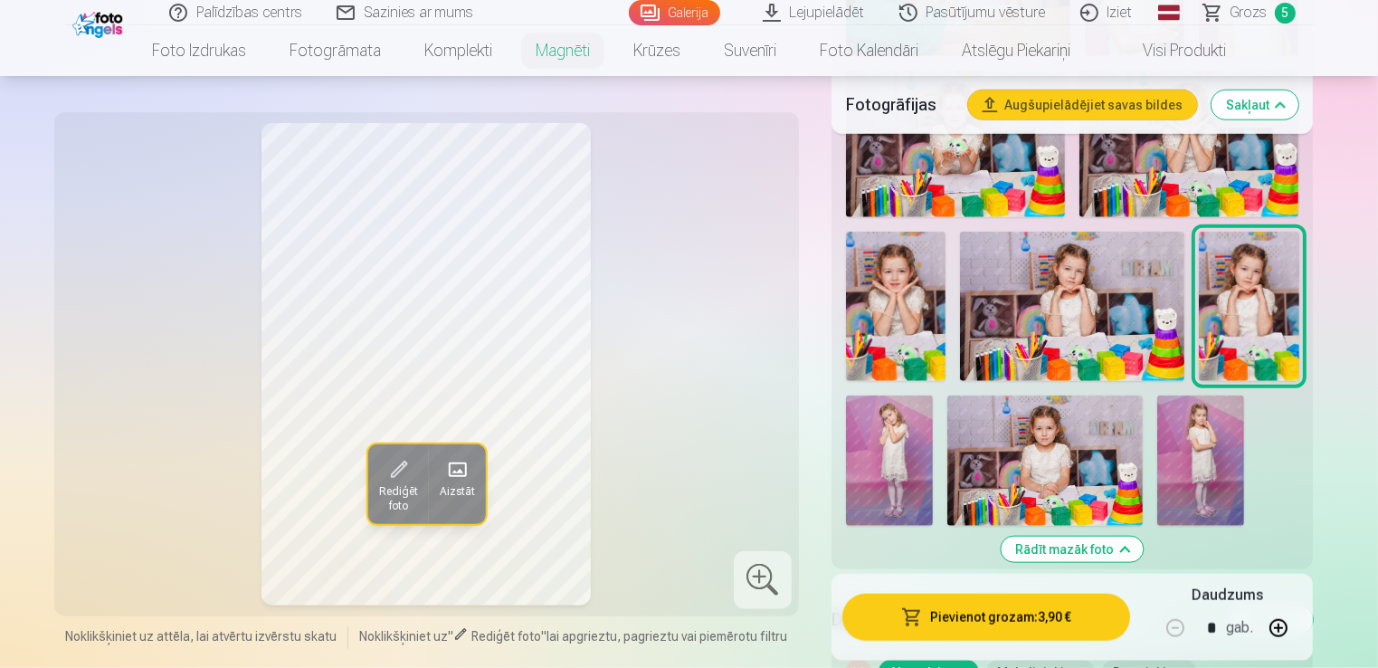
click at [907, 281] on img at bounding box center [896, 306] width 100 height 149
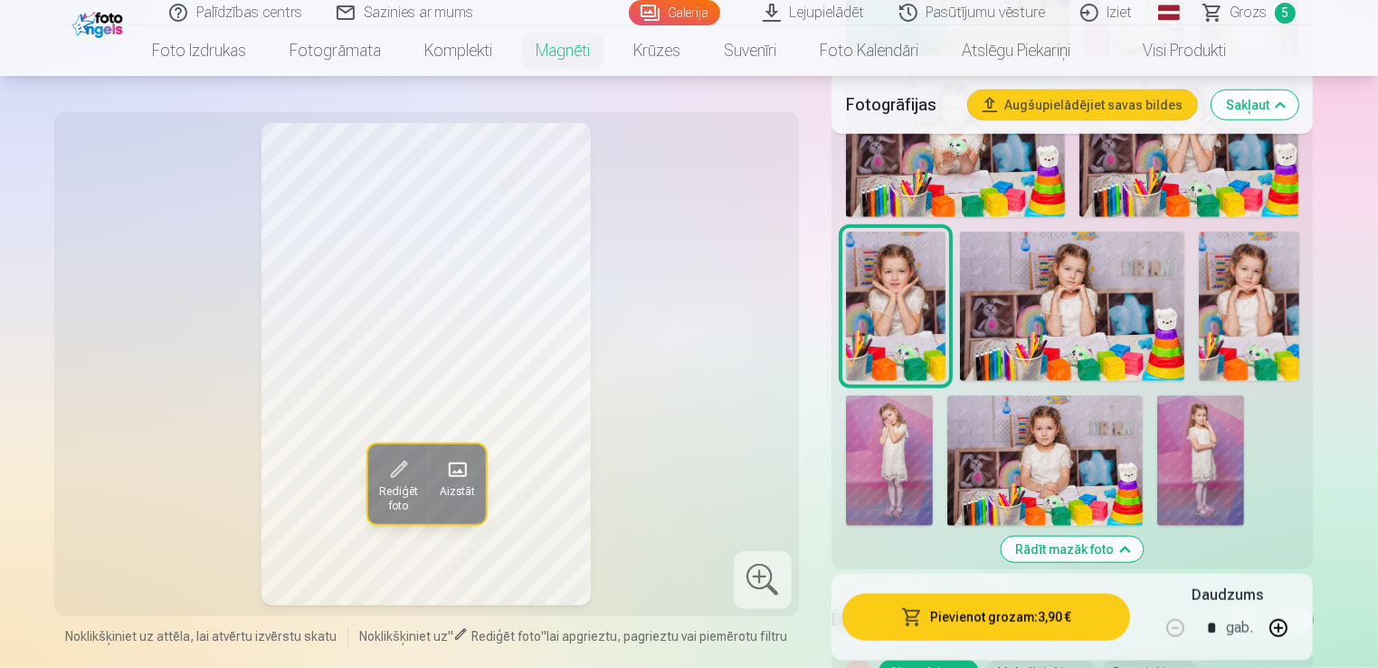
click at [942, 613] on button "Pievienot grozam : 3,90 €" at bounding box center [986, 617] width 289 height 47
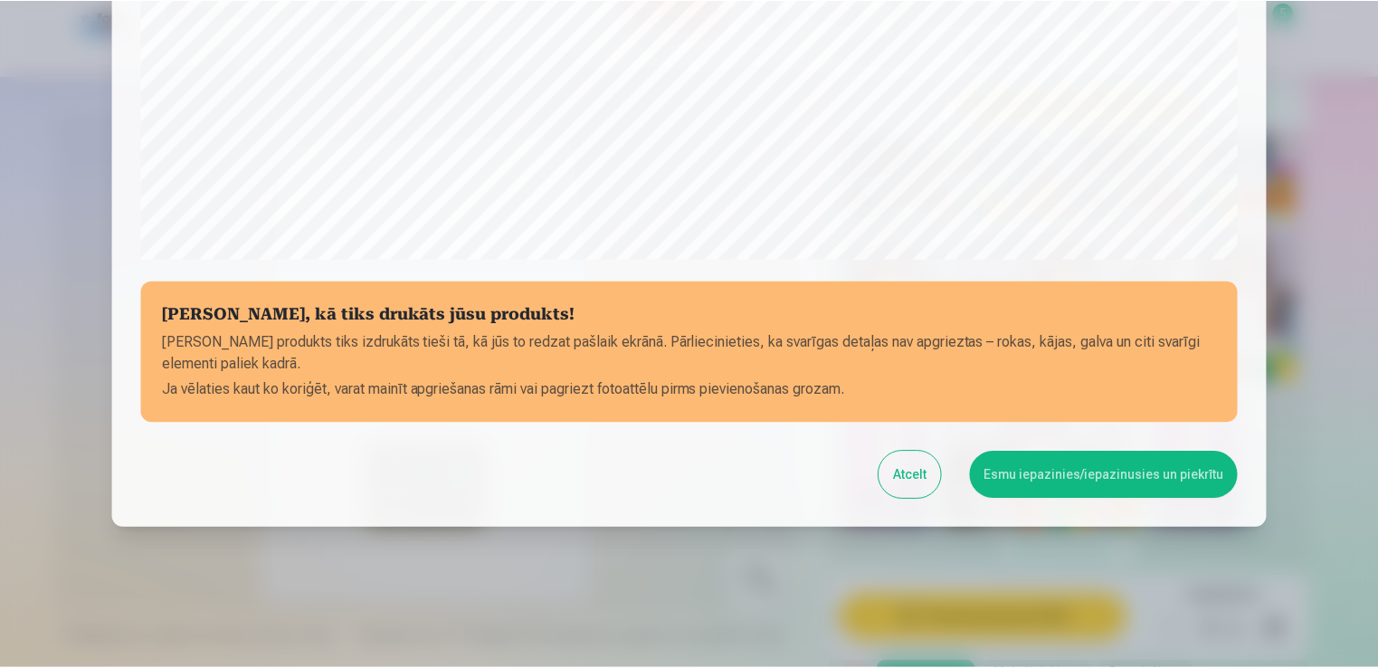
scroll to position [634, 0]
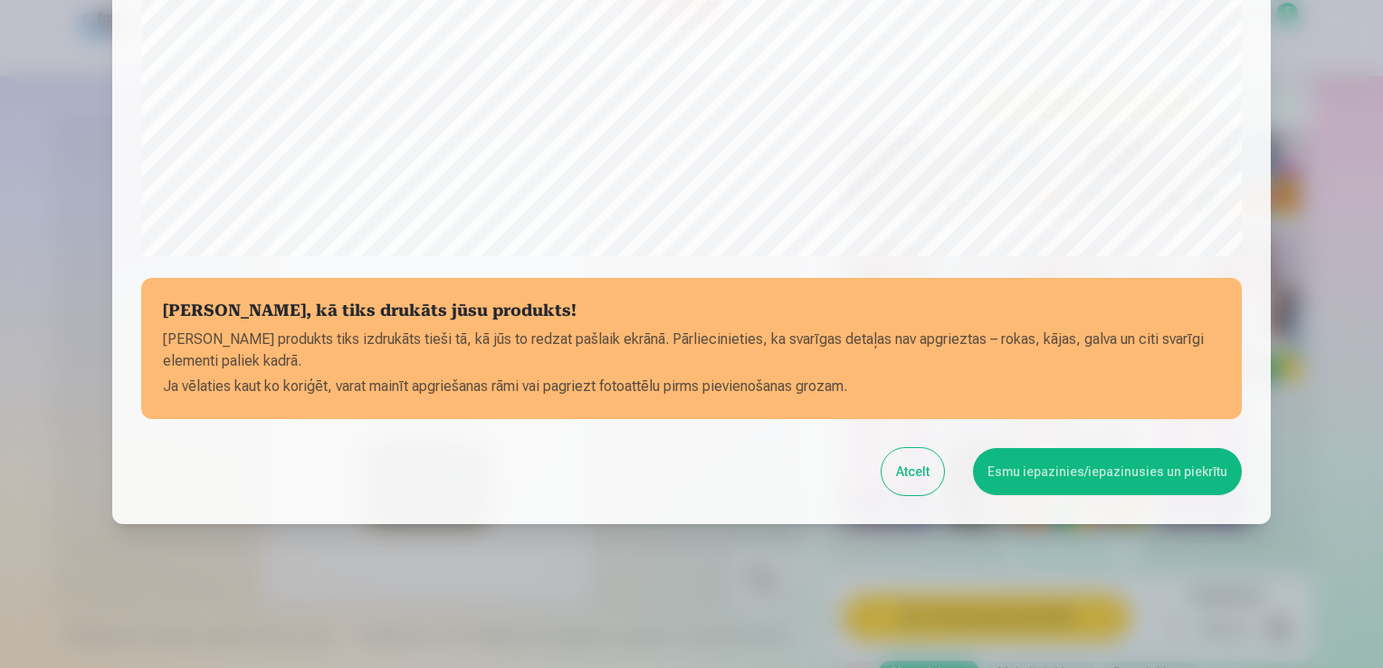
click at [1057, 483] on button "Esmu iepazinies/iepazinusies un piekrītu" at bounding box center [1107, 471] width 269 height 47
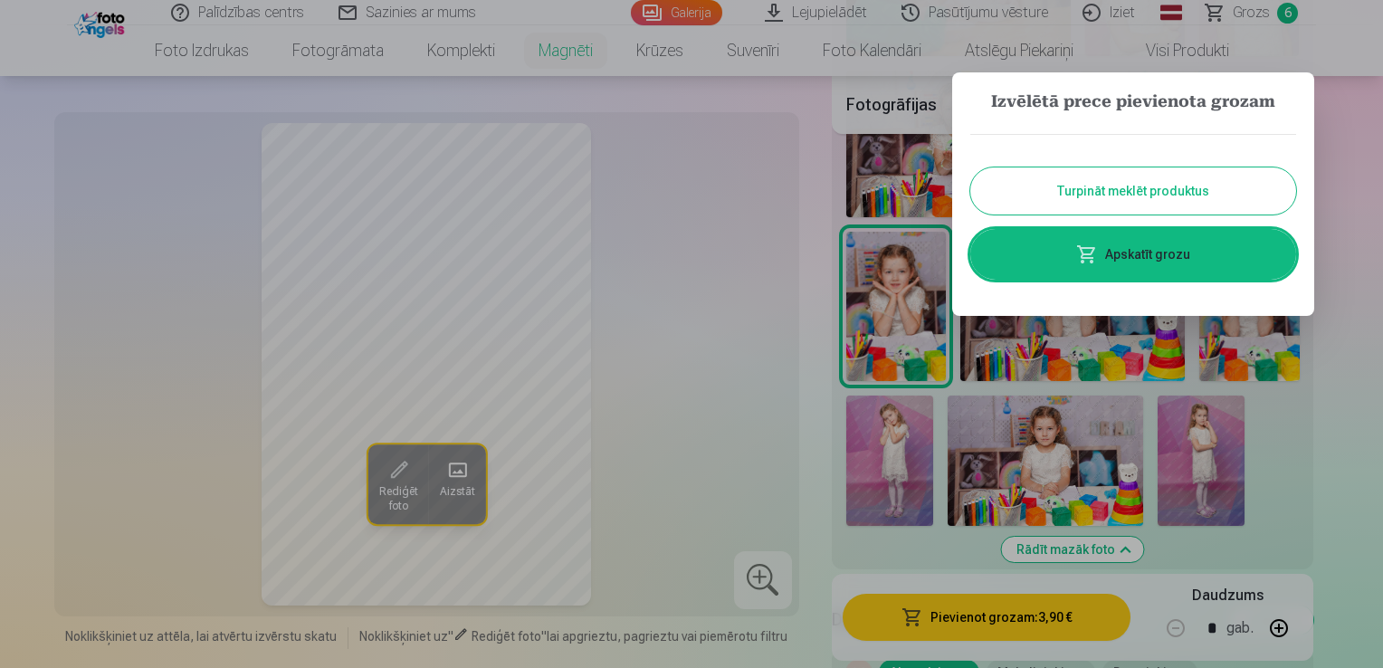
click at [1121, 185] on button "Turpināt meklēt produktus" at bounding box center [1133, 190] width 326 height 47
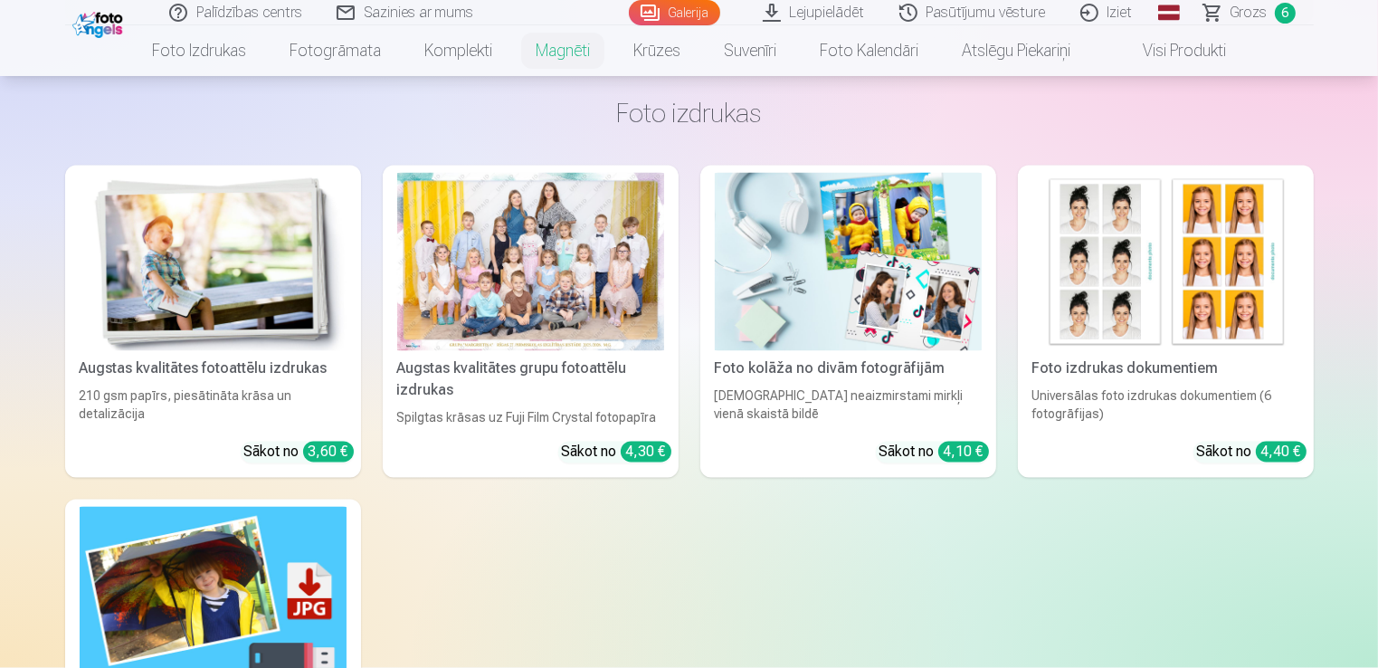
scroll to position [3277, 0]
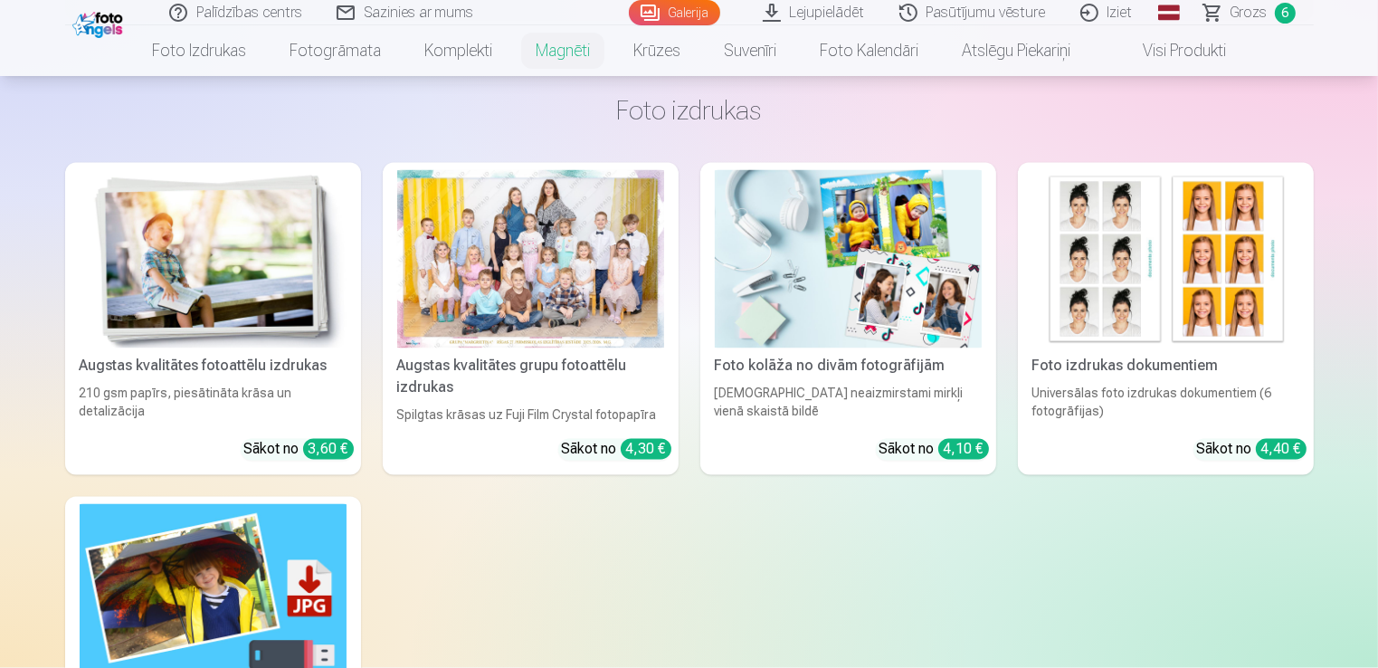
click at [132, 307] on img at bounding box center [213, 259] width 267 height 178
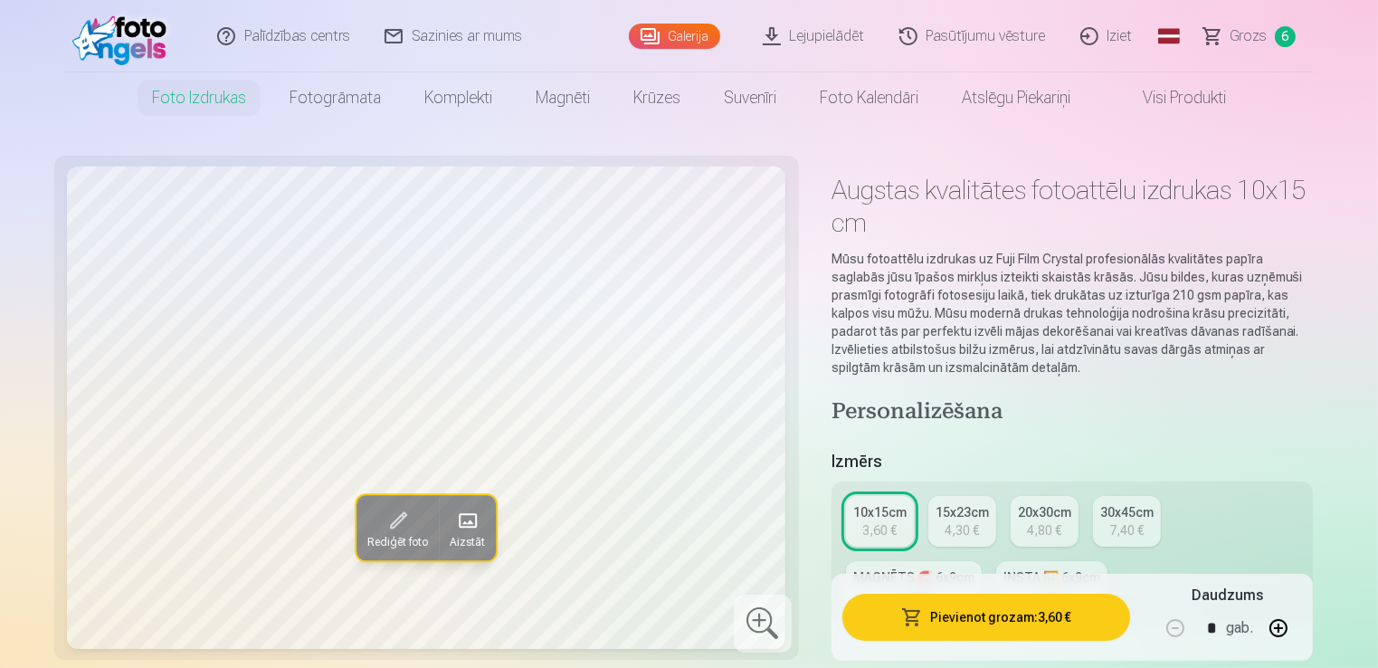
click at [898, 509] on div "10x15cm" at bounding box center [879, 512] width 53 height 18
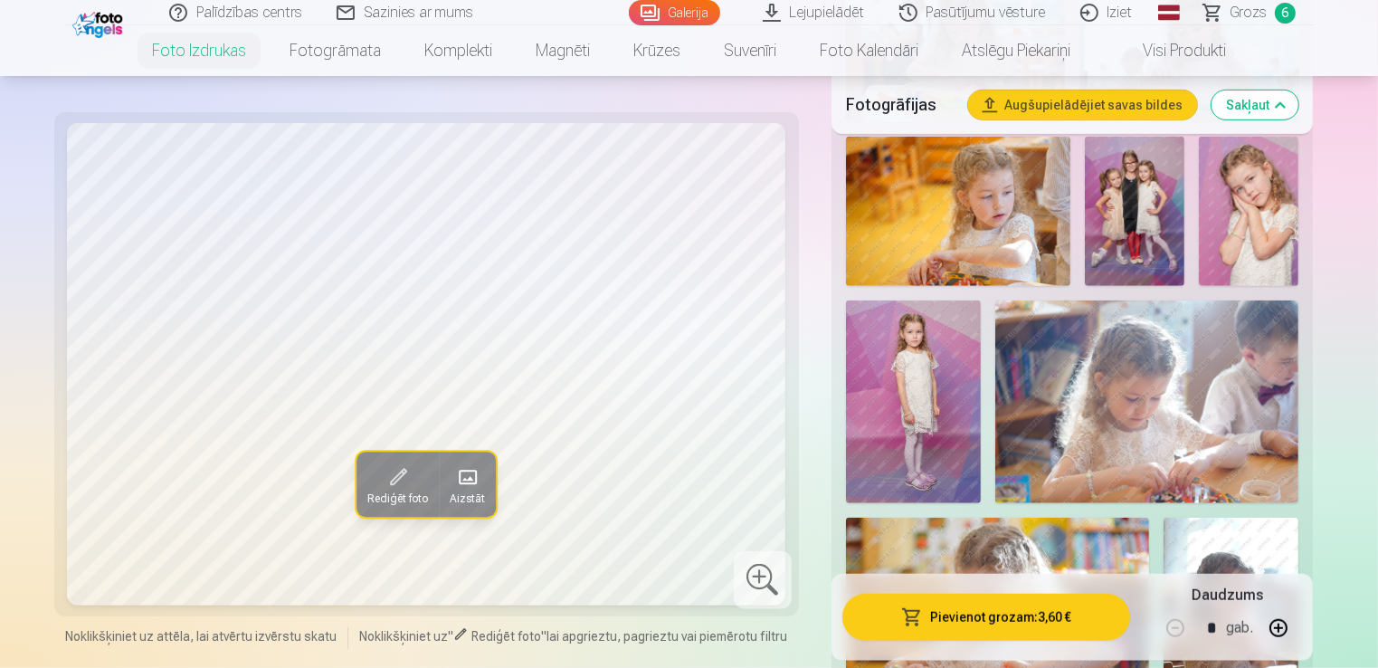
scroll to position [1194, 0]
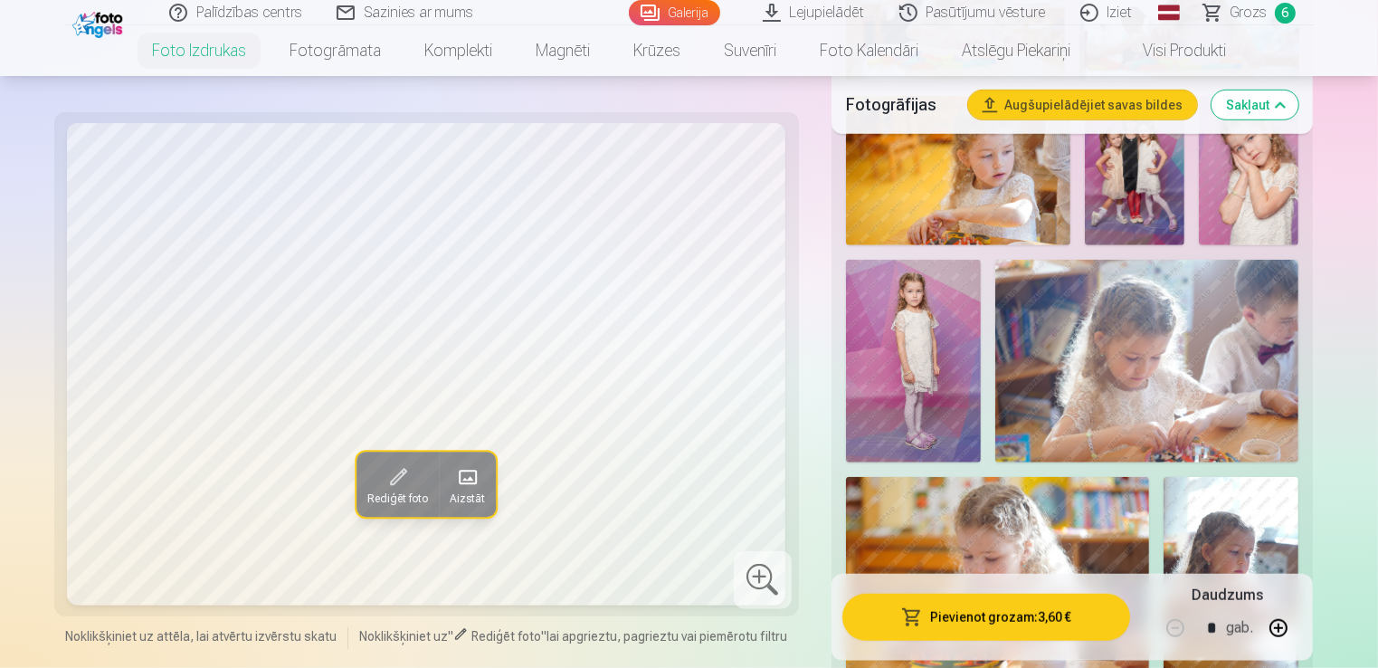
click at [1140, 201] on img at bounding box center [1135, 171] width 100 height 150
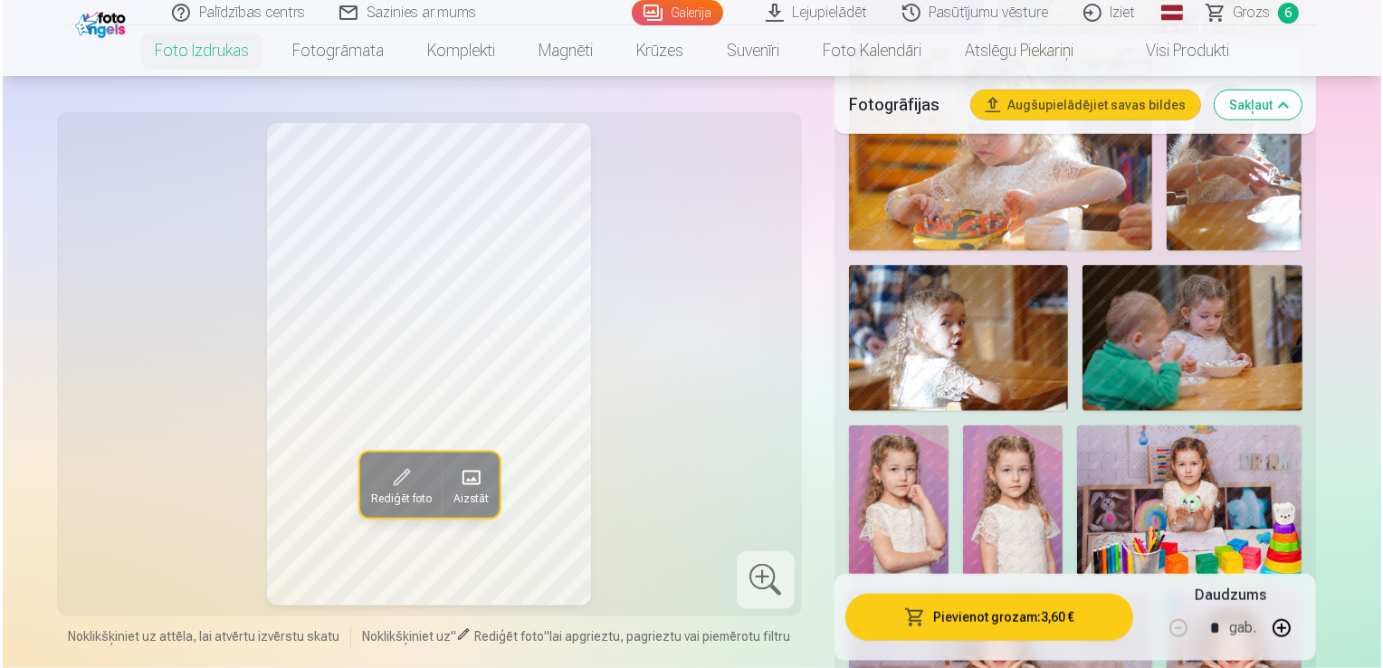
scroll to position [1625, 0]
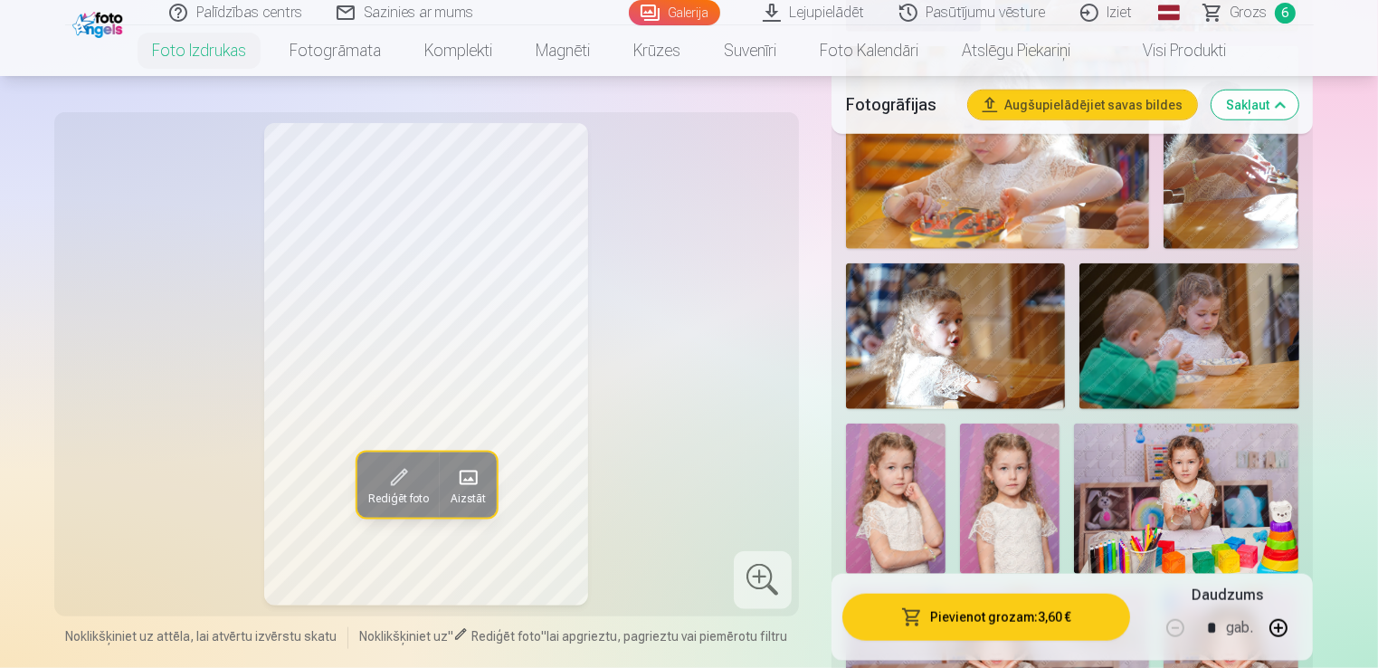
click at [1020, 615] on button "Pievienot grozam : 3,60 €" at bounding box center [986, 617] width 289 height 47
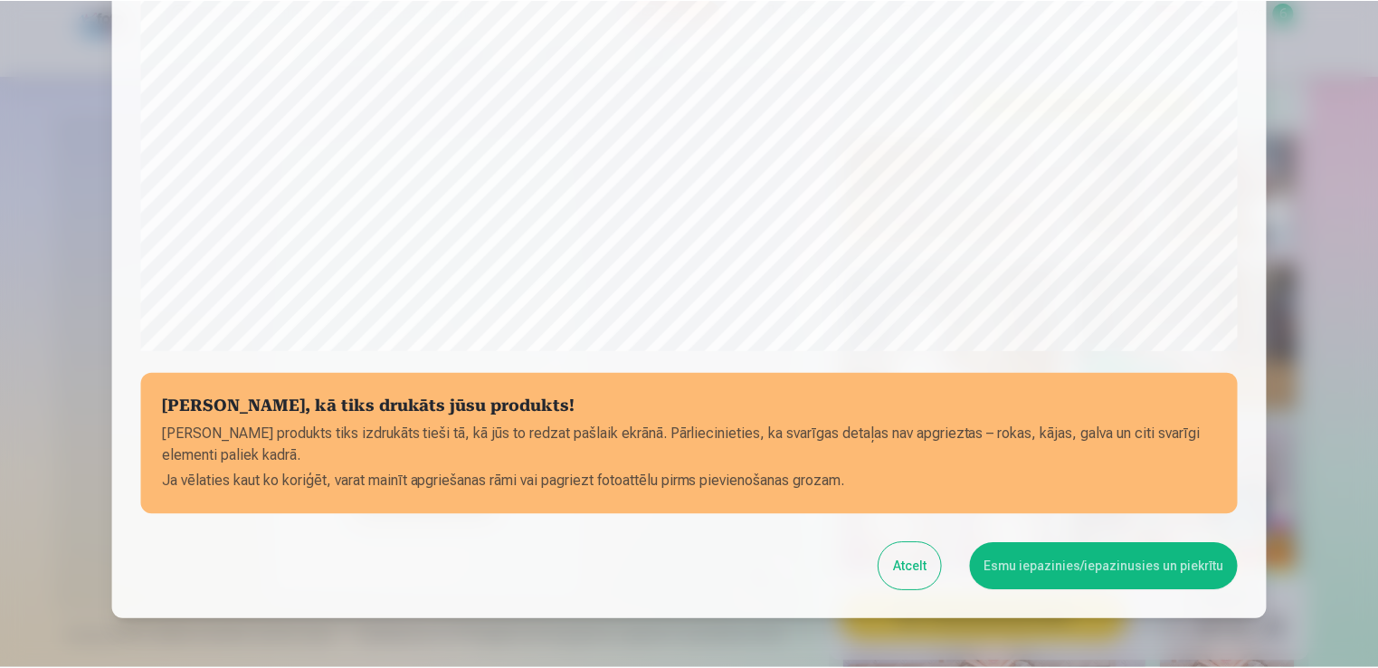
scroll to position [579, 0]
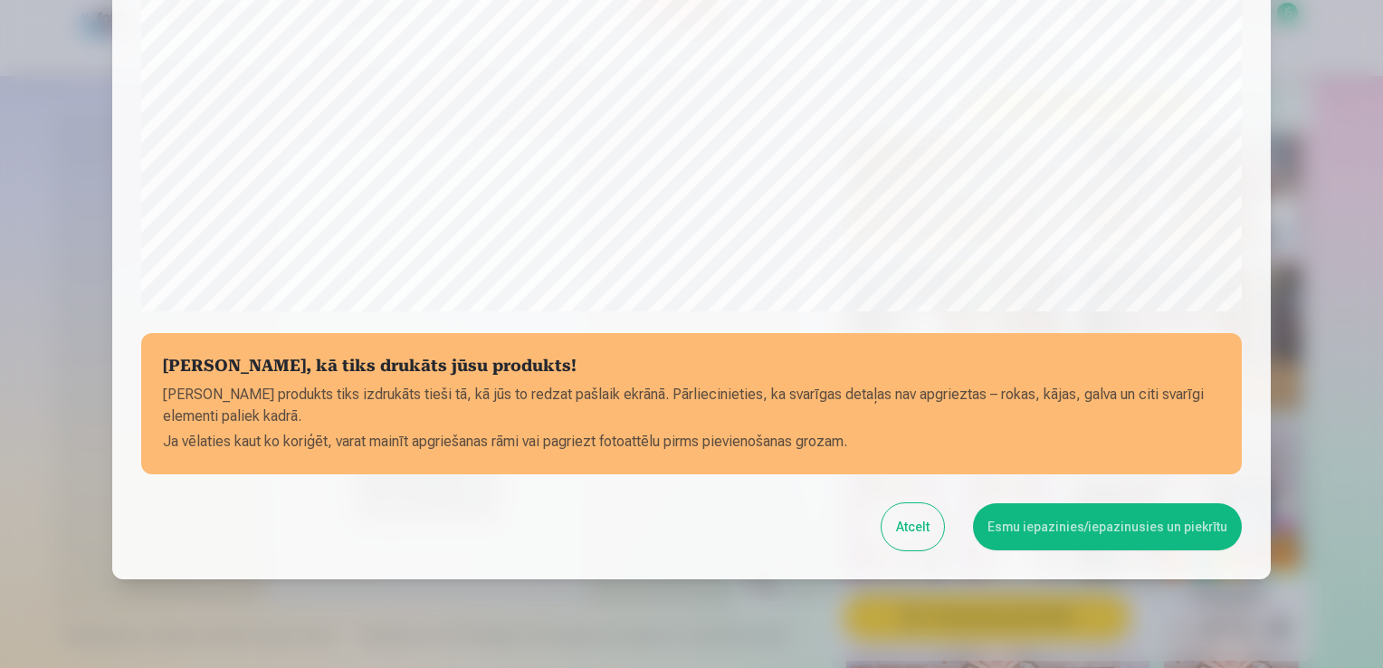
click at [1115, 530] on button "Esmu iepazinies/iepazinusies un piekrītu" at bounding box center [1107, 526] width 269 height 47
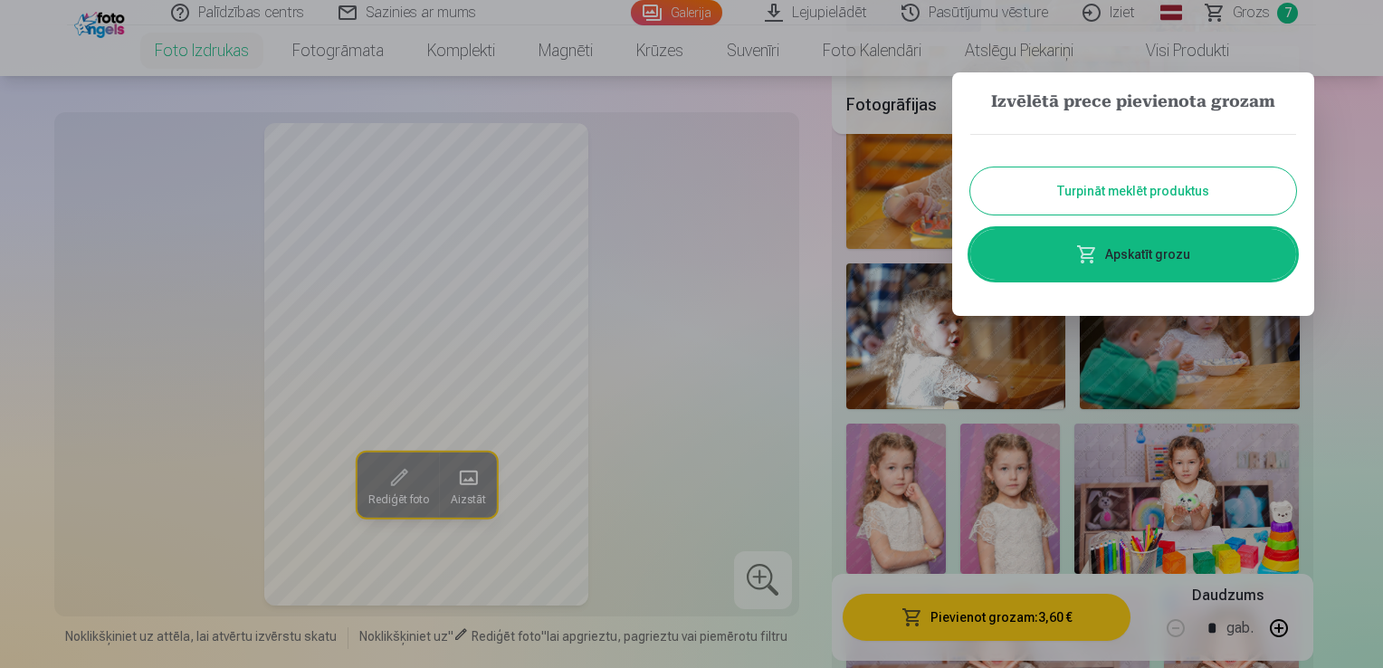
click at [1145, 194] on button "Turpināt meklēt produktus" at bounding box center [1133, 190] width 326 height 47
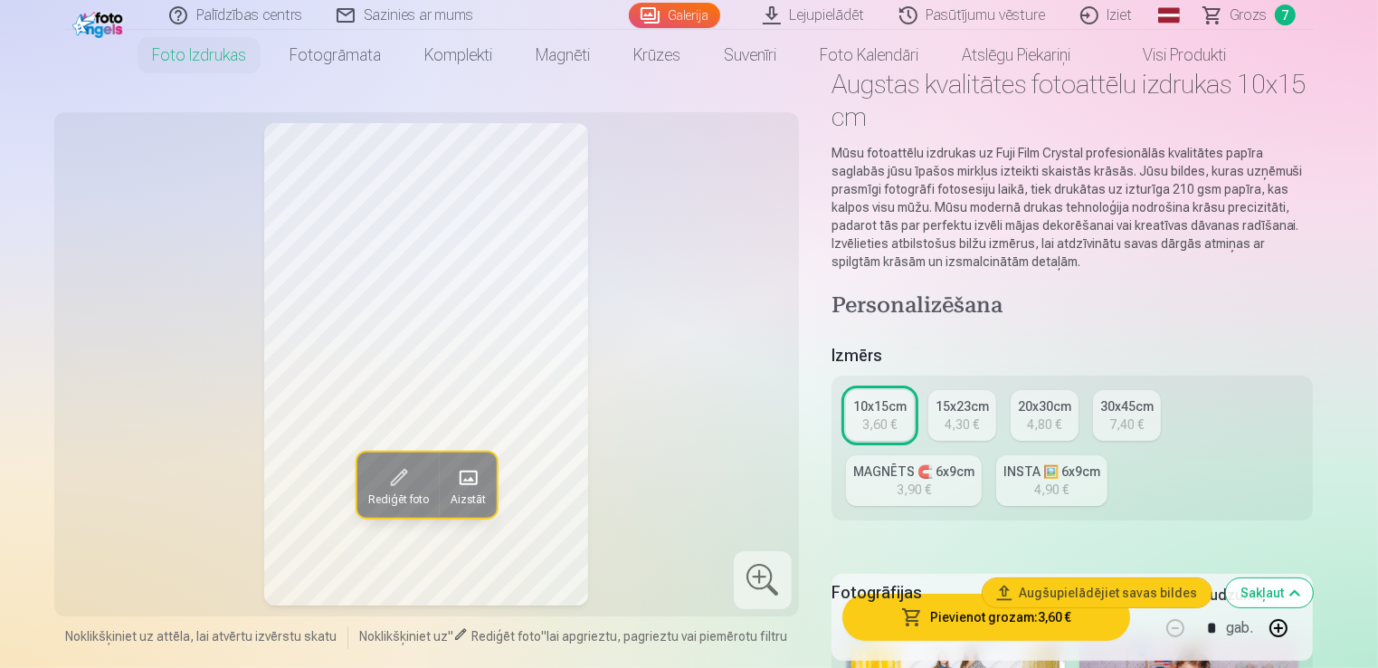
scroll to position [0, 0]
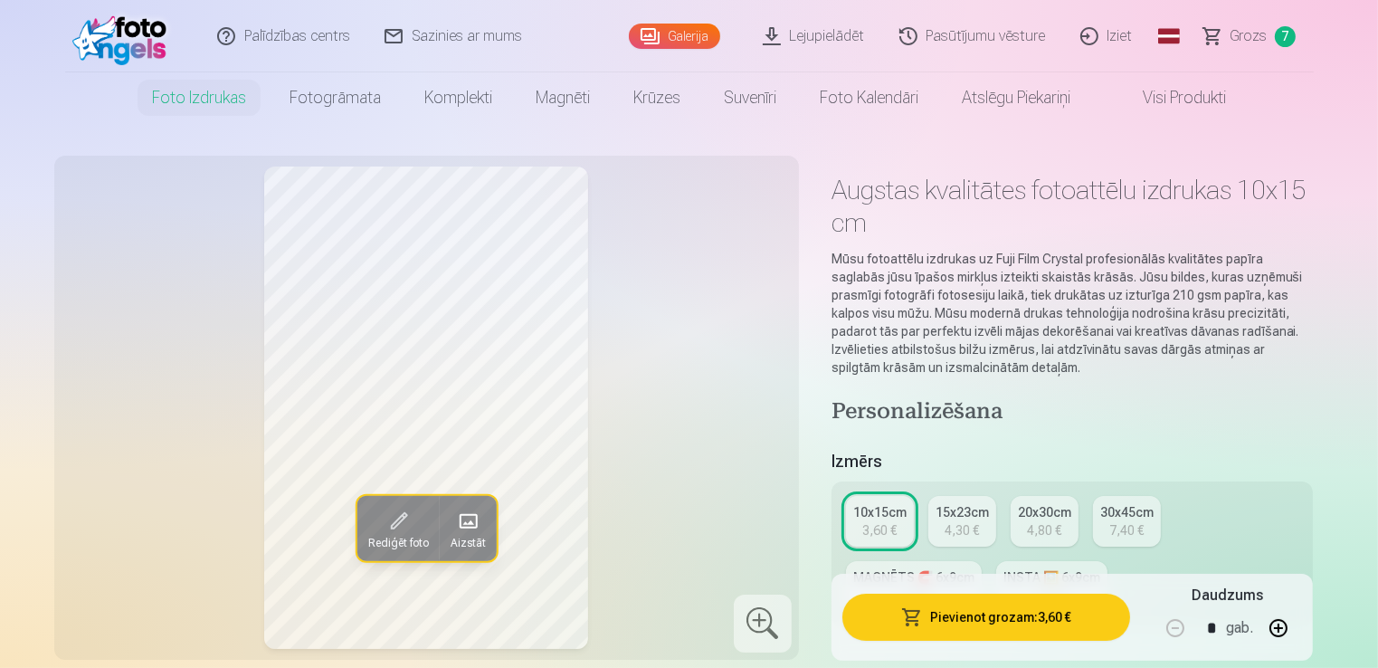
click at [1238, 33] on span "Grozs" at bounding box center [1249, 36] width 37 height 22
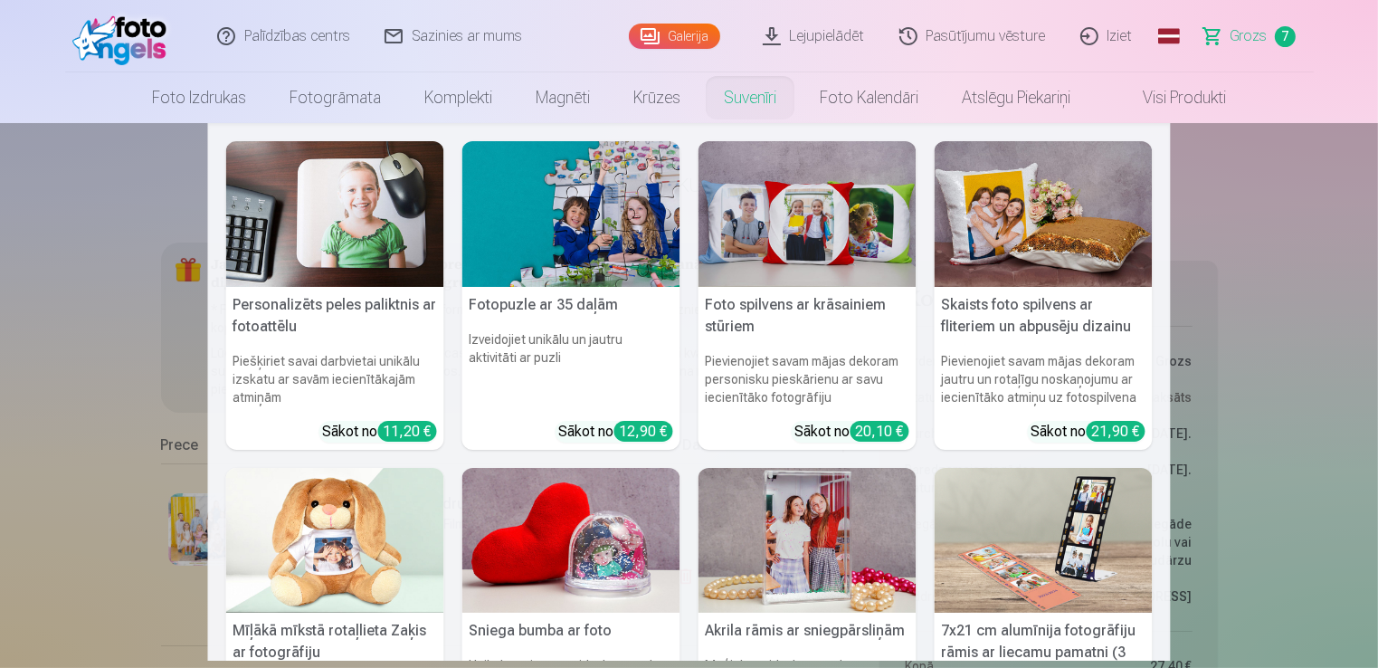
click at [741, 99] on link "Suvenīri" at bounding box center [750, 97] width 96 height 51
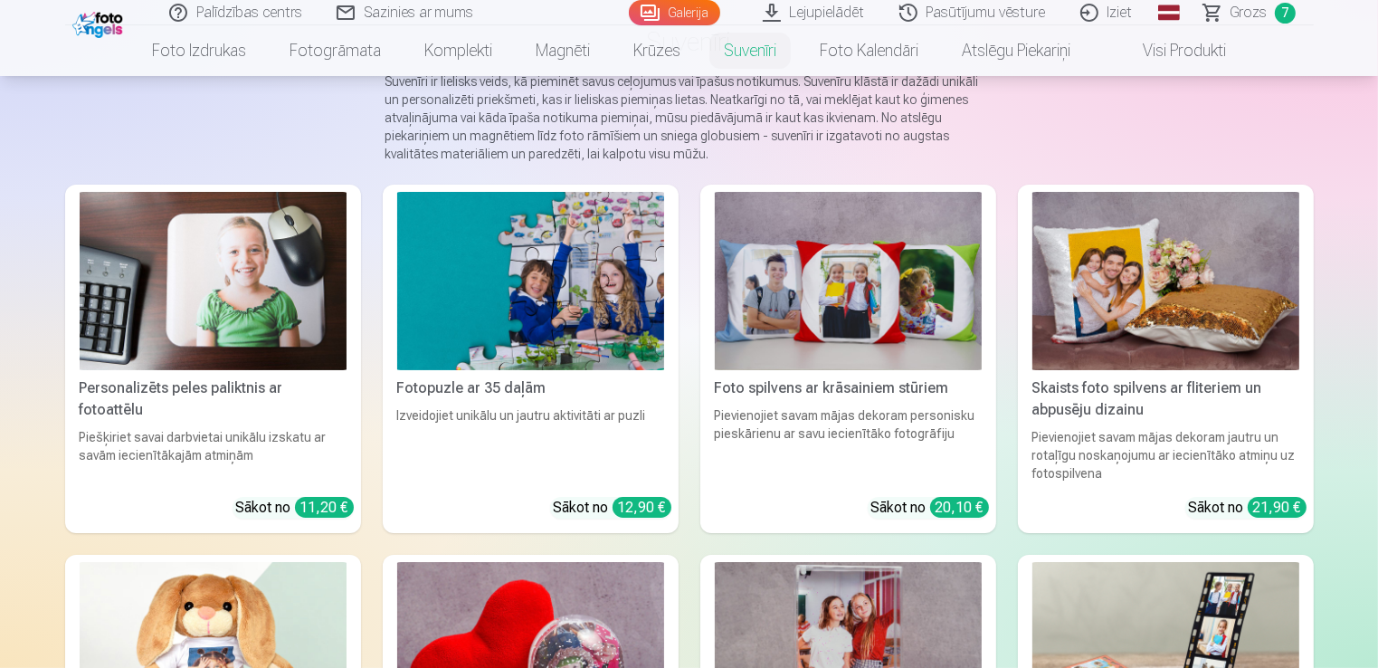
scroll to position [109, 0]
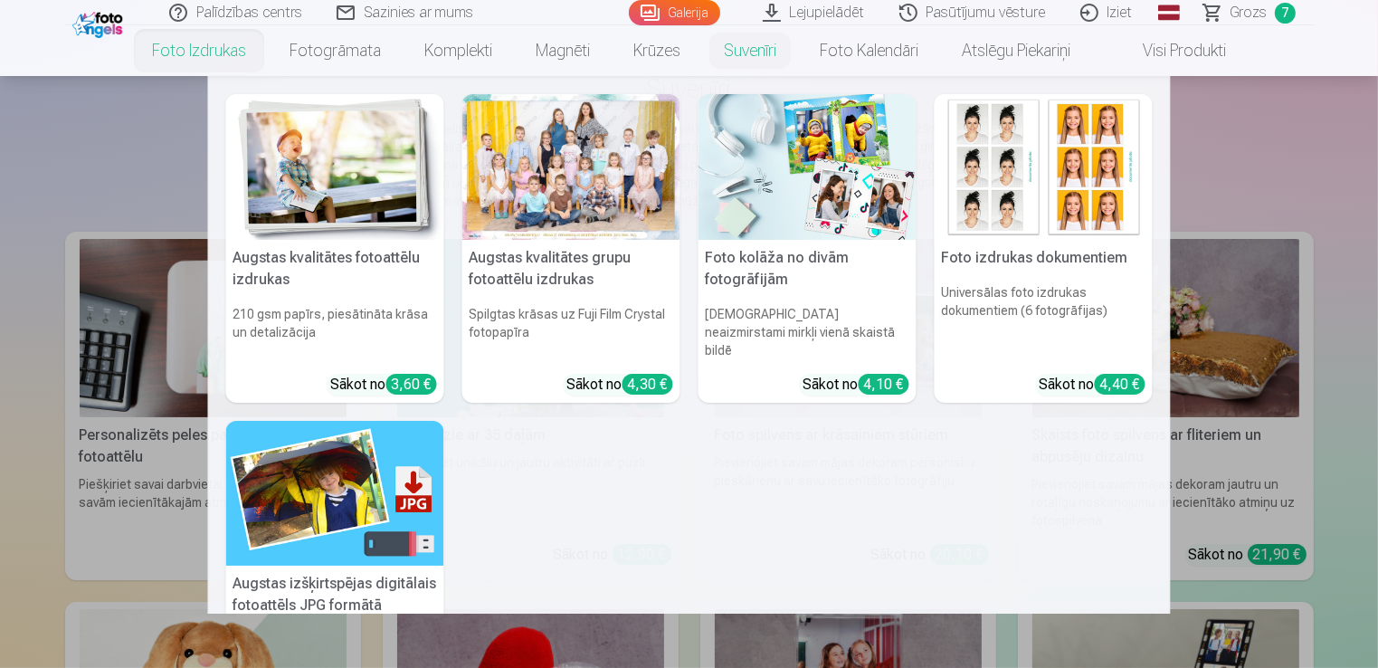
click at [203, 52] on link "Foto izdrukas" at bounding box center [199, 50] width 138 height 51
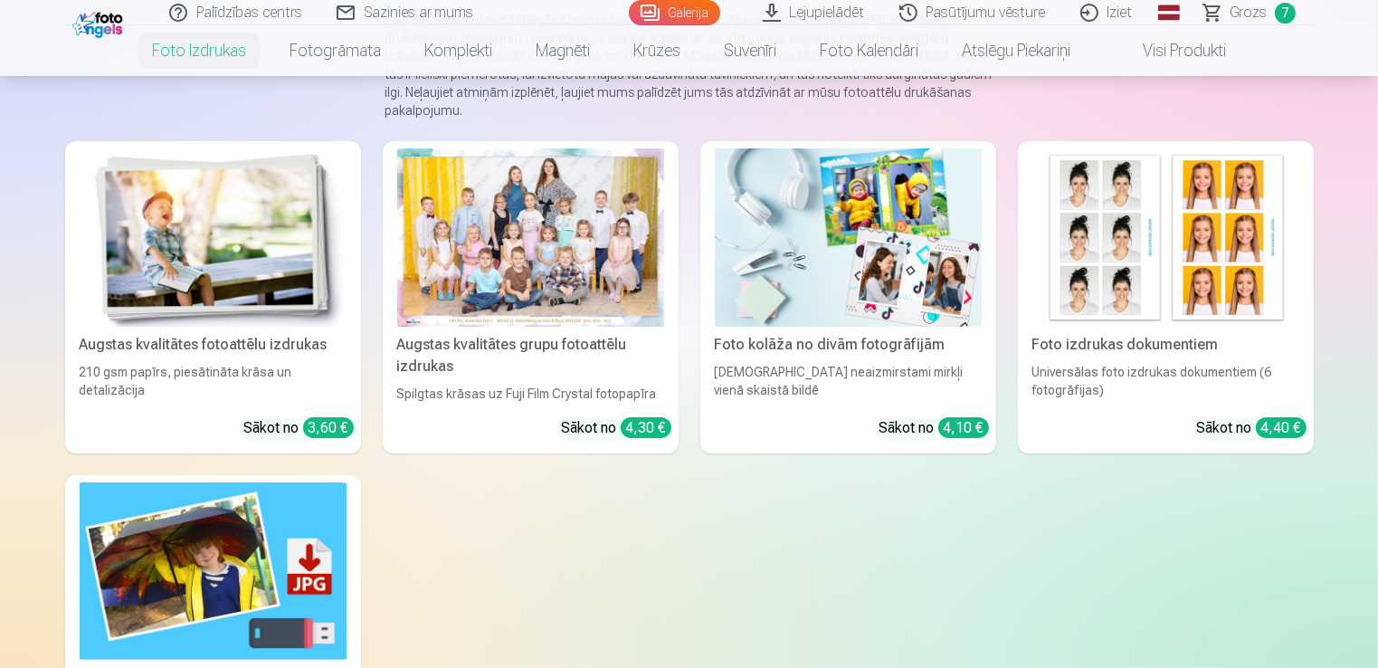
scroll to position [181, 0]
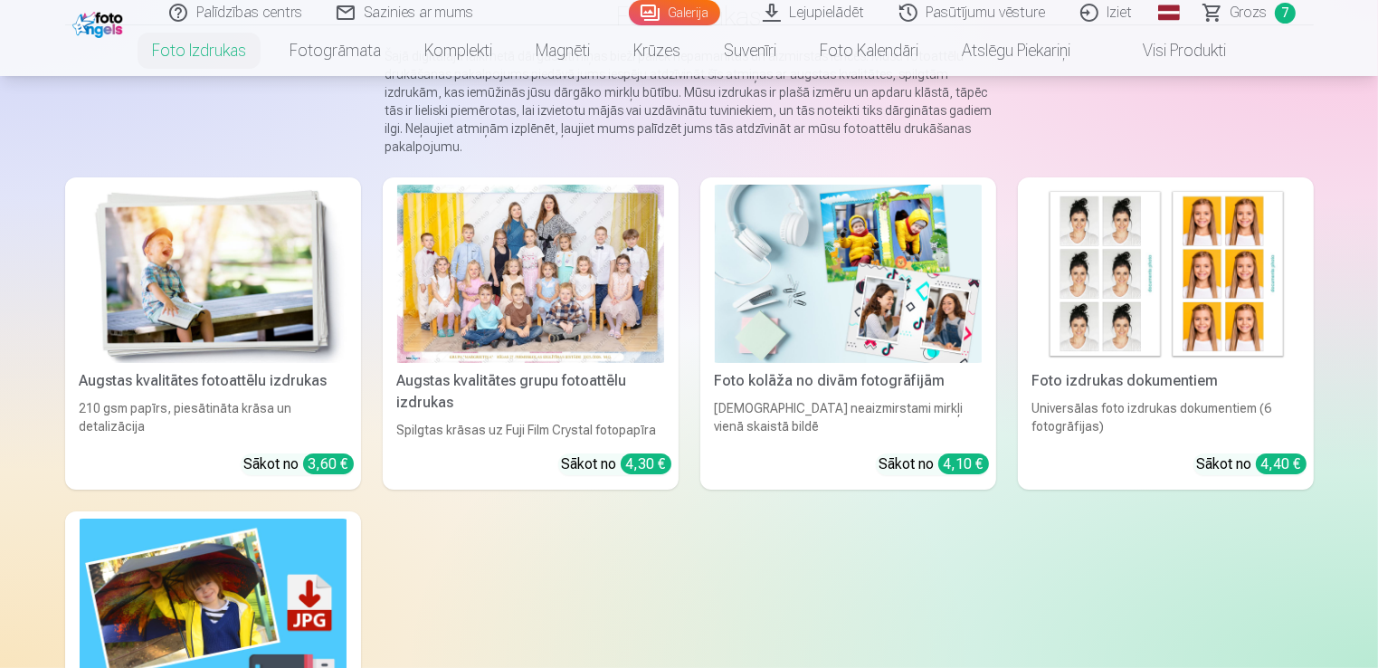
click at [195, 270] on img at bounding box center [213, 274] width 267 height 178
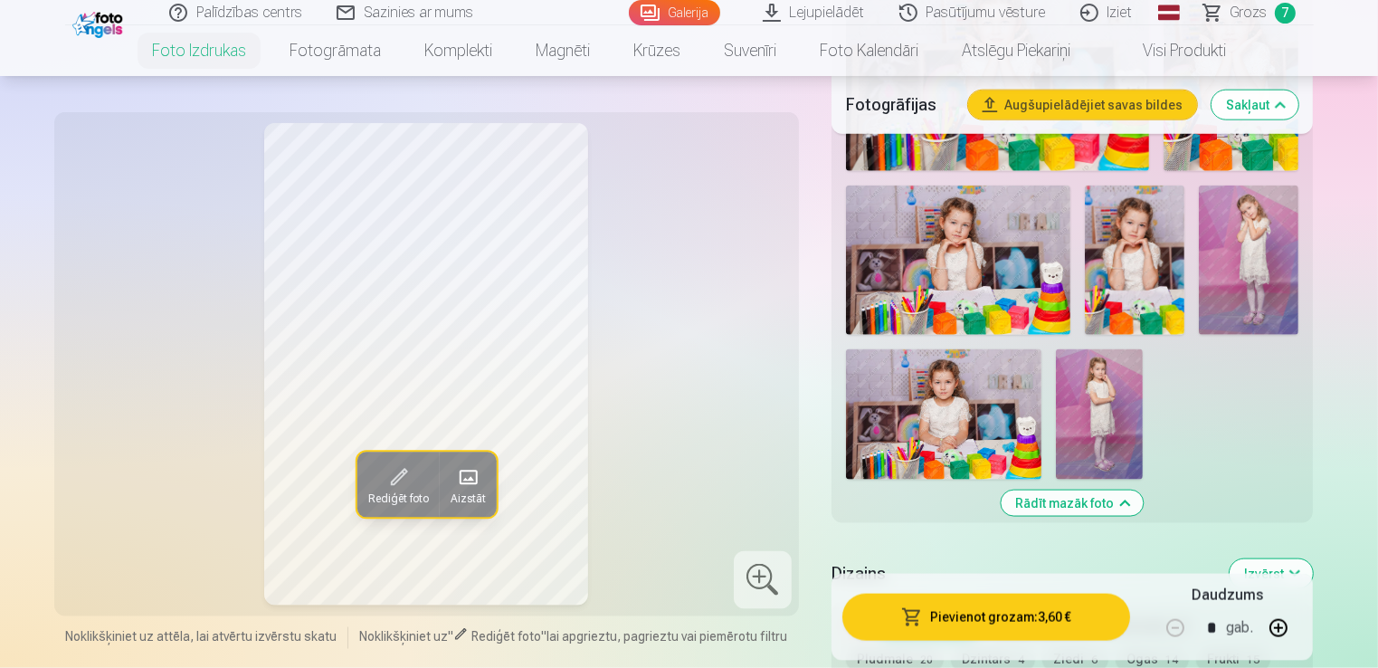
scroll to position [2244, 0]
click at [896, 372] on img at bounding box center [943, 415] width 195 height 130
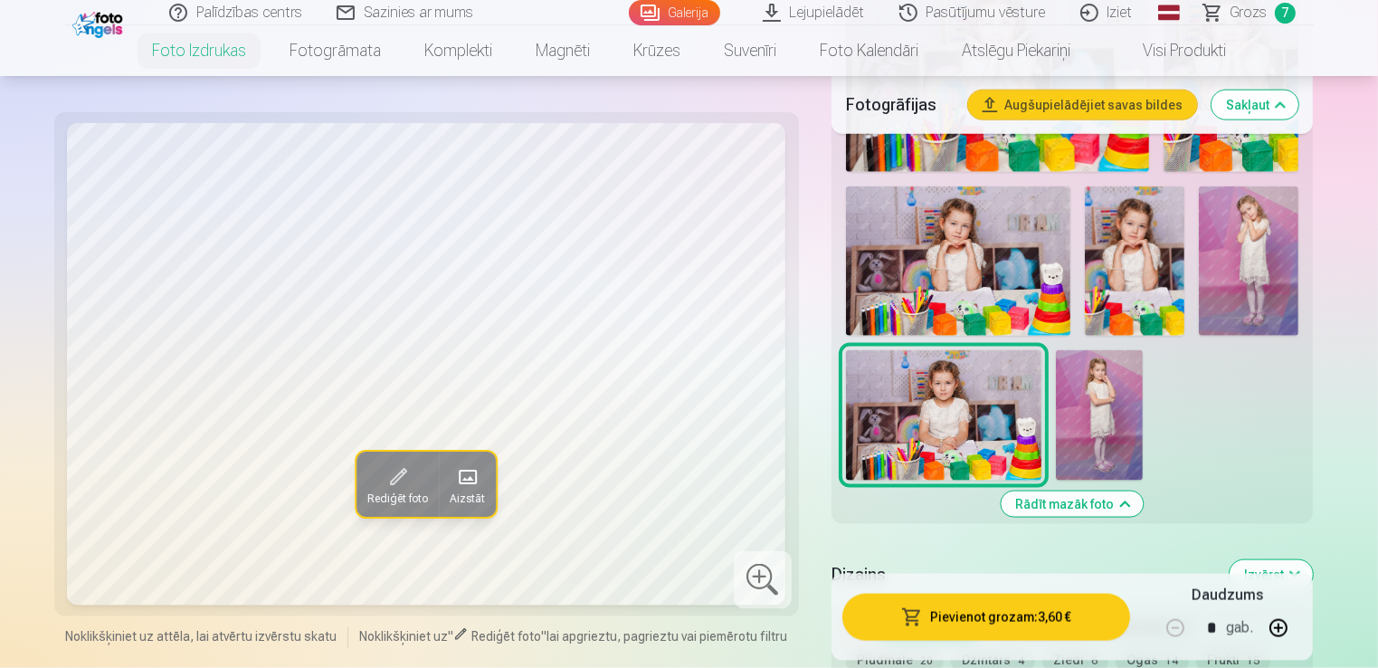
click at [1116, 389] on img at bounding box center [1099, 415] width 87 height 130
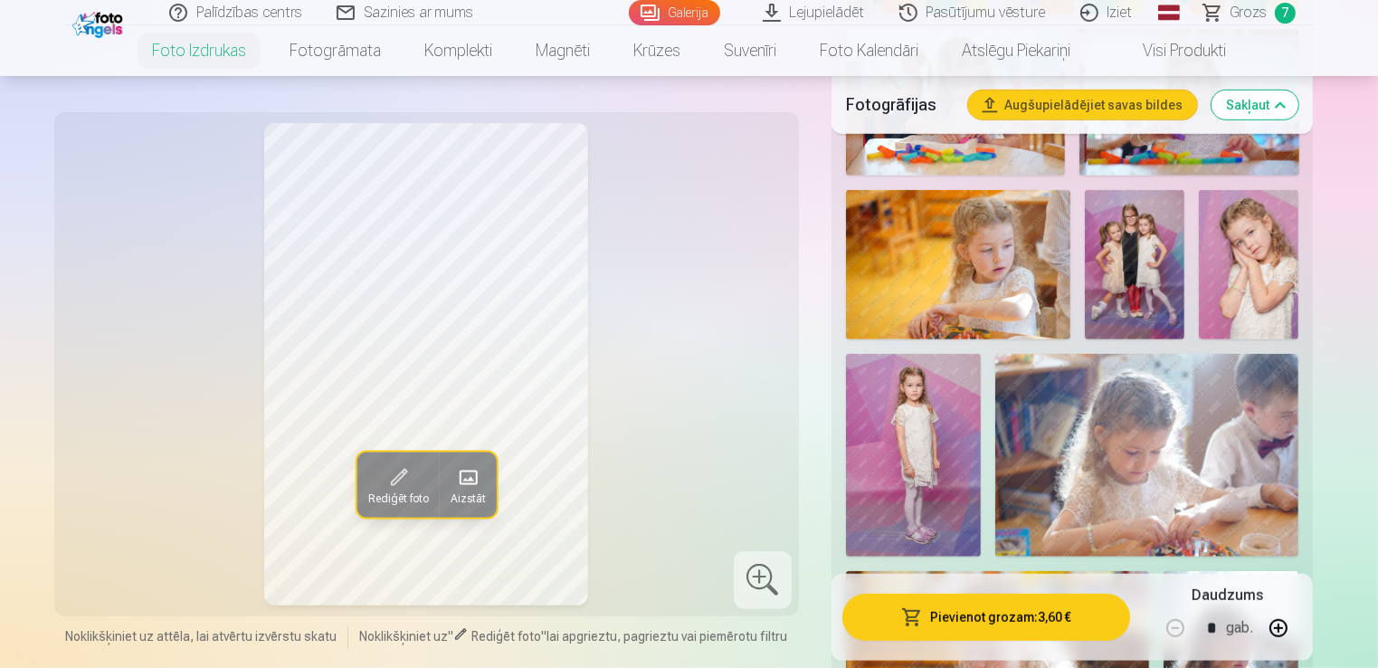
scroll to position [1158, 0]
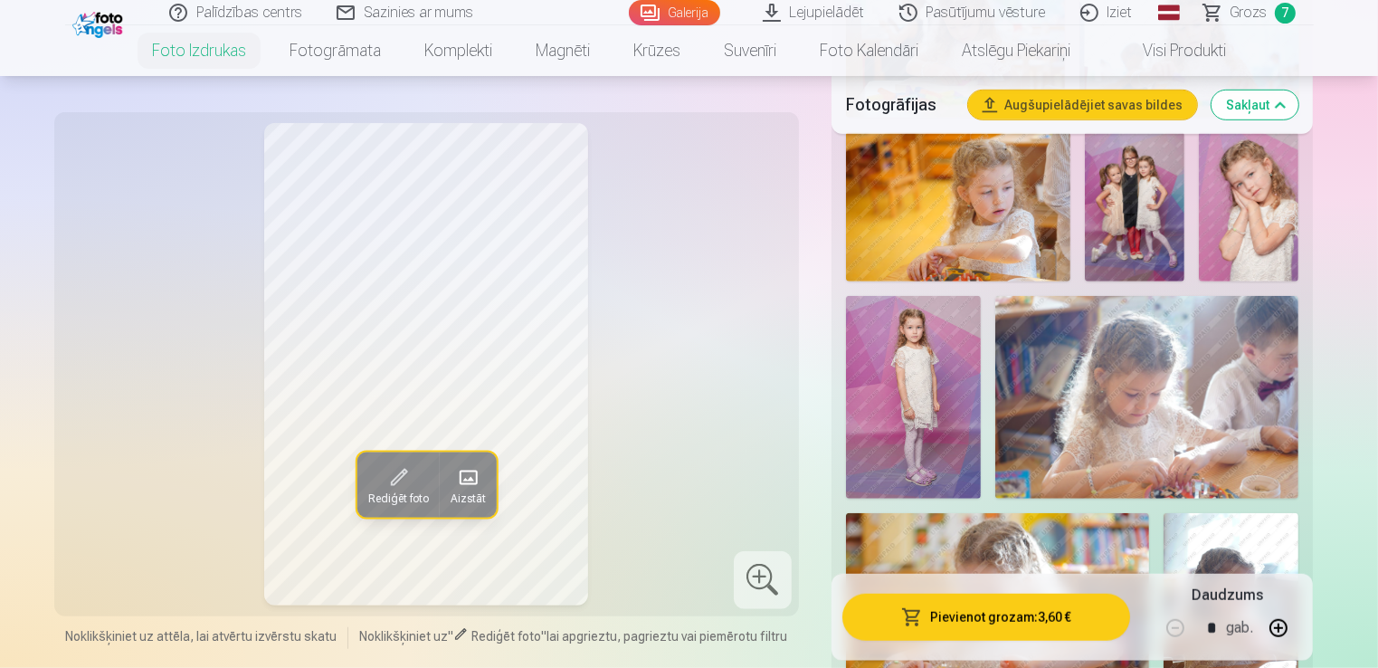
click at [945, 382] on img at bounding box center [913, 397] width 135 height 203
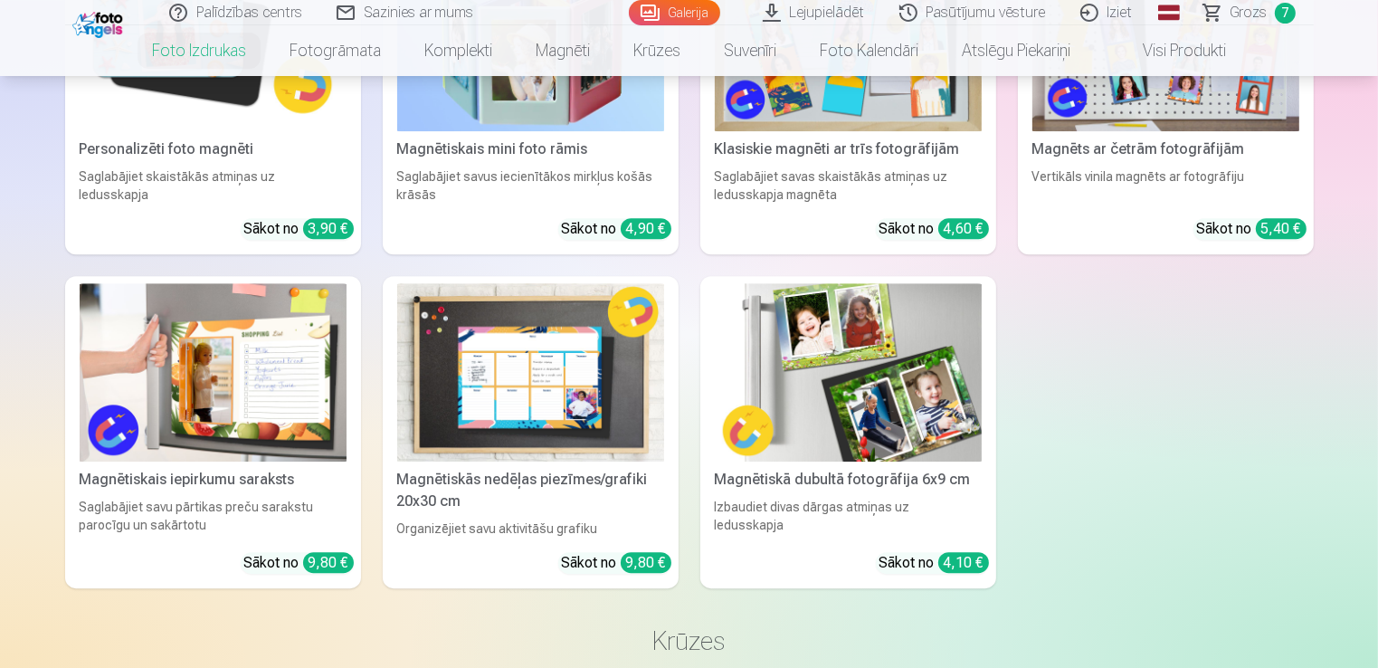
scroll to position [5429, 0]
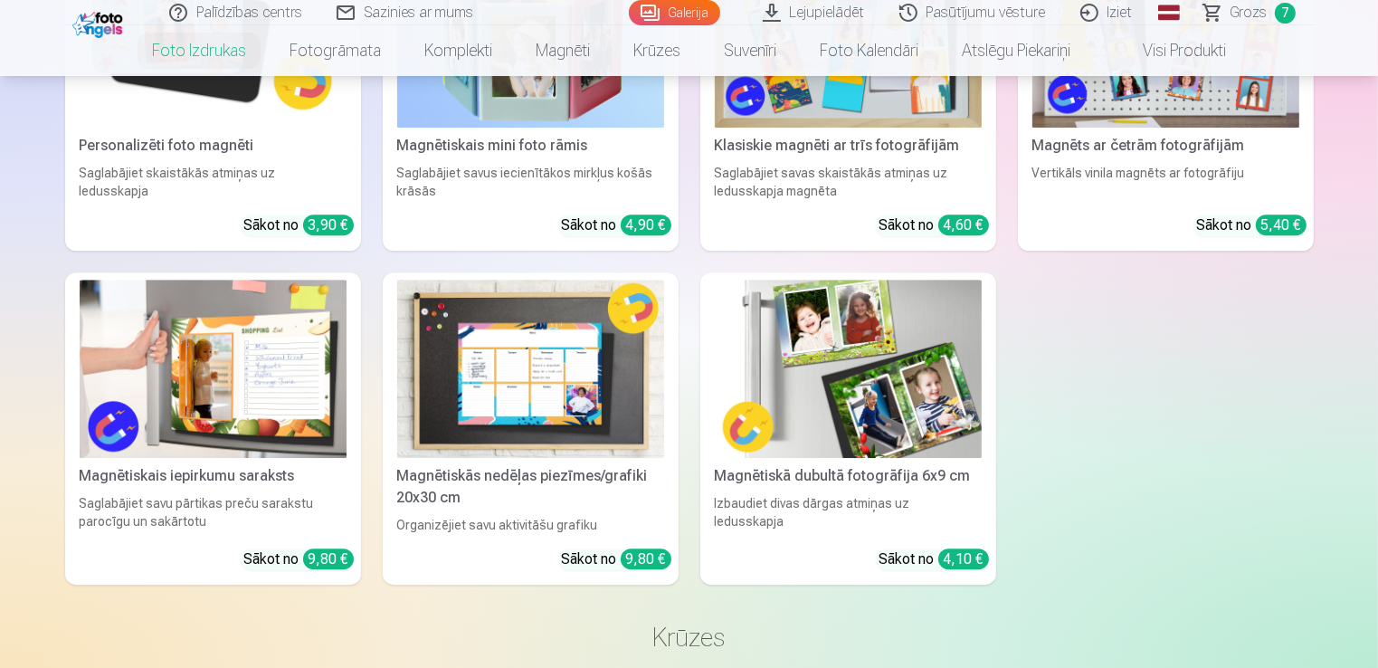
click at [550, 405] on img at bounding box center [530, 369] width 267 height 178
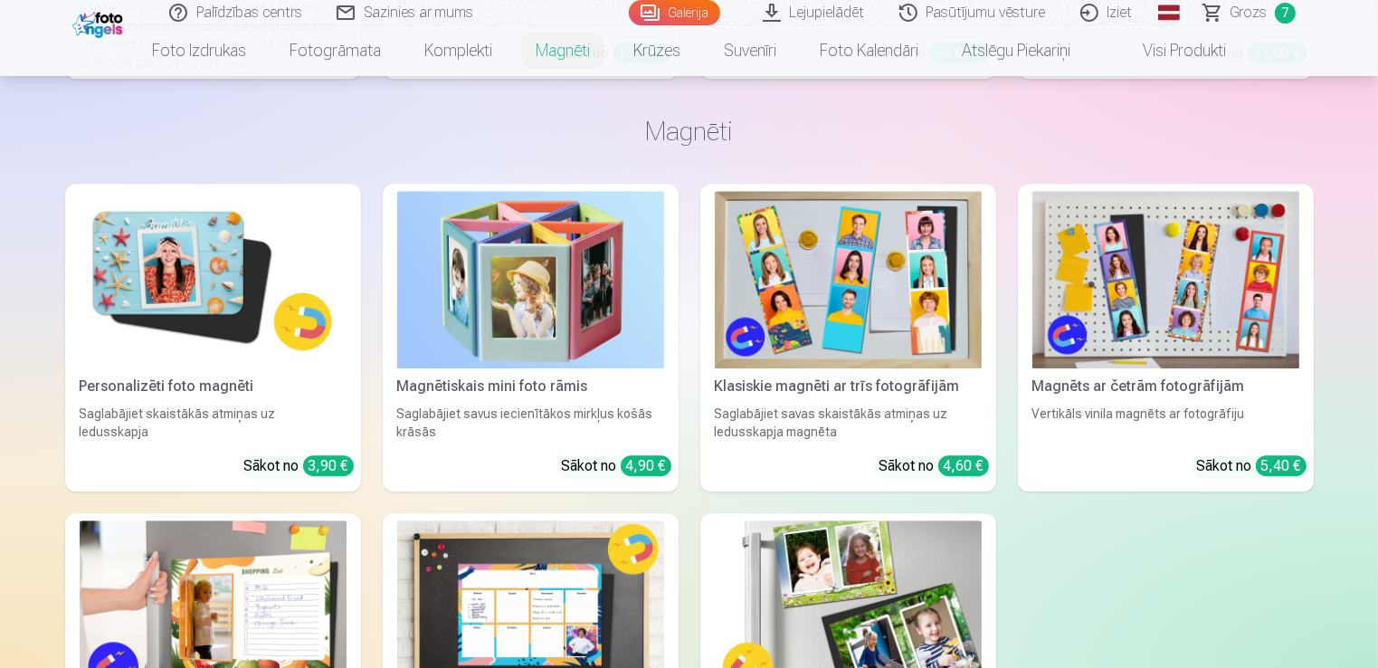
scroll to position [4850, 0]
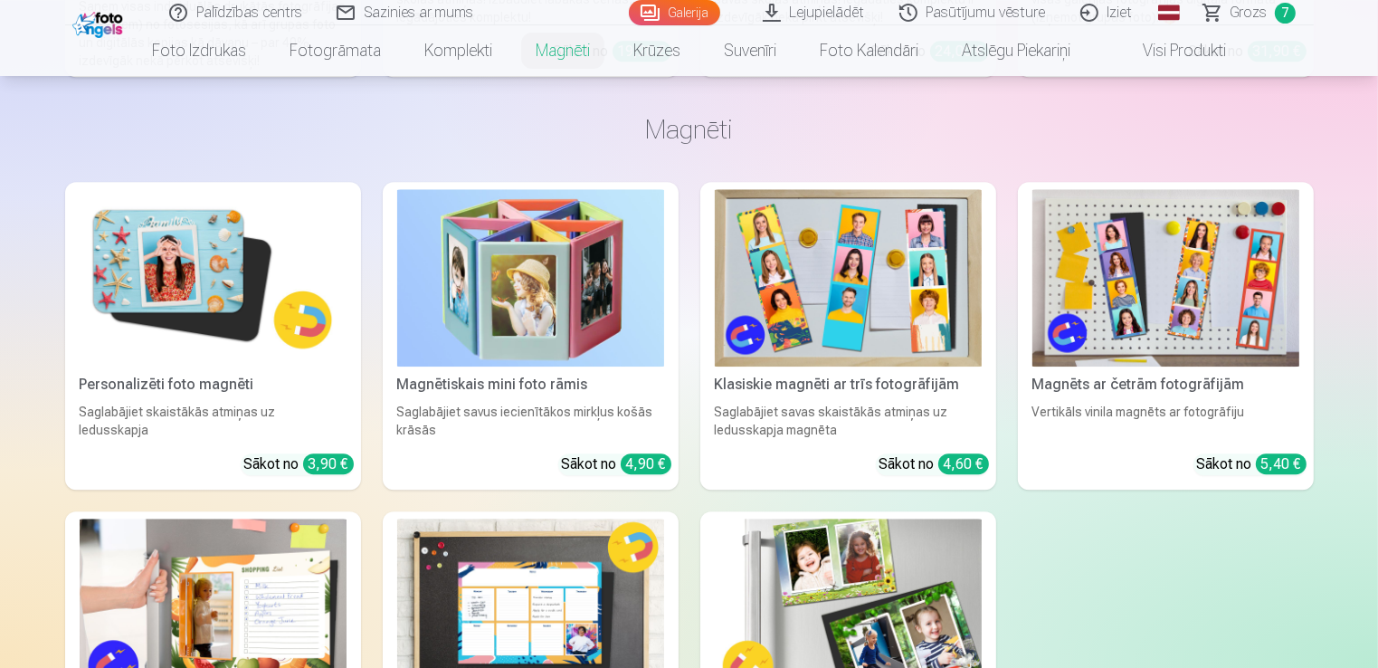
click at [199, 261] on img at bounding box center [213, 278] width 267 height 178
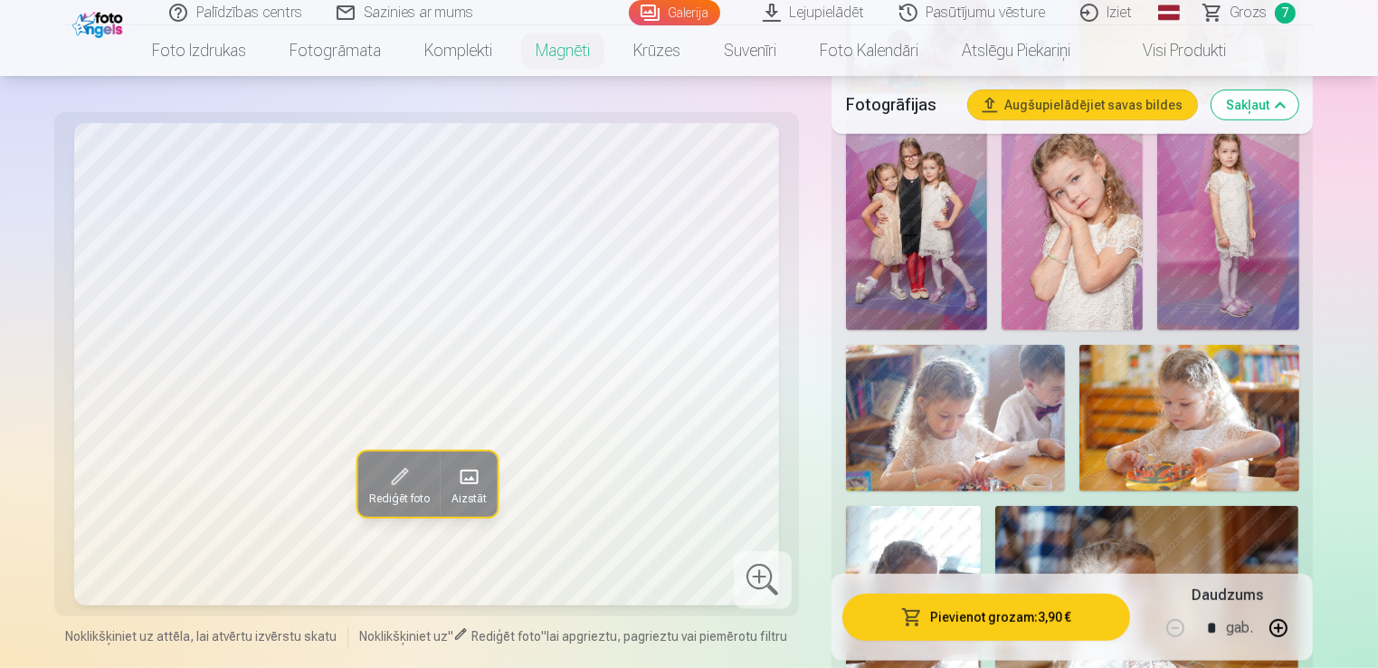
scroll to position [1050, 0]
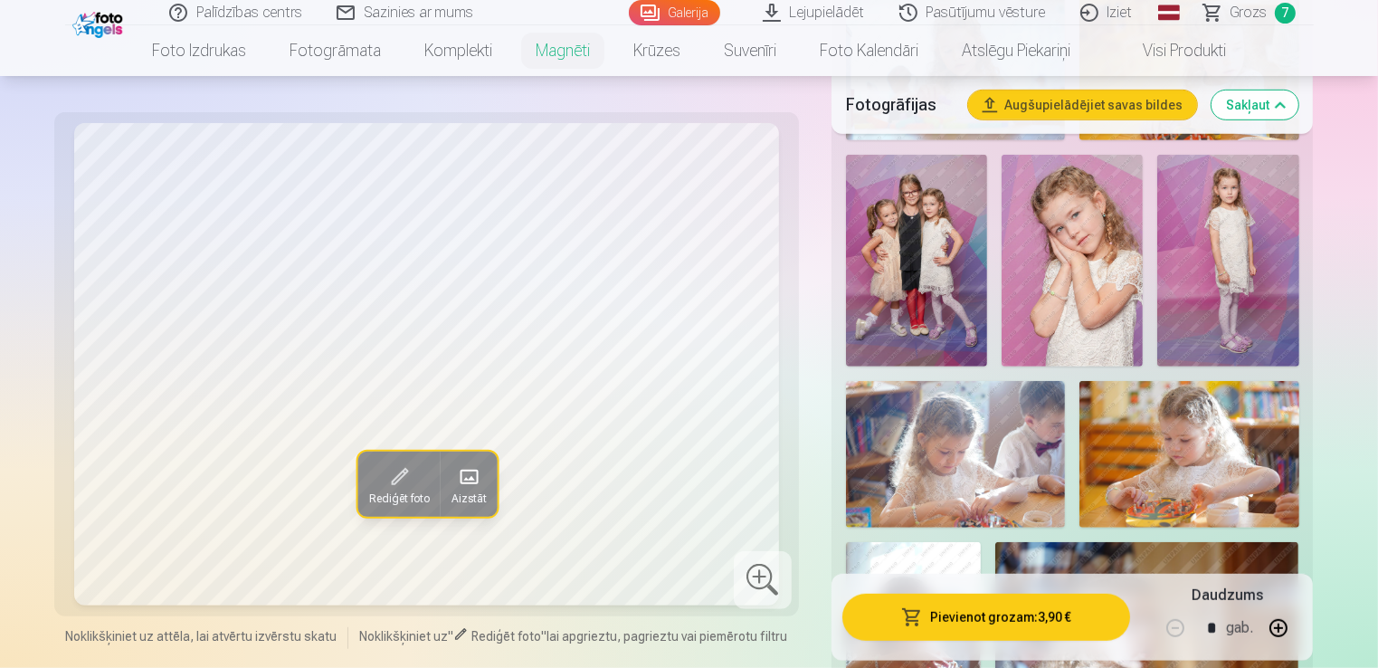
click at [1222, 262] on img at bounding box center [1227, 261] width 141 height 213
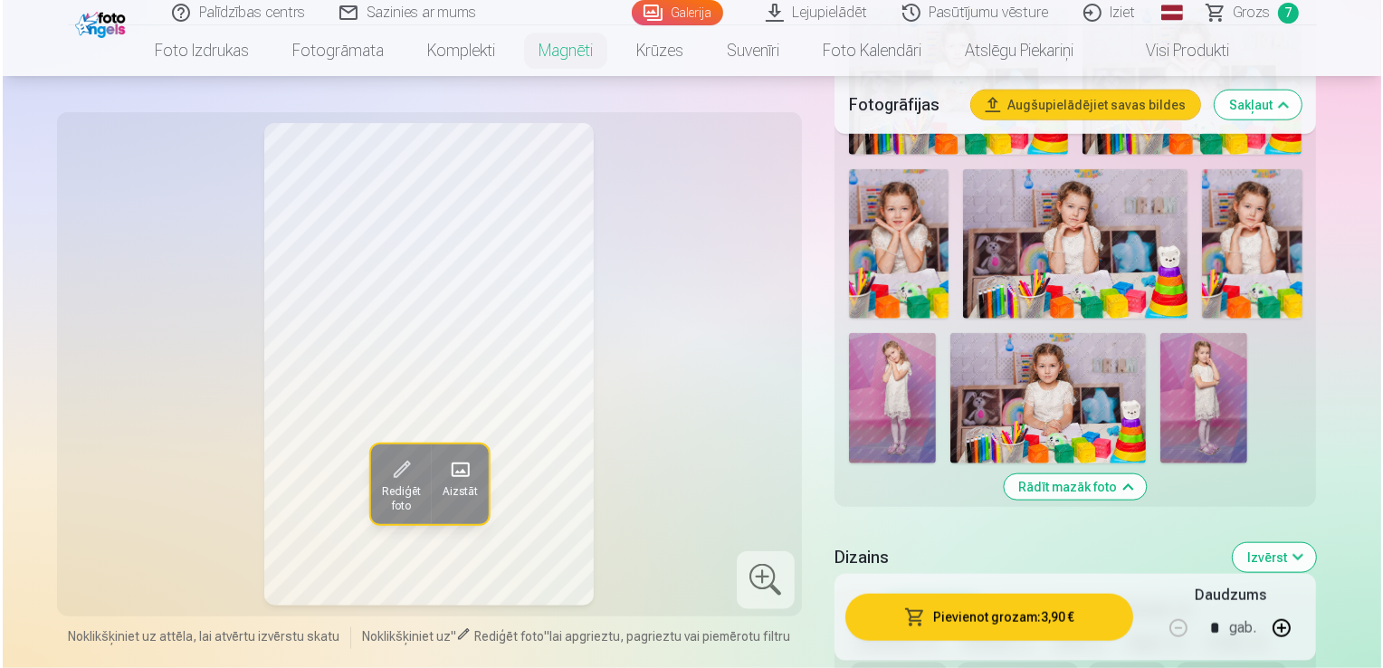
scroll to position [2027, 0]
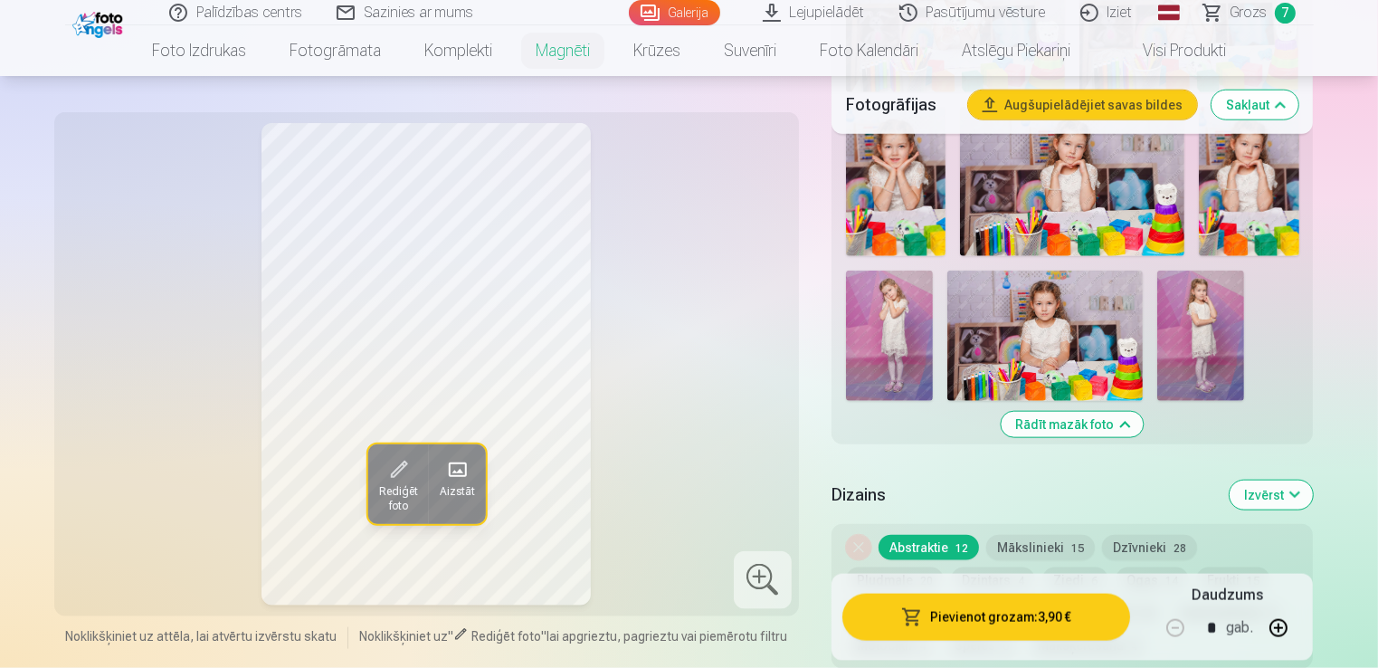
click at [1192, 332] on img at bounding box center [1200, 336] width 87 height 130
click at [935, 643] on div "Pievienot grozam : 3,90 € Daudzums * gab." at bounding box center [1073, 617] width 482 height 87
click at [969, 610] on button "Pievienot grozam : 3,90 €" at bounding box center [986, 617] width 289 height 47
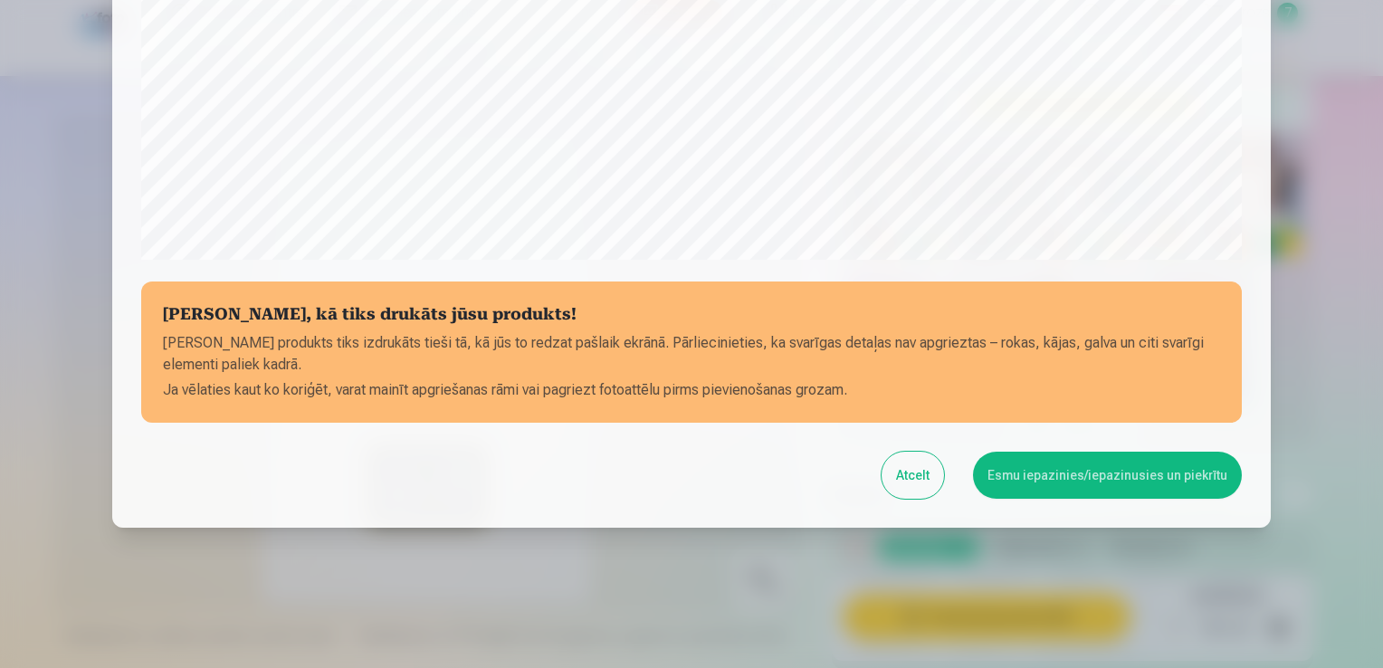
scroll to position [634, 0]
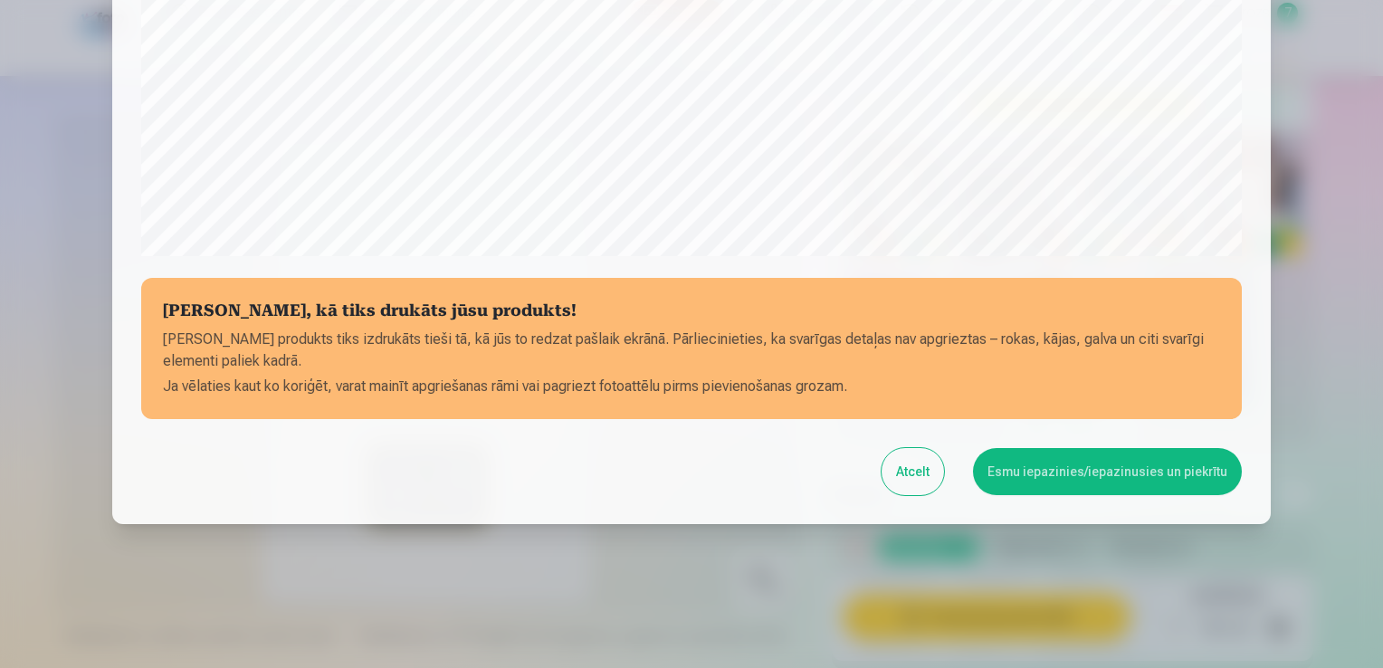
click at [1096, 476] on button "Esmu iepazinies/iepazinusies un piekrītu" at bounding box center [1107, 471] width 269 height 47
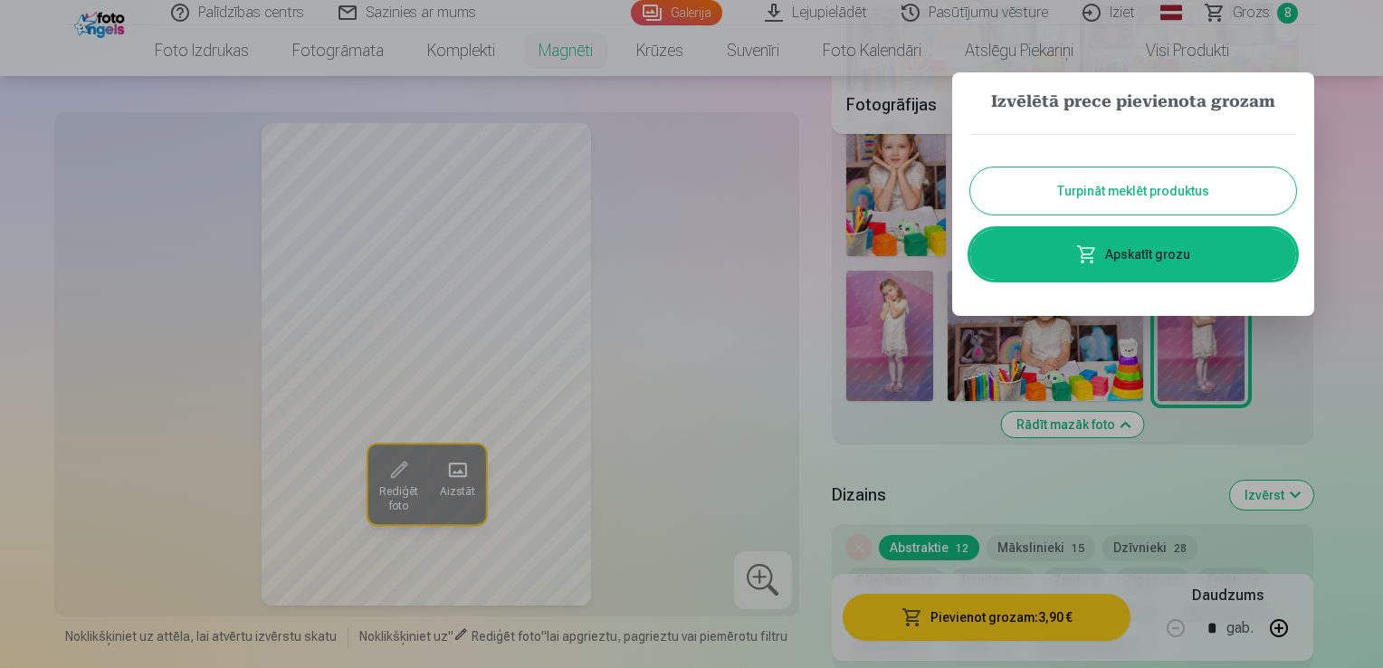
click at [1148, 252] on link "Apskatīt grozu" at bounding box center [1133, 254] width 326 height 51
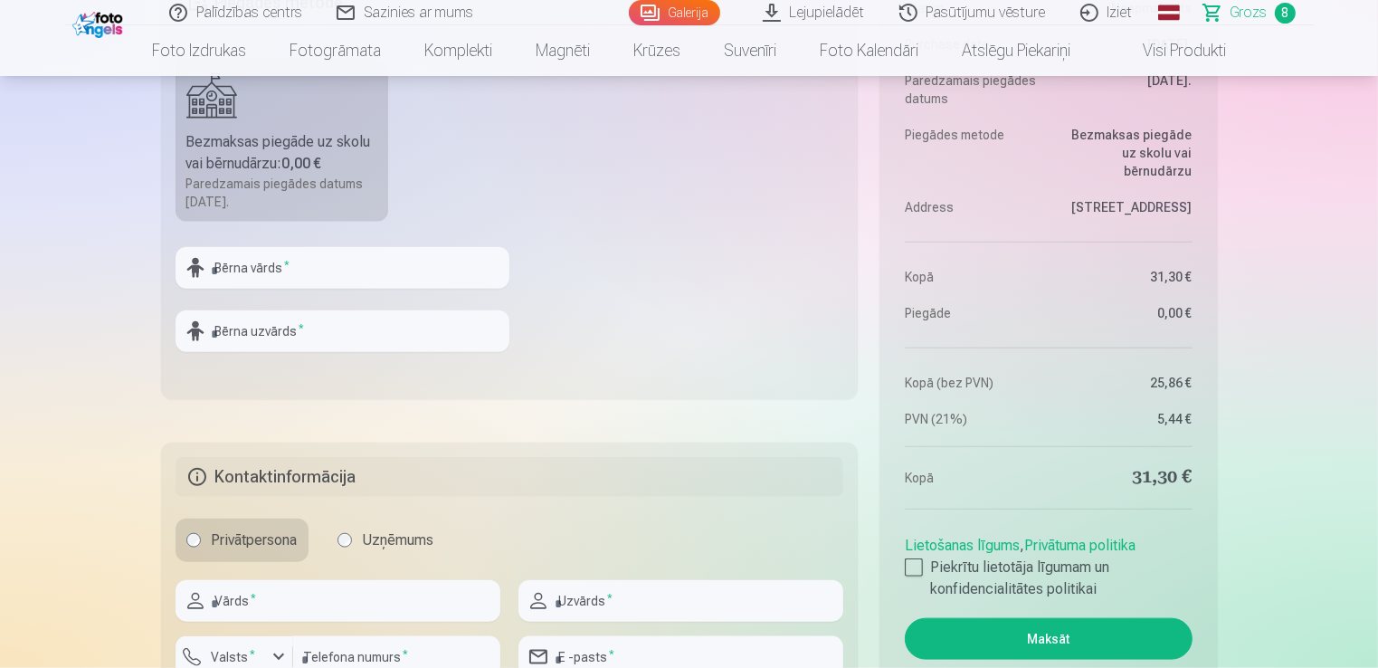
scroll to position [1954, 0]
click at [409, 266] on input "text" at bounding box center [343, 267] width 334 height 42
type input "*******"
type input "**********"
type input "*******"
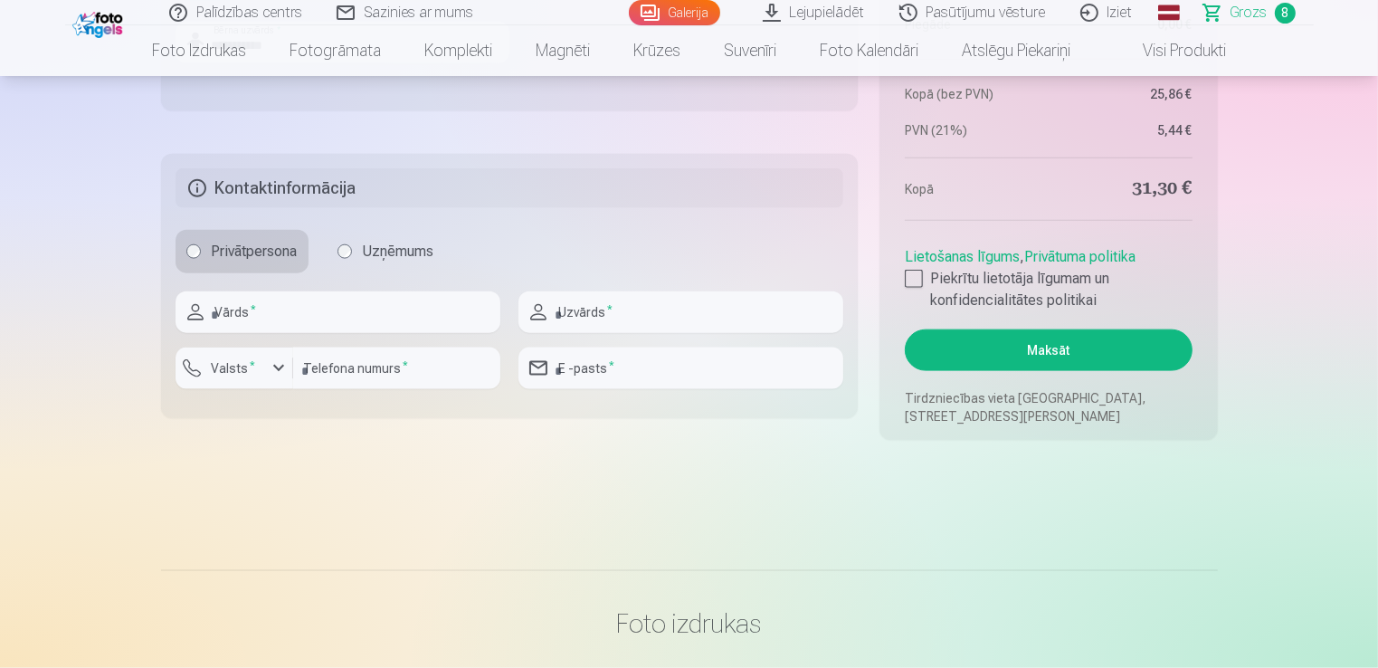
scroll to position [2244, 0]
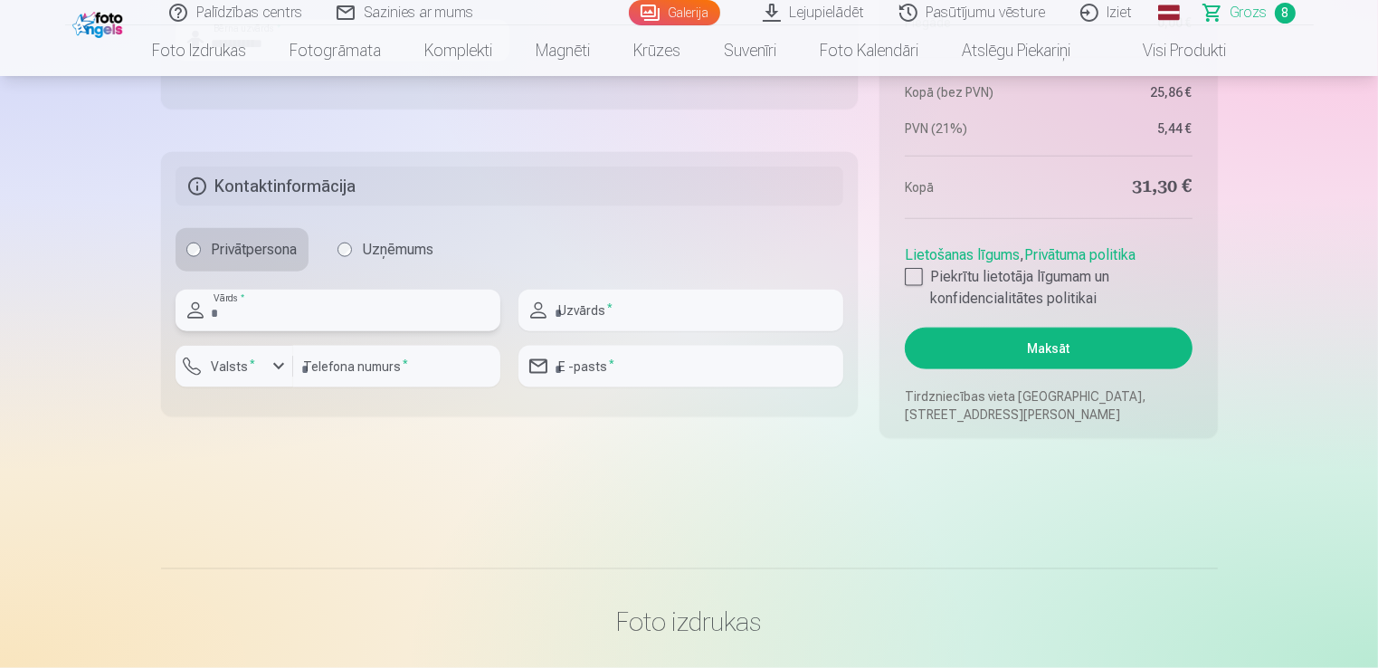
click at [335, 297] on input "text" at bounding box center [338, 311] width 325 height 42
type input "******"
type input "**********"
type input "********"
type input "**********"
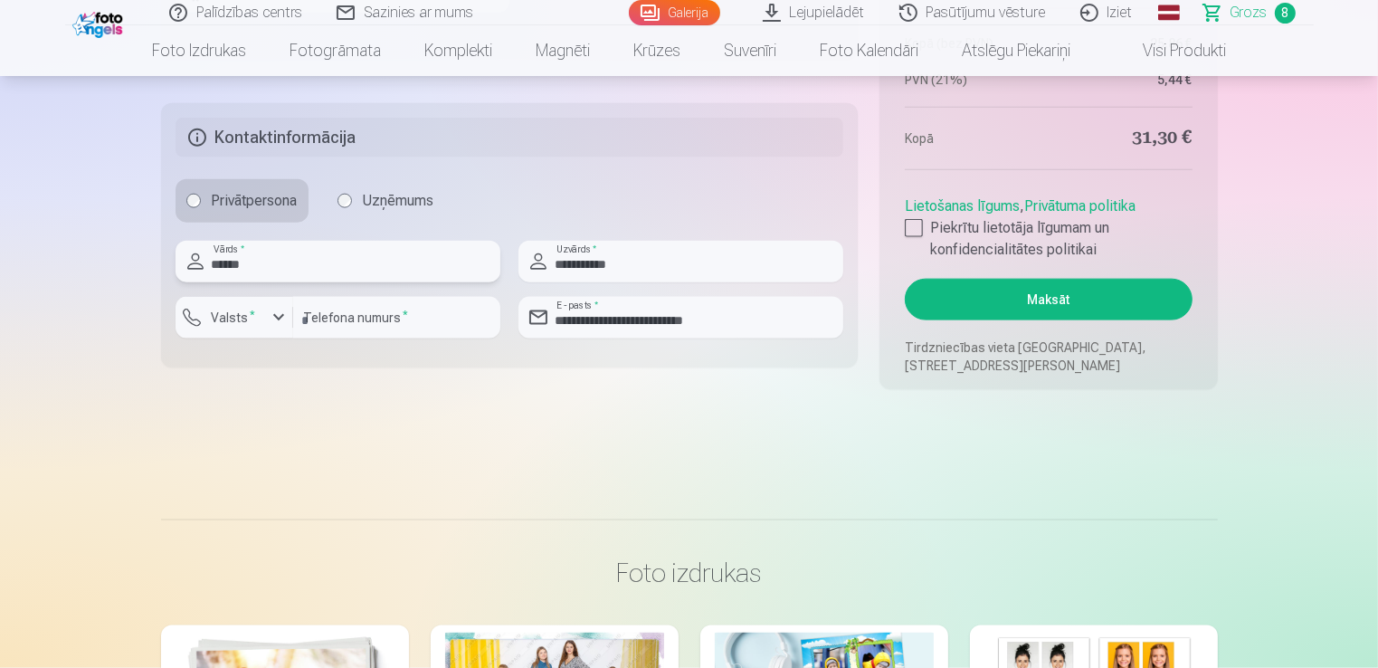
scroll to position [2208, 0]
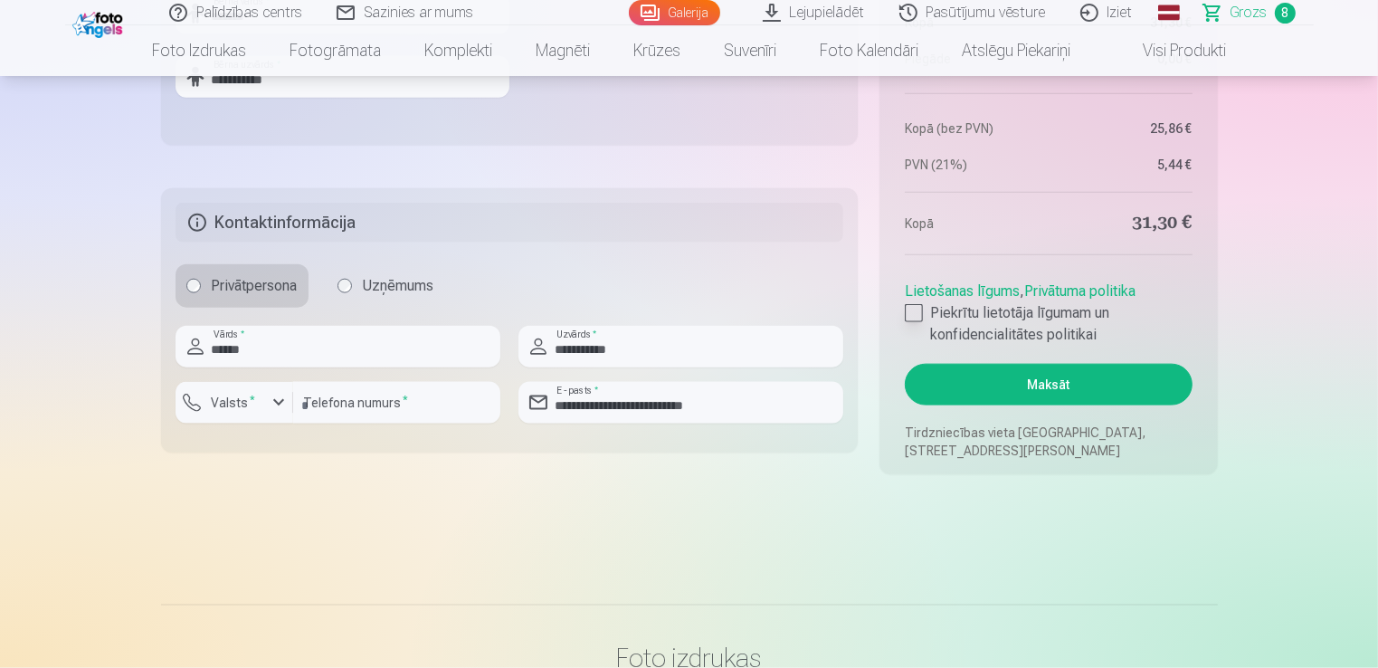
click at [918, 313] on div at bounding box center [914, 313] width 18 height 18
click at [1047, 385] on button "Maksāt" at bounding box center [1048, 385] width 287 height 42
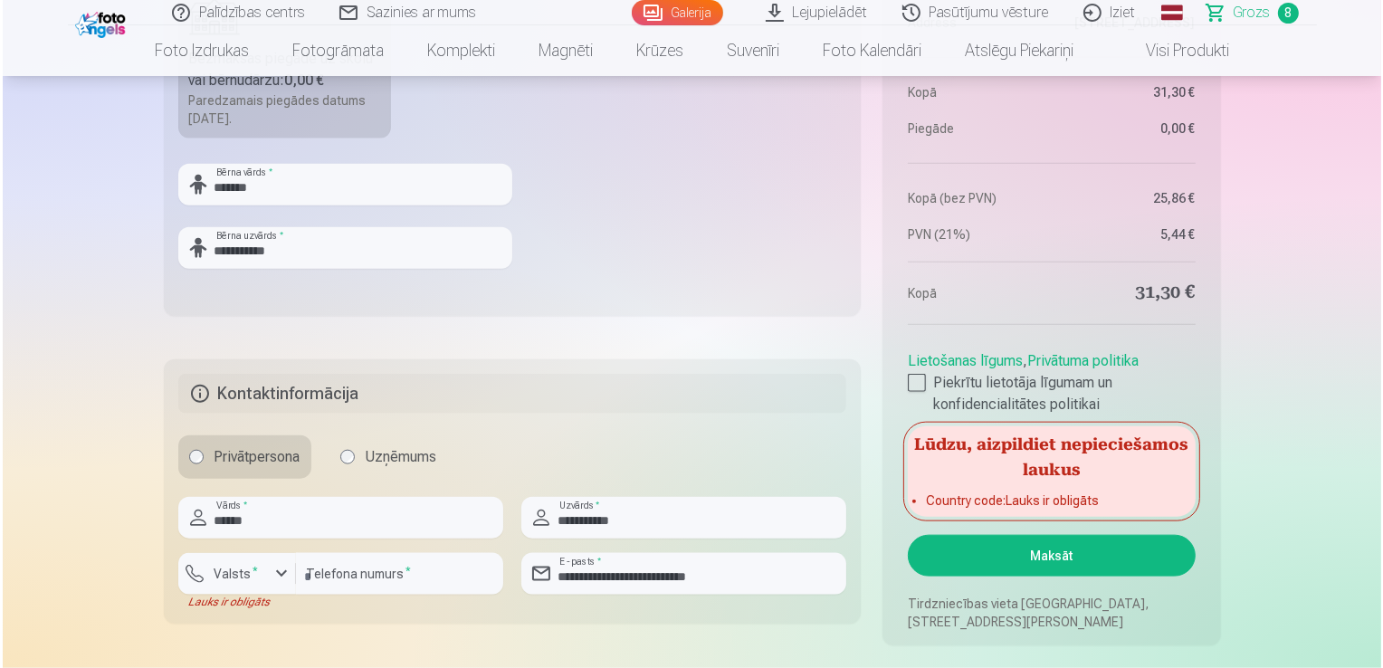
scroll to position [2056, 0]
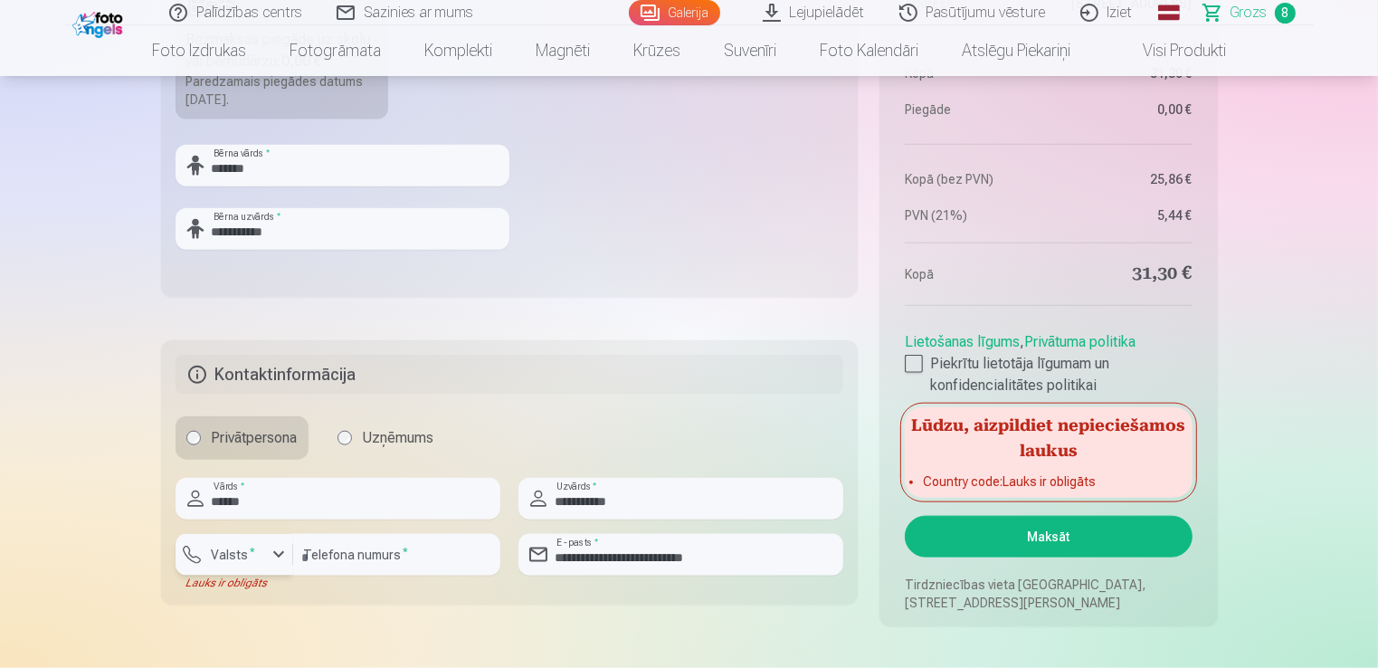
click at [278, 553] on div "button" at bounding box center [279, 555] width 22 height 22
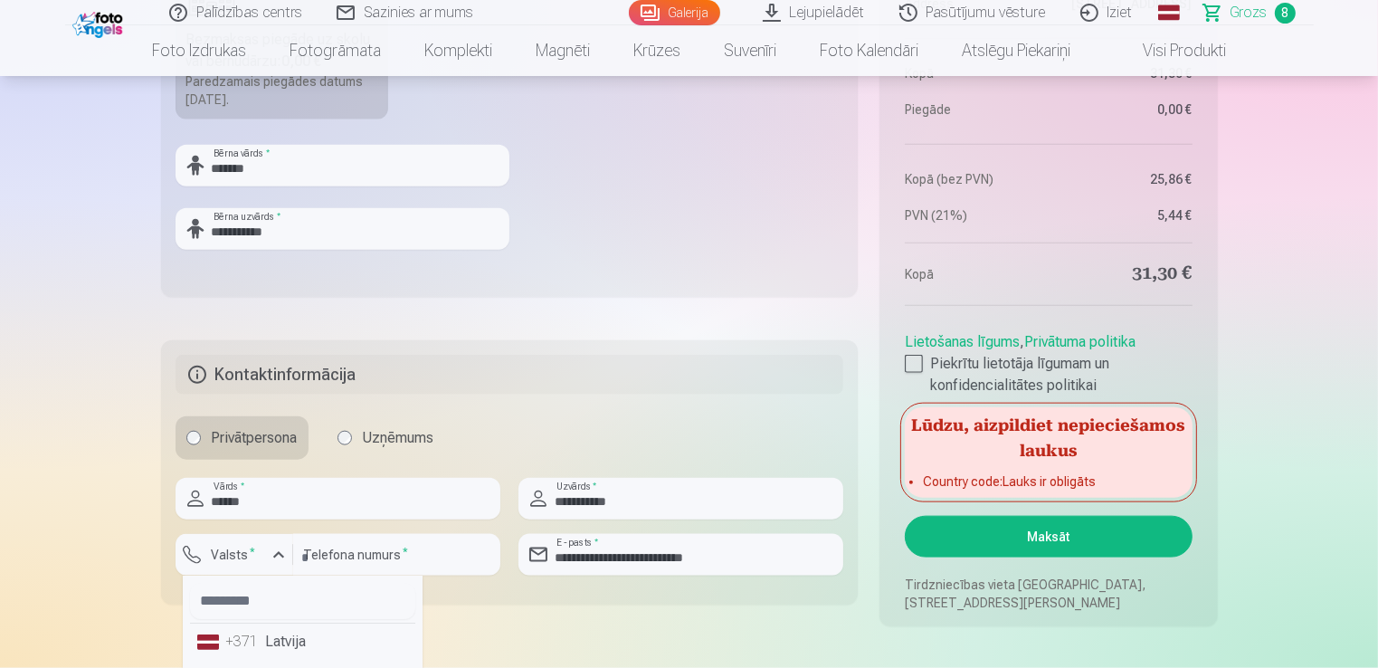
click at [276, 648] on li "+371 Latvija" at bounding box center [302, 641] width 225 height 36
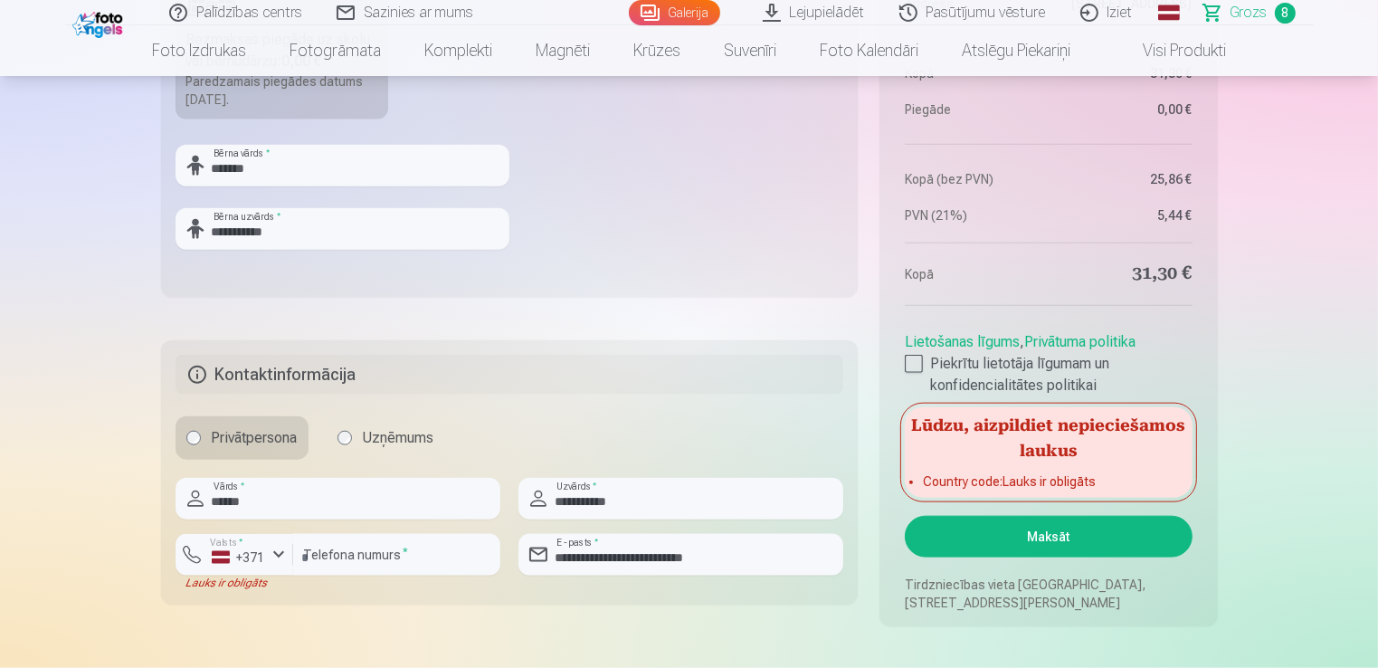
click at [1046, 527] on button "Maksāt" at bounding box center [1048, 537] width 287 height 42
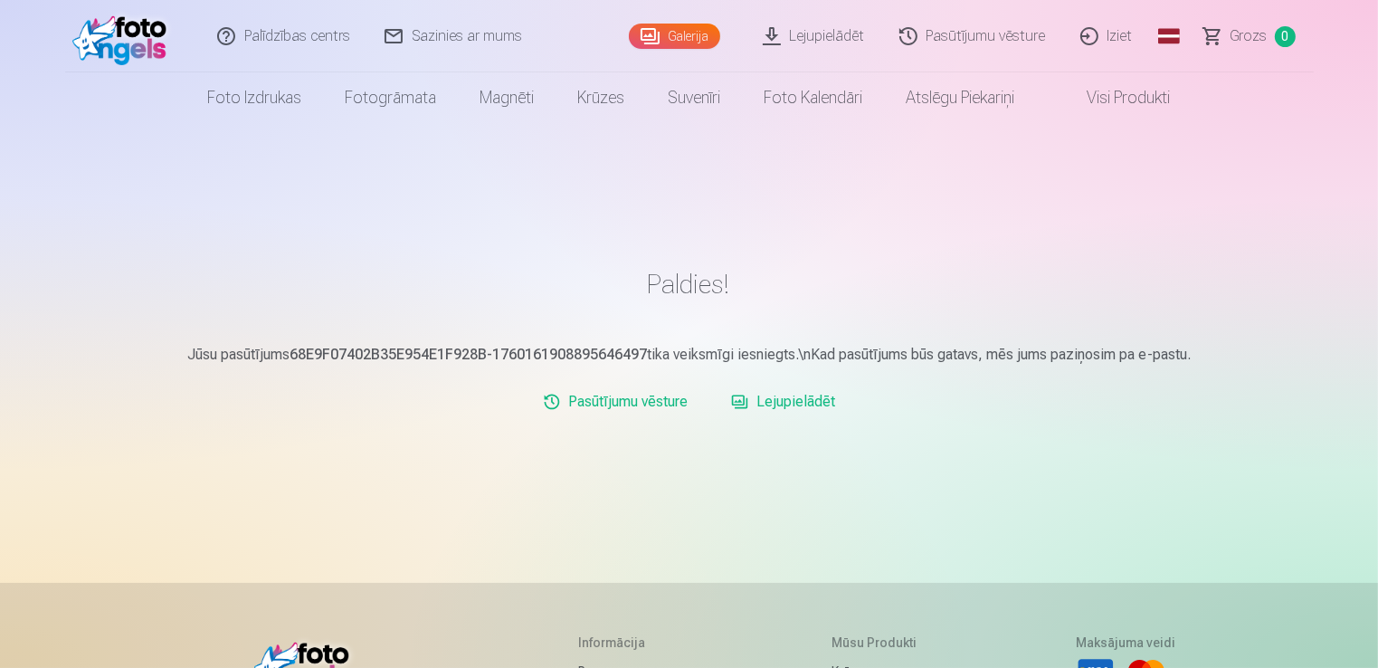
click at [1127, 40] on link "Iziet" at bounding box center [1107, 36] width 87 height 72
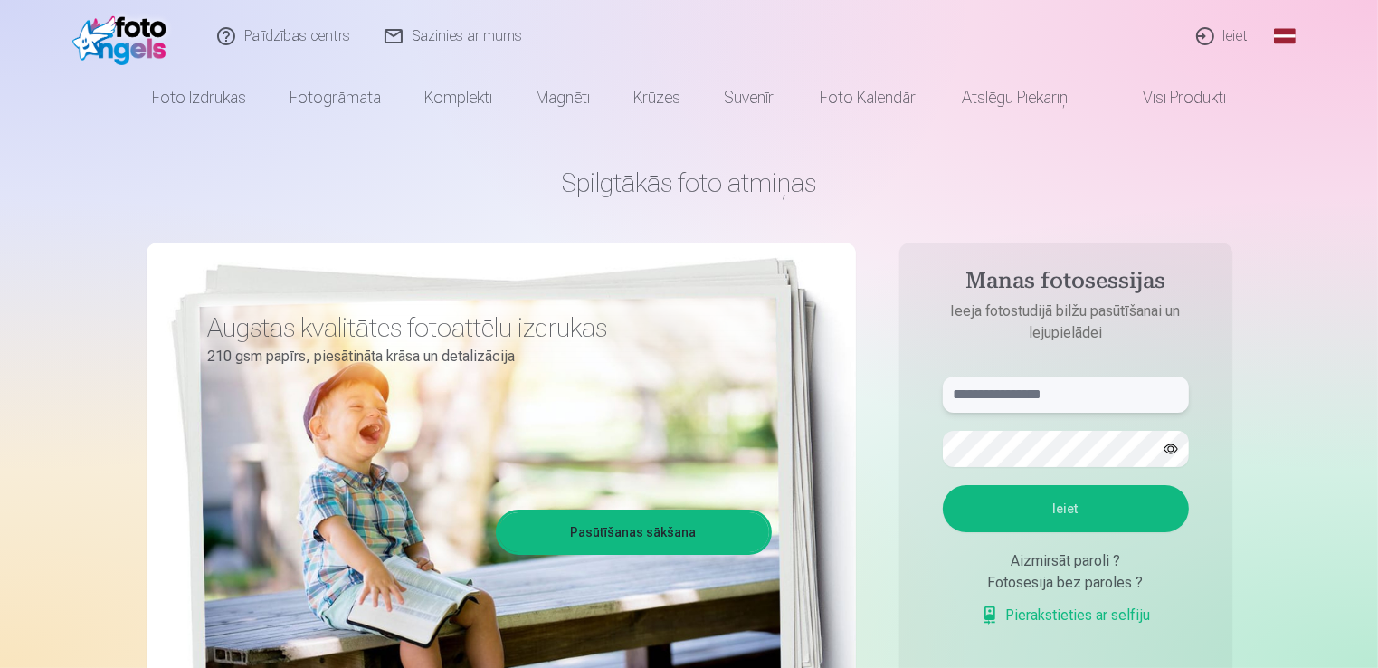
click at [1063, 376] on input "text" at bounding box center [1066, 394] width 246 height 36
type input "**********"
click at [943, 485] on button "Ieiet" at bounding box center [1066, 508] width 246 height 47
